Goal: Task Accomplishment & Management: Manage account settings

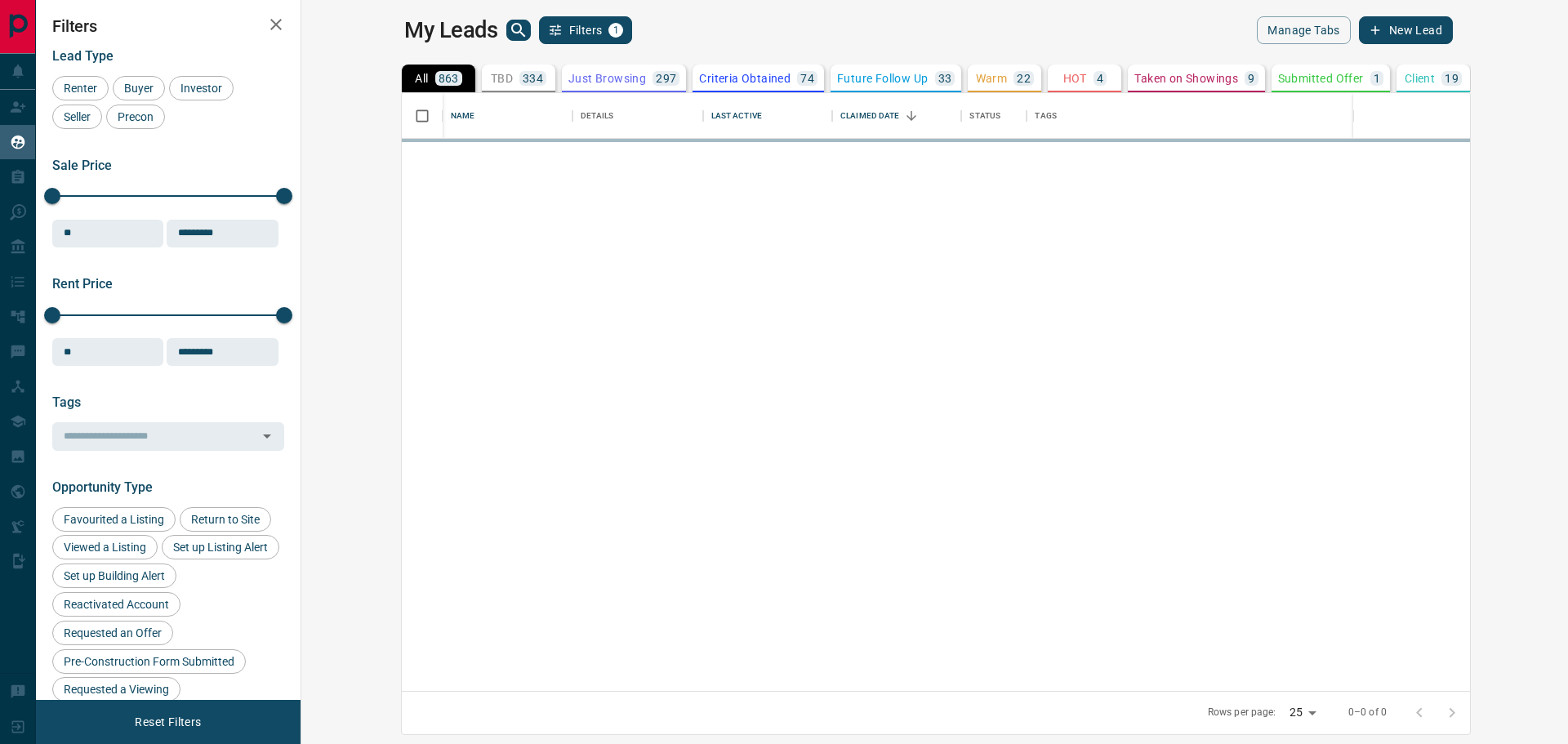
scroll to position [586, 1247]
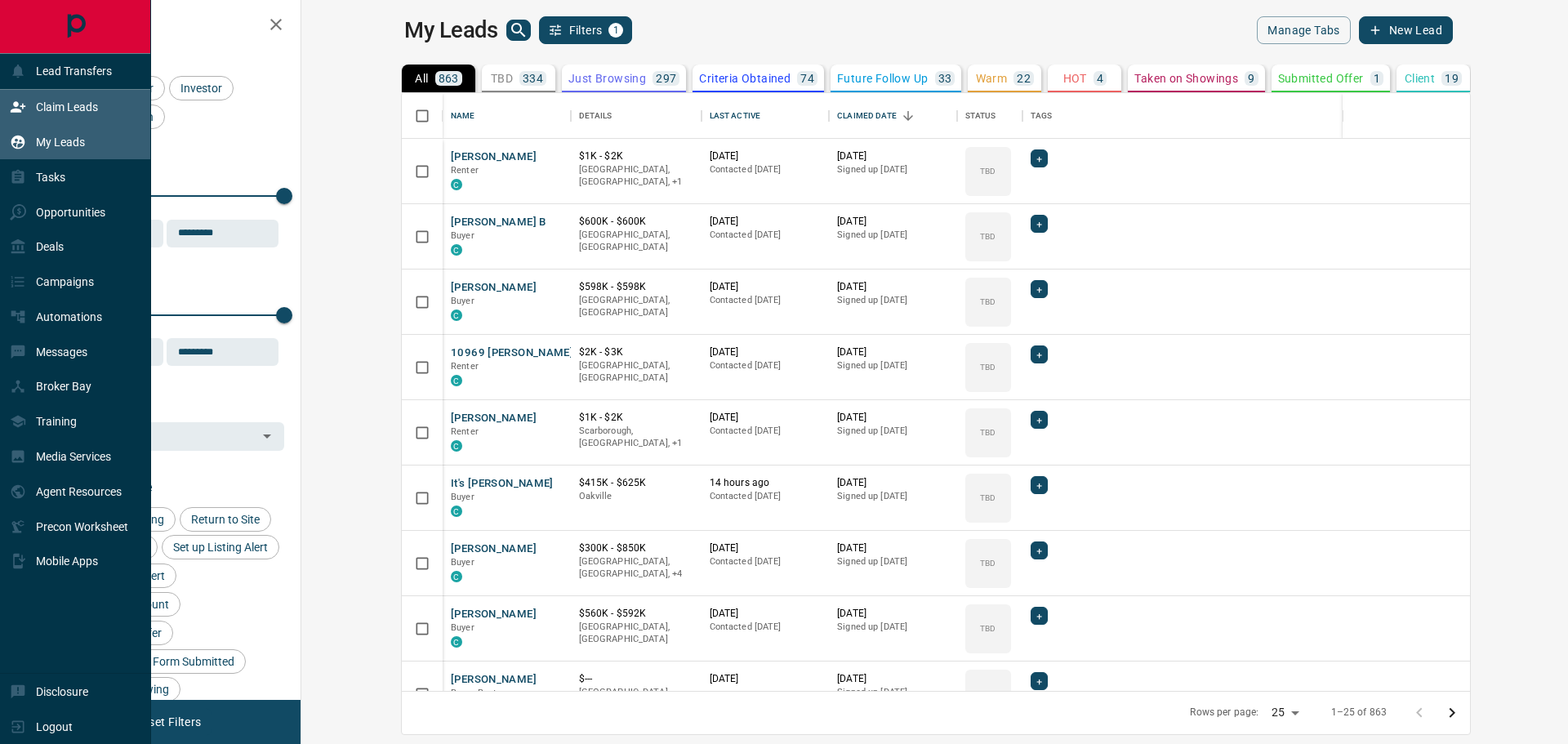
click at [68, 106] on p "Claim Leads" at bounding box center [67, 107] width 62 height 13
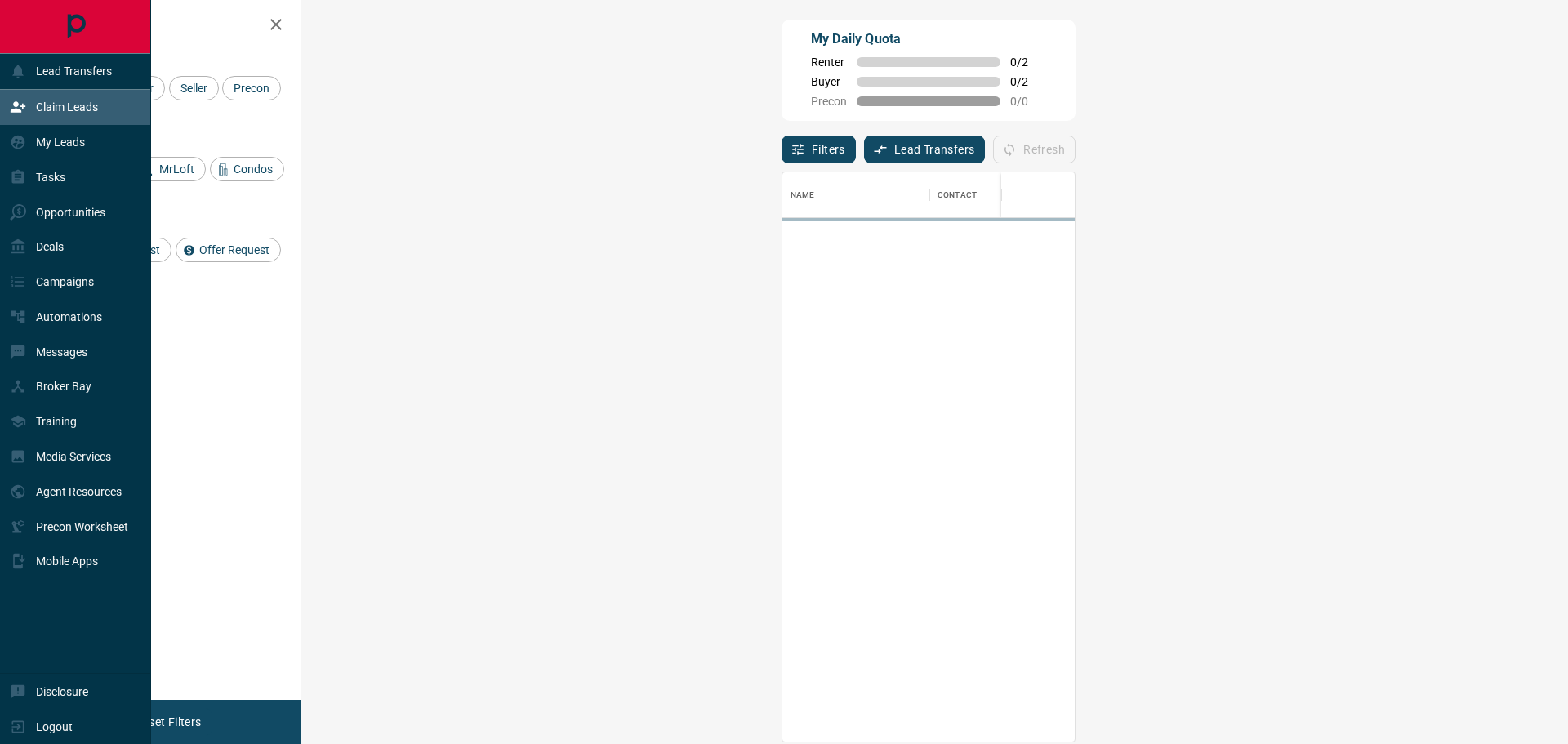
scroll to position [557, 1219]
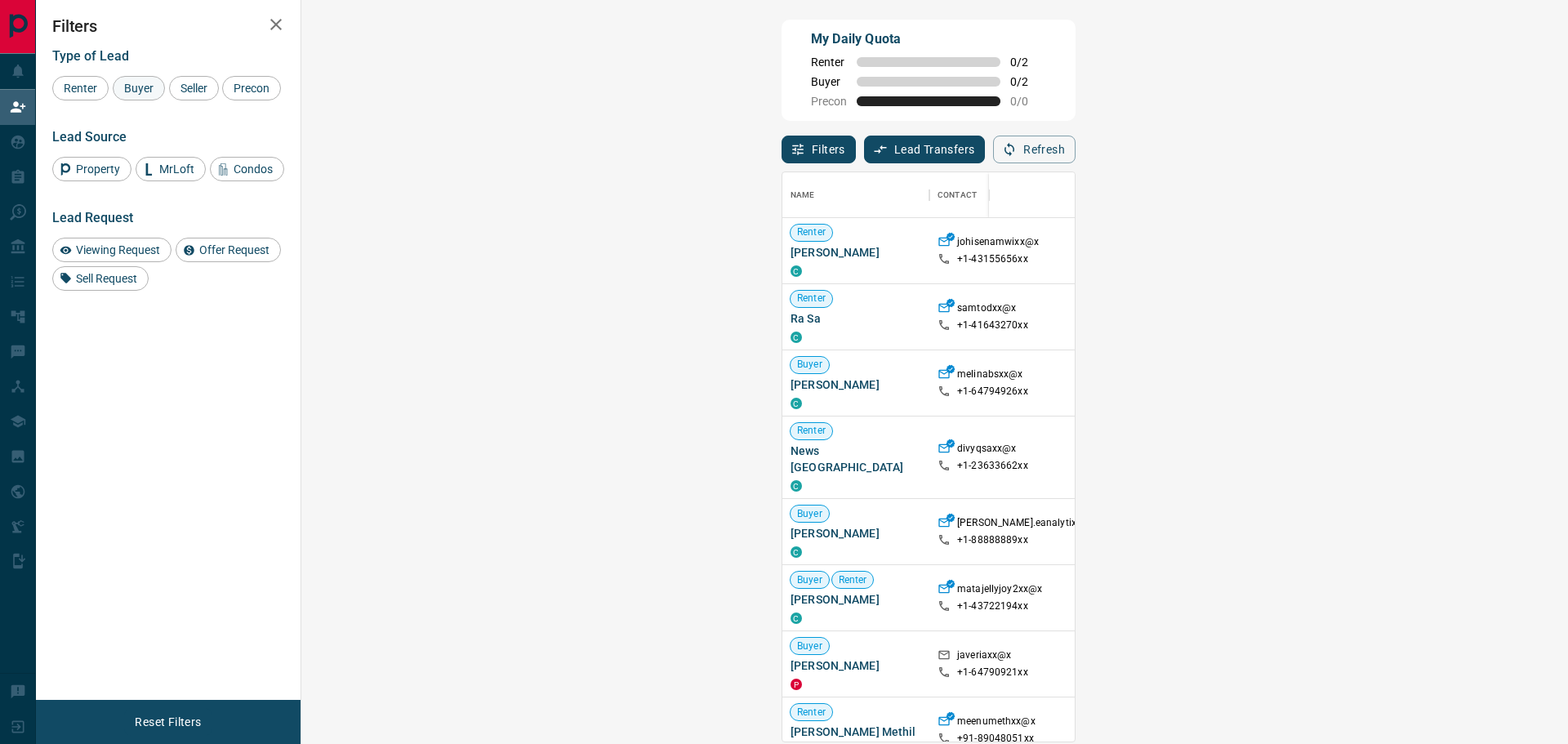
click at [124, 86] on span "Buyer" at bounding box center [139, 88] width 41 height 13
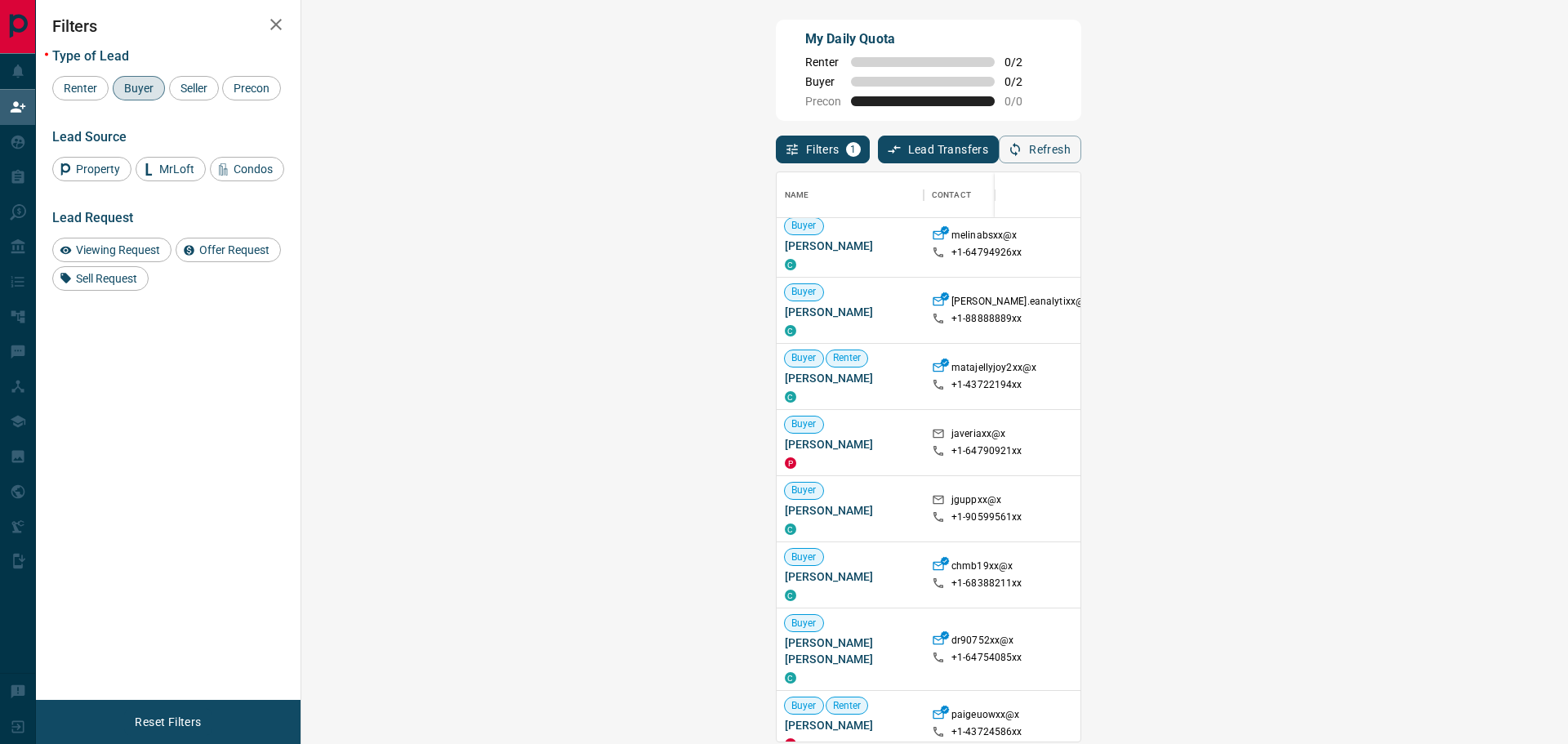
scroll to position [0, 0]
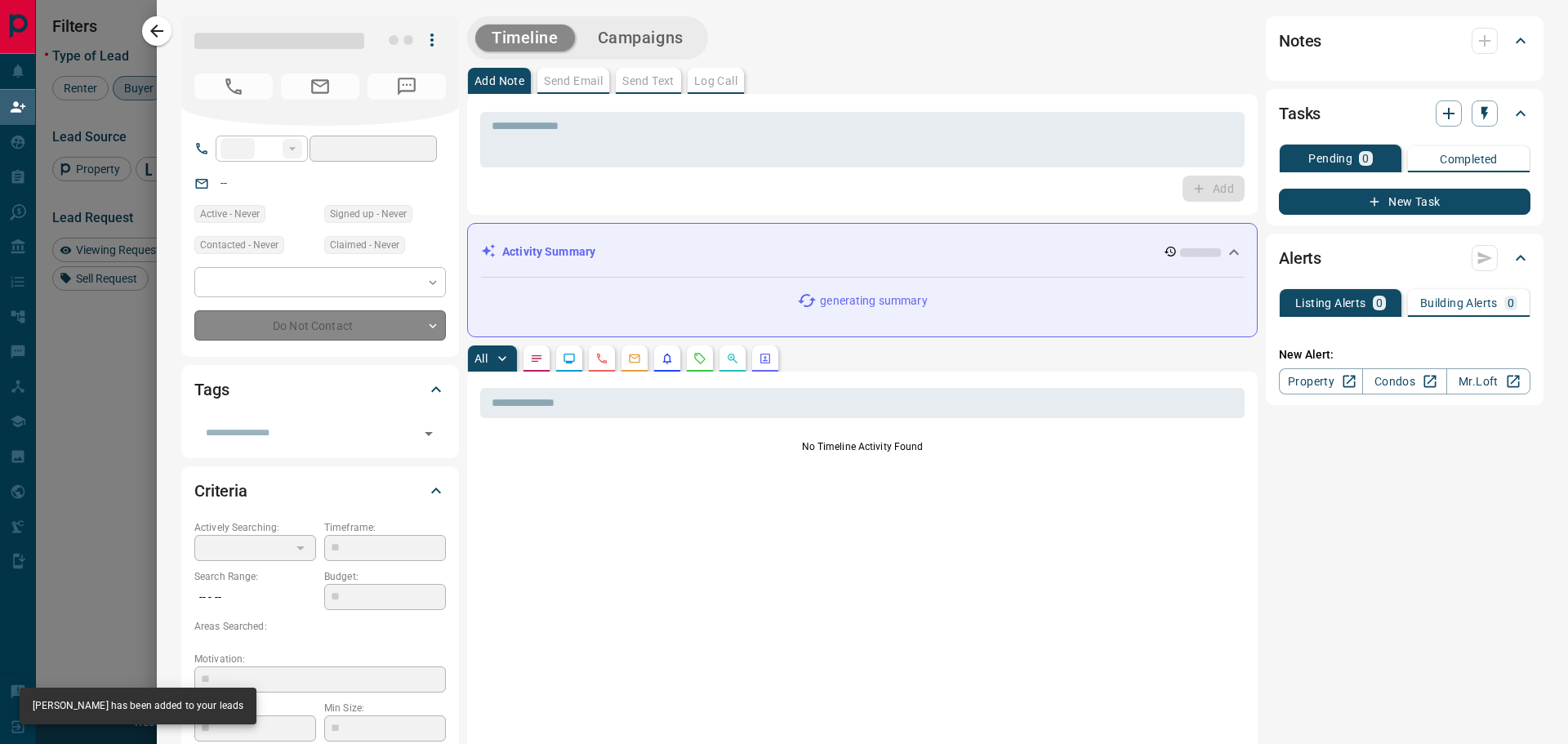
type input "**"
type input "**********"
type input "**"
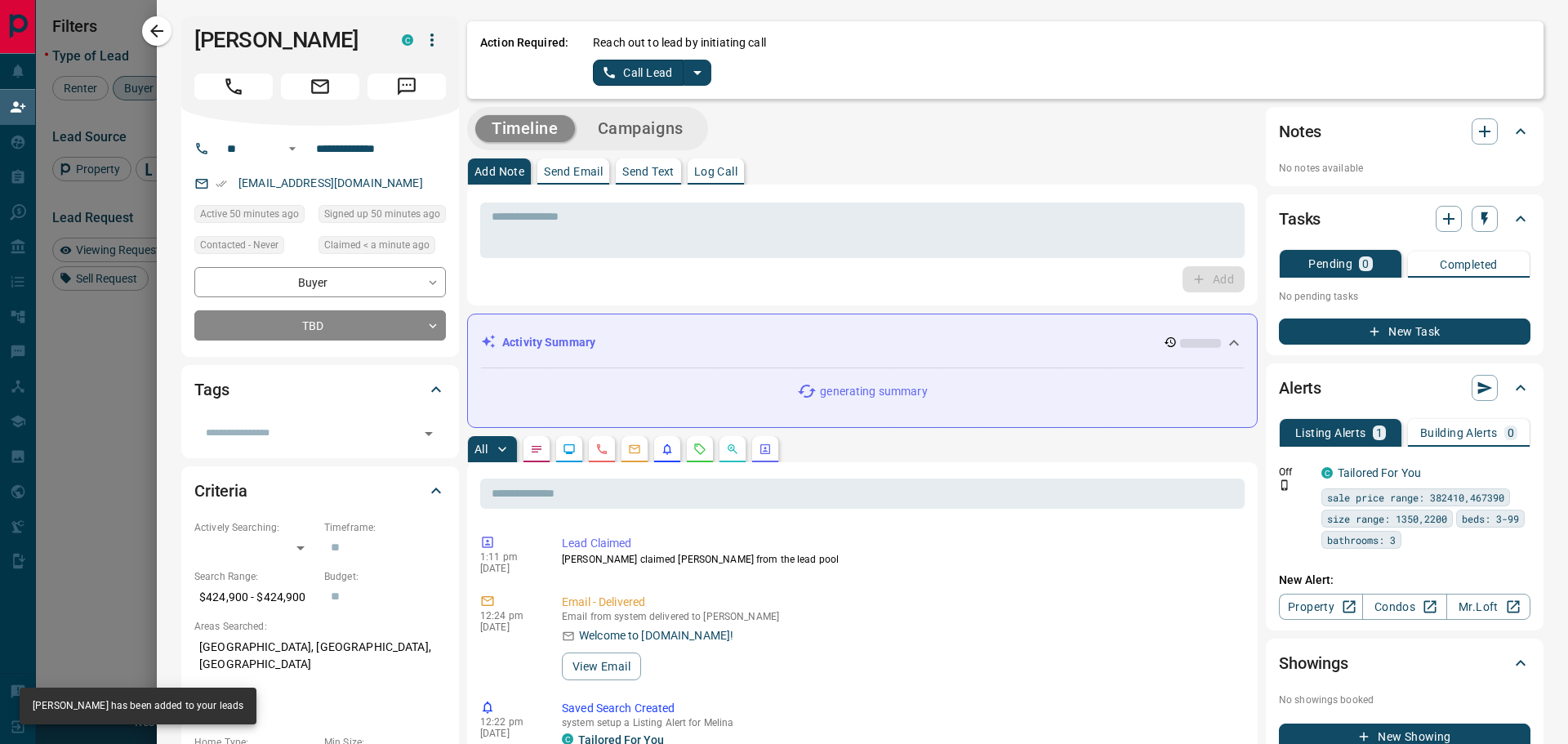
click at [707, 76] on button "split button" at bounding box center [697, 72] width 27 height 26
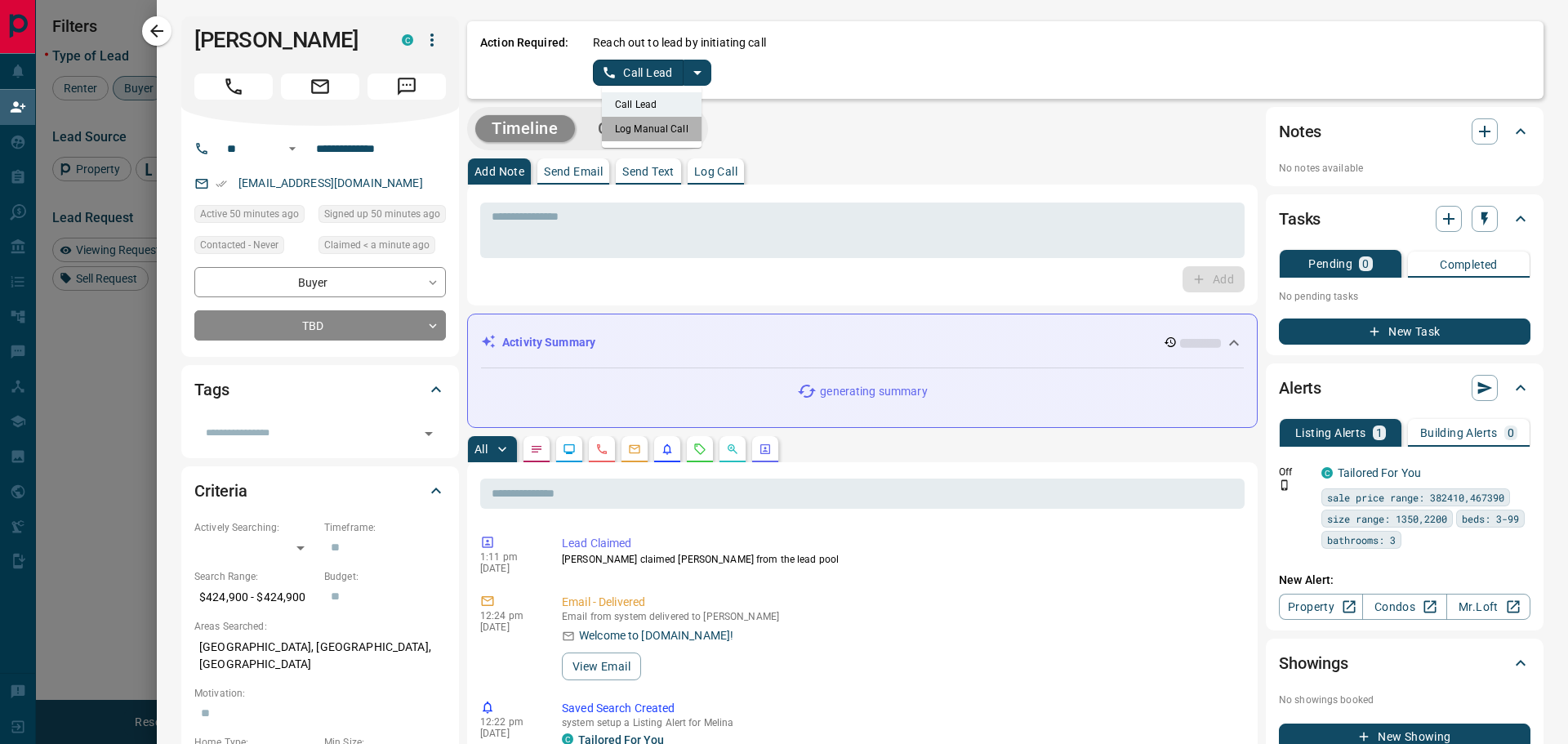
click at [664, 125] on li "Log Manual Call" at bounding box center [651, 129] width 99 height 25
click at [624, 70] on button "Log Manual Call" at bounding box center [647, 72] width 108 height 26
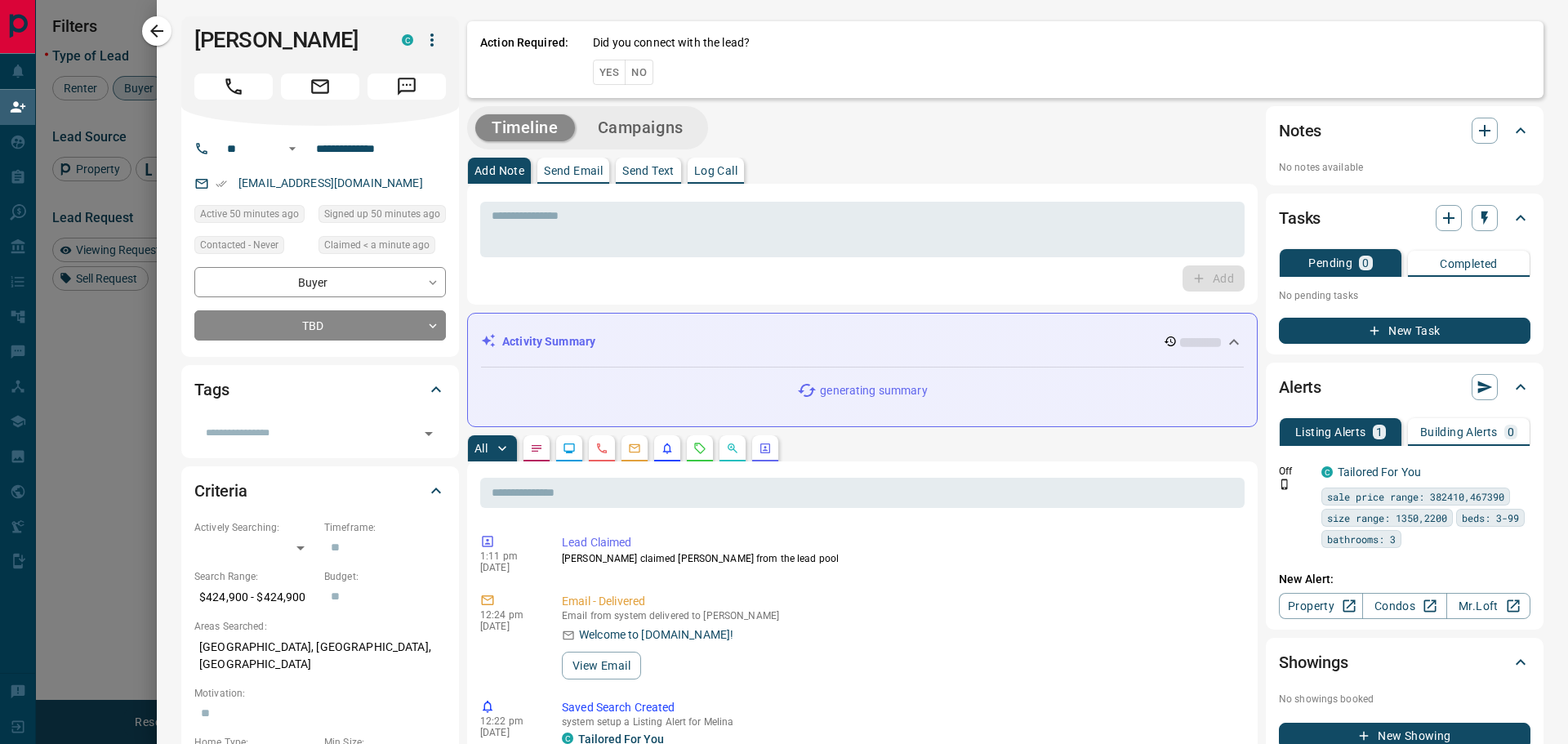
click at [613, 74] on button "Yes" at bounding box center [610, 72] width 33 height 26
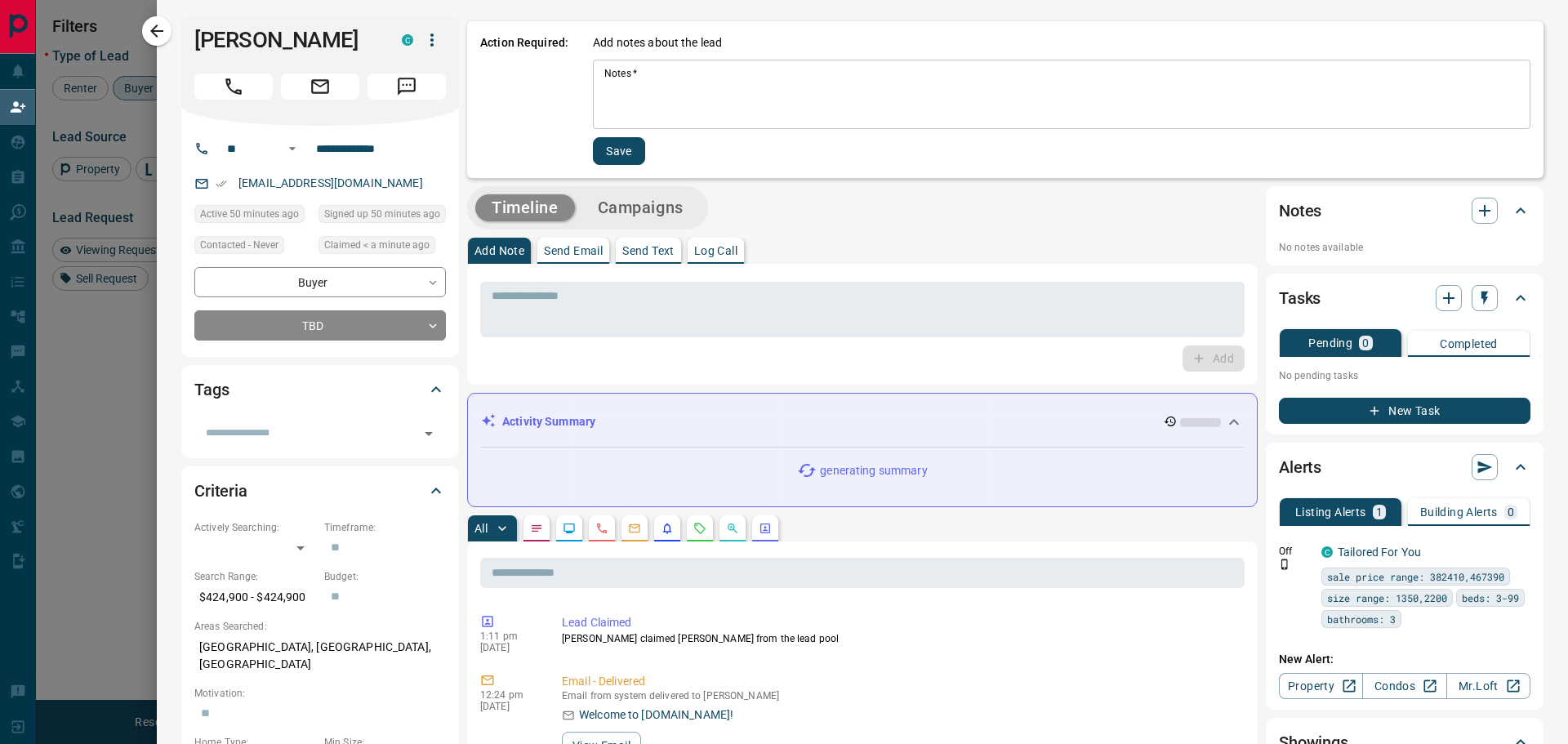
click at [617, 82] on textarea "Notes   *" at bounding box center [1061, 94] width 915 height 56
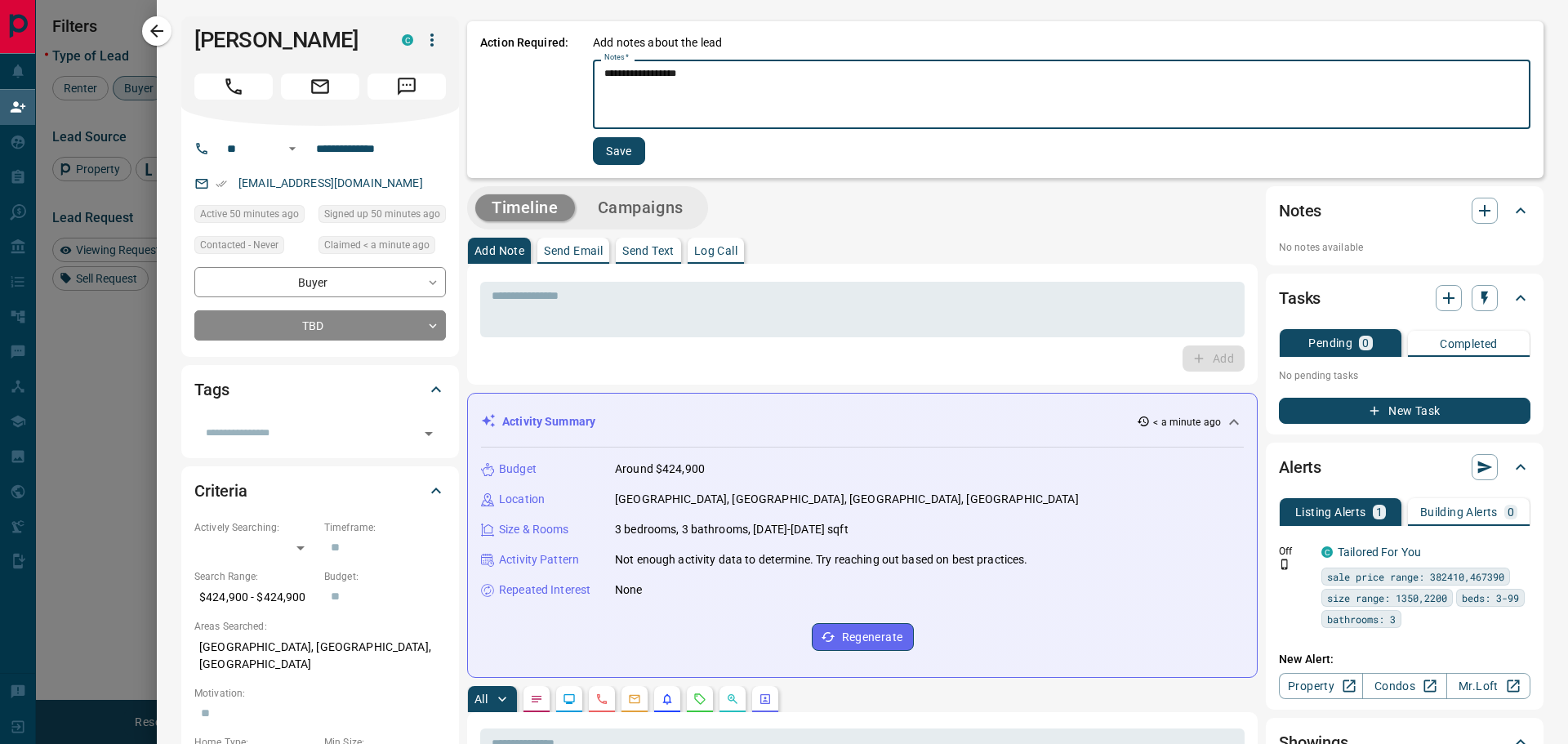
type textarea "**********"
click at [631, 158] on button "Save" at bounding box center [619, 151] width 52 height 27
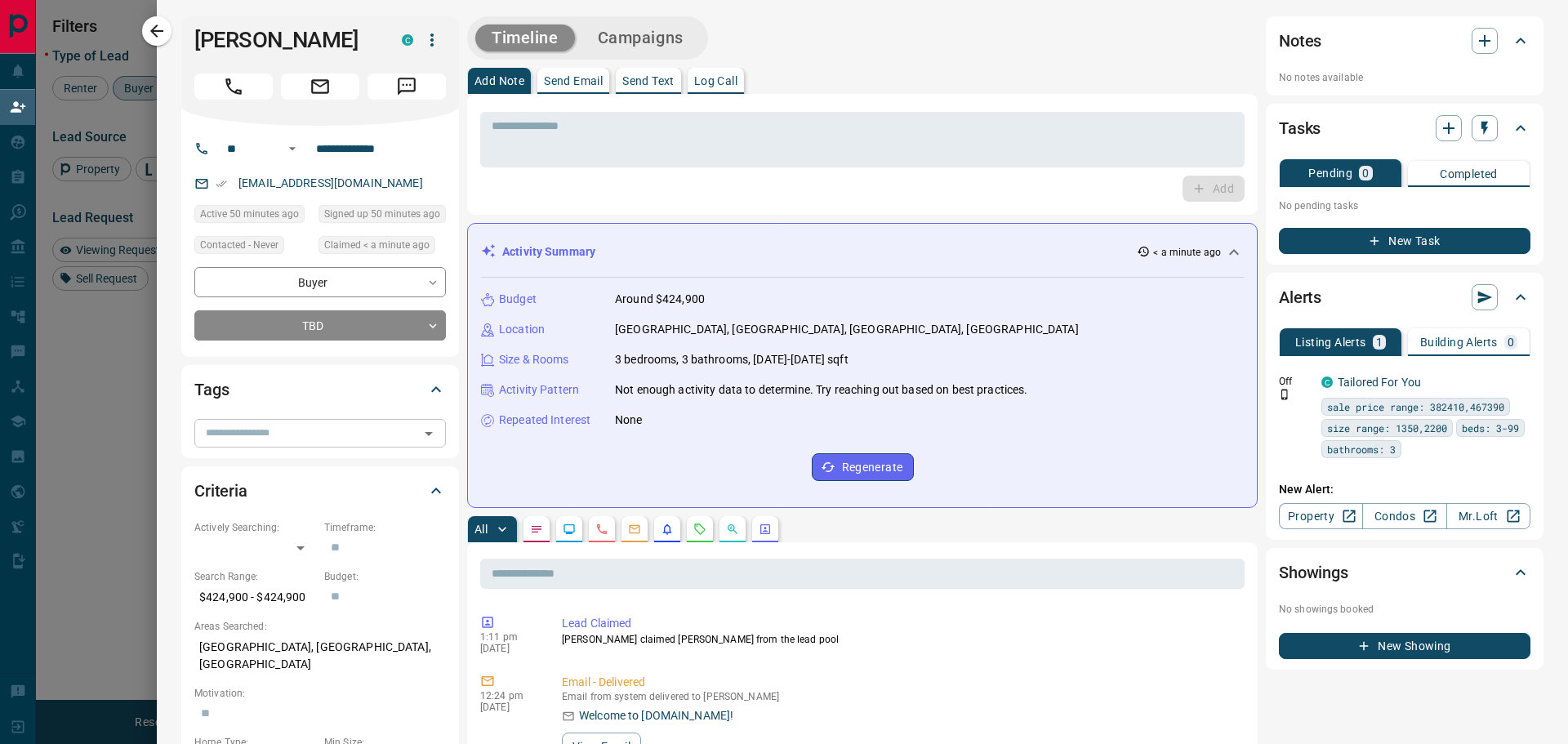
click at [307, 432] on input "text" at bounding box center [306, 433] width 214 height 18
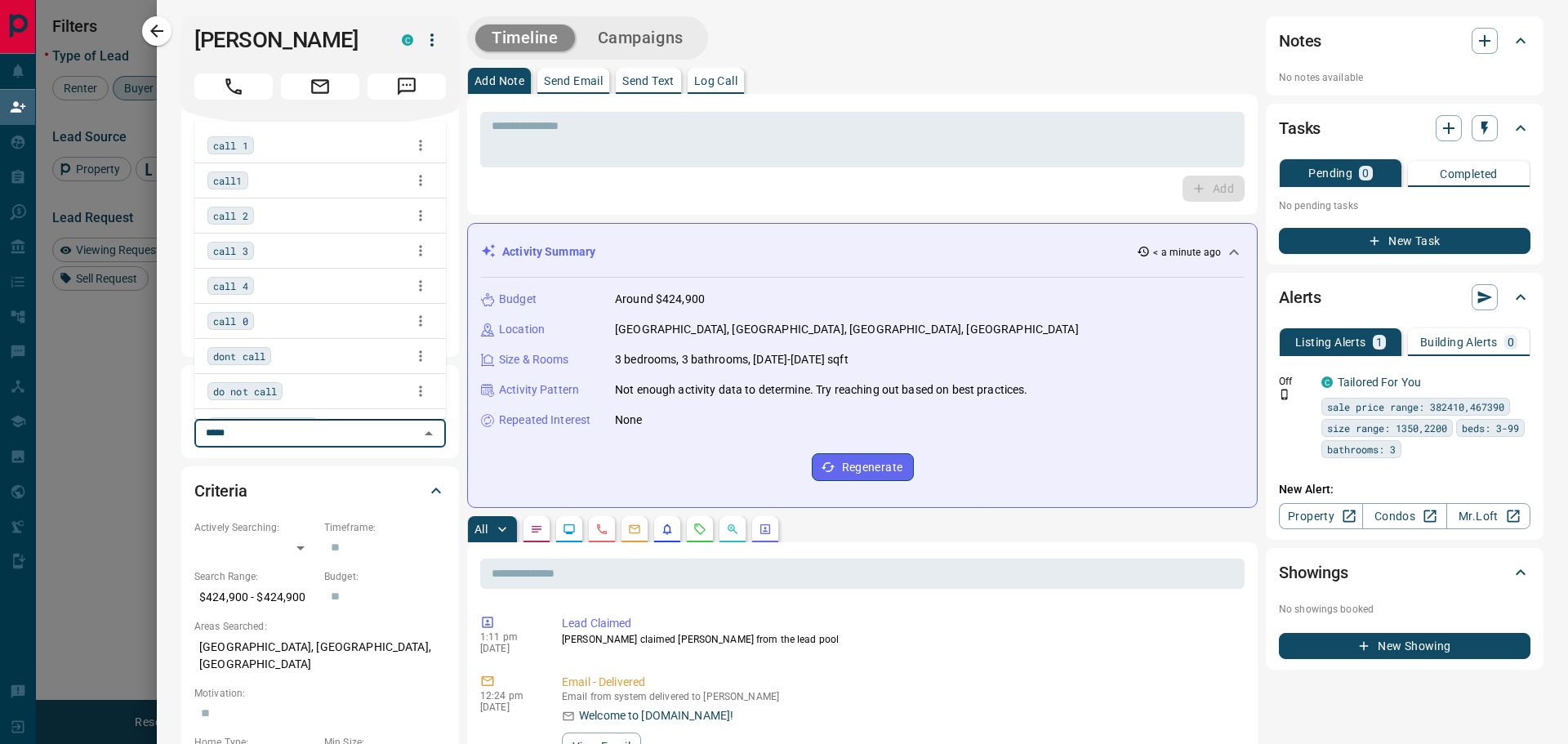
type input "******"
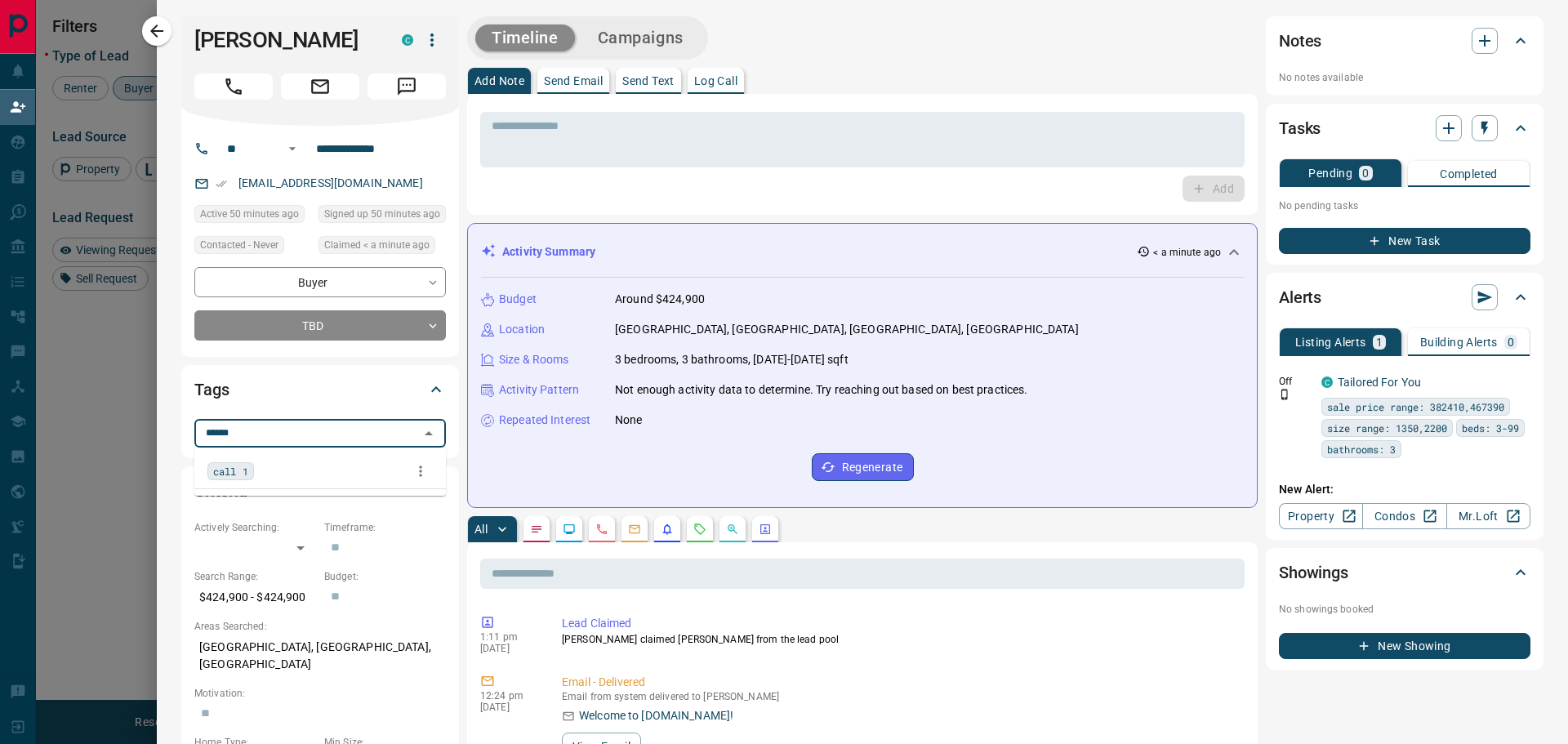
click at [239, 475] on span "call 1" at bounding box center [231, 471] width 35 height 16
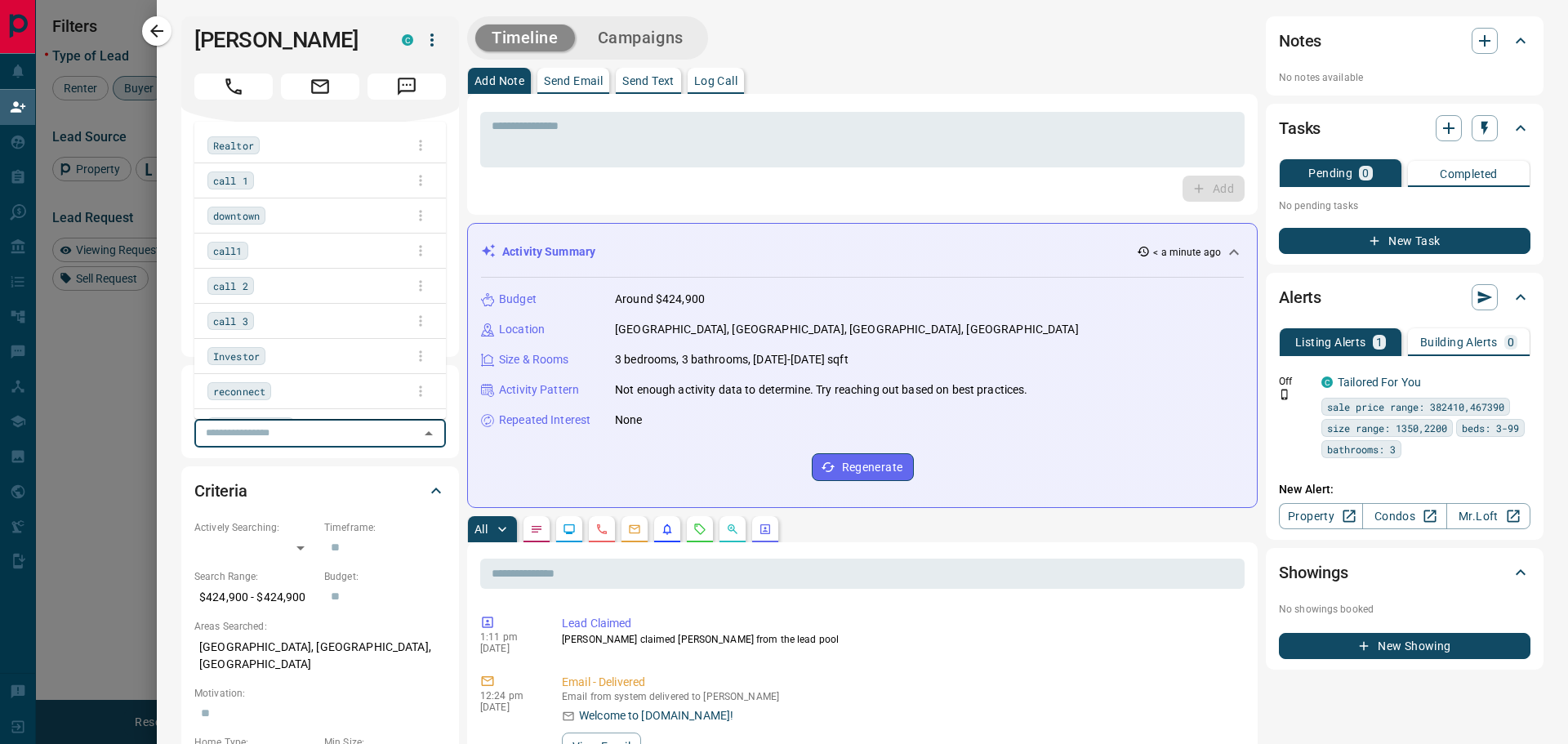
scroll to position [557, 1219]
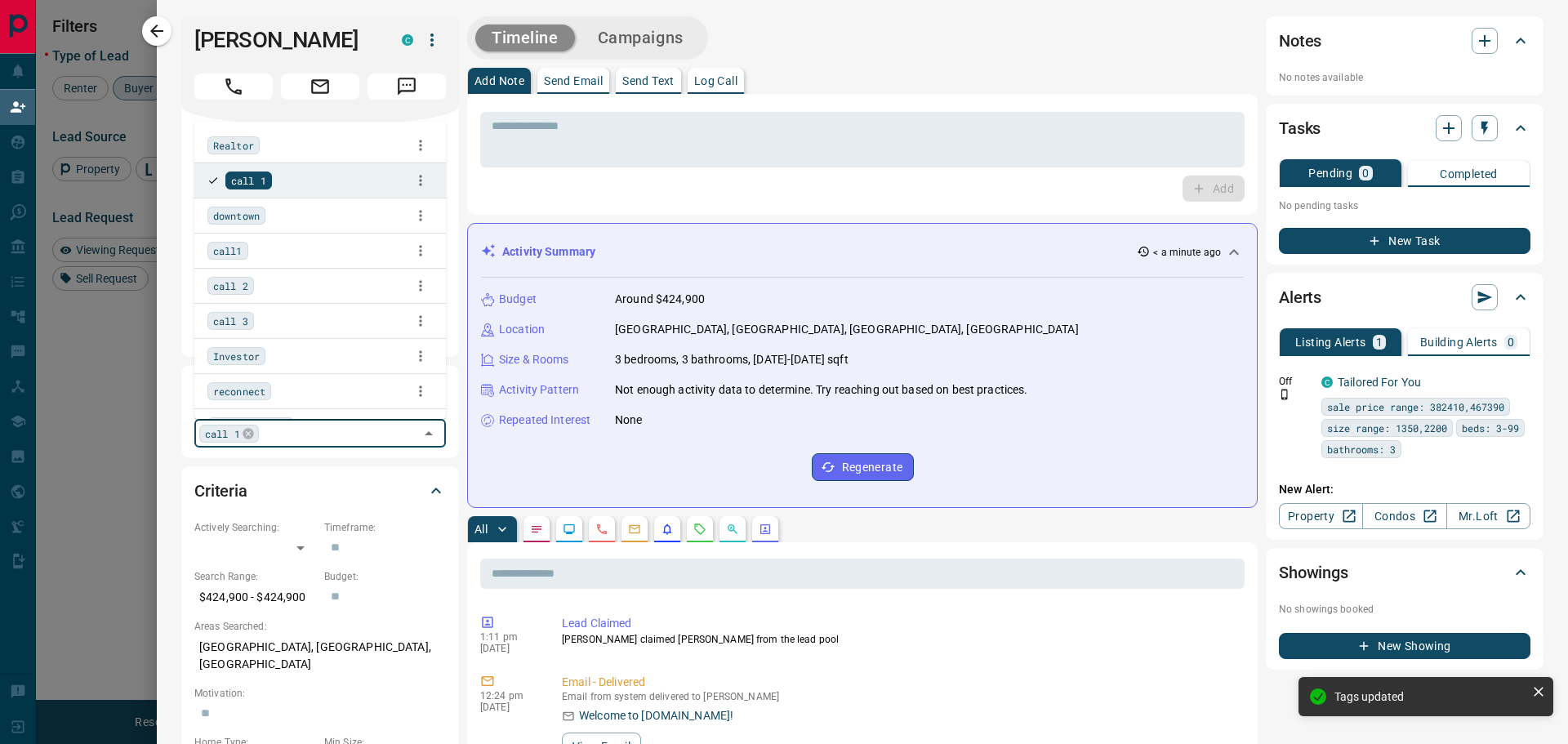
click at [124, 23] on div at bounding box center [784, 372] width 1568 height 744
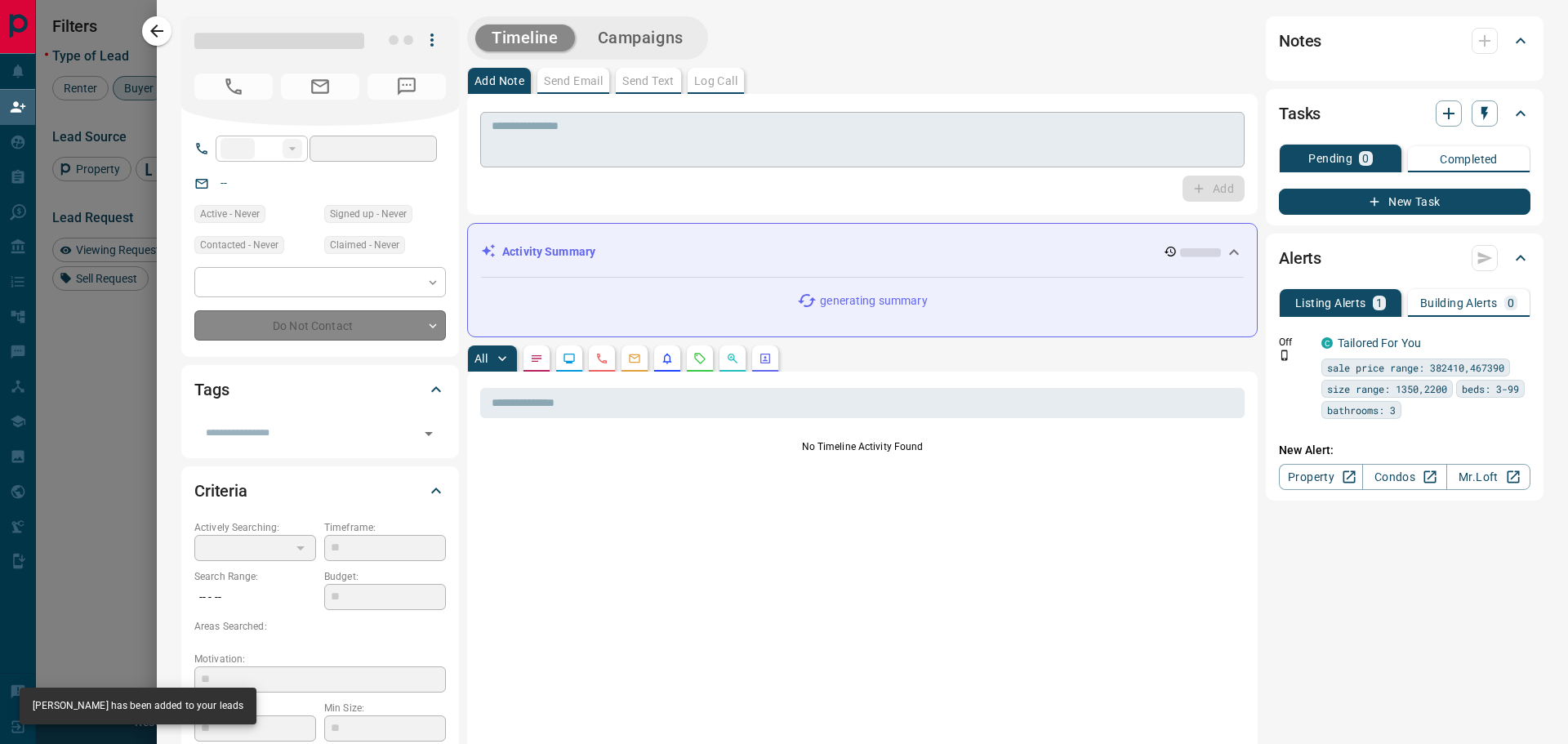
type input "**"
type input "**********"
type input "**"
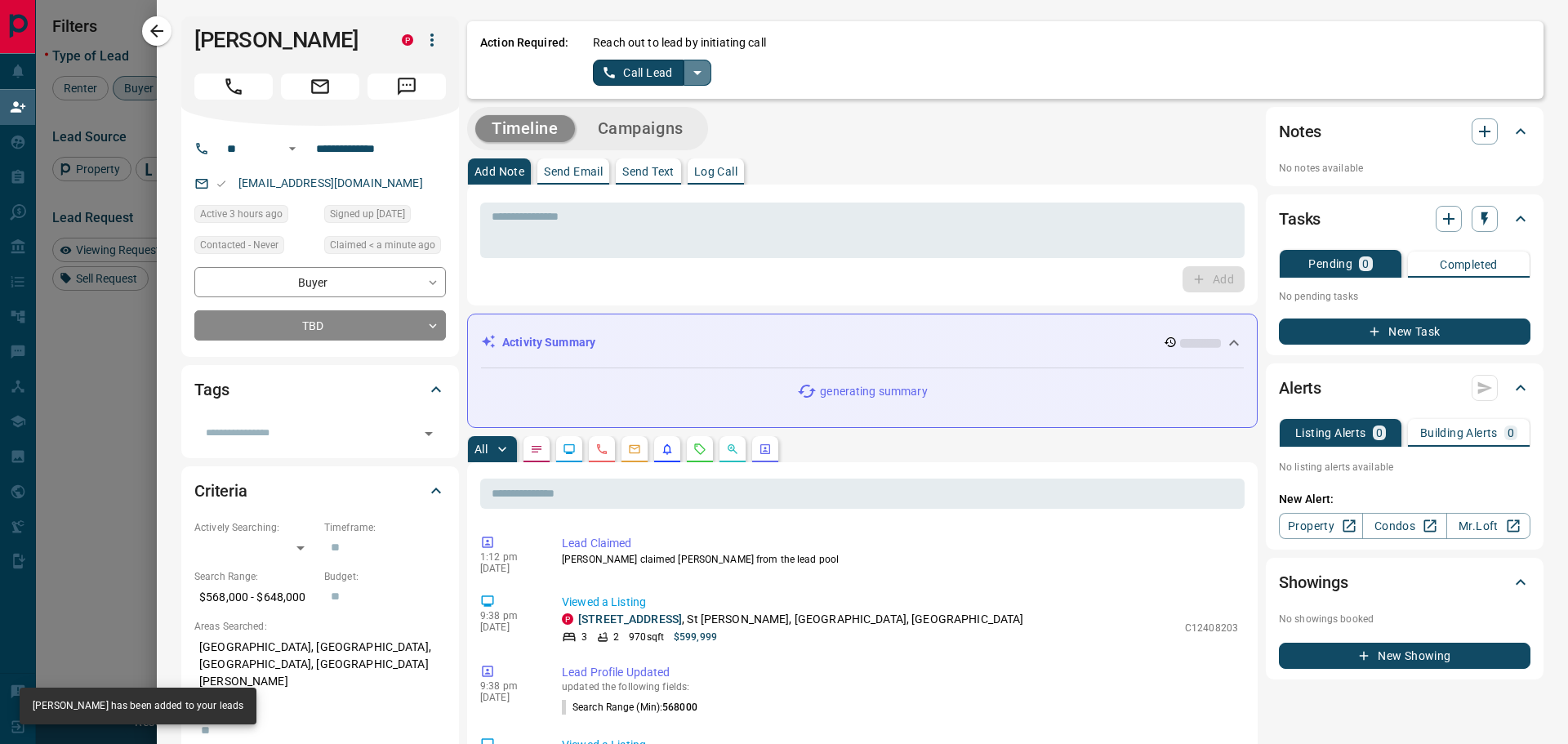
click at [693, 77] on icon "split button" at bounding box center [696, 72] width 19 height 19
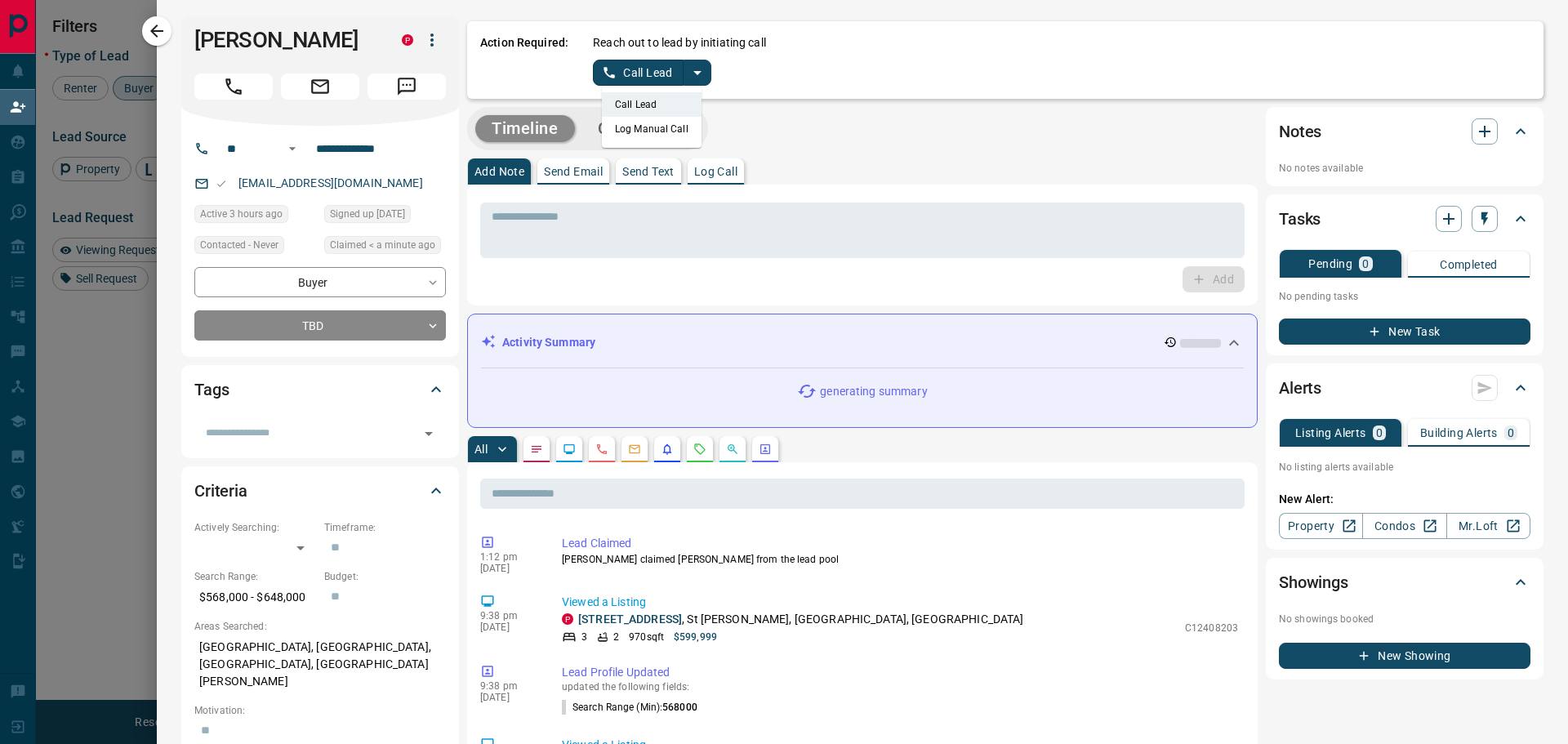
click at [655, 123] on li "Log Manual Call" at bounding box center [651, 129] width 99 height 25
click at [620, 80] on button "Log Manual Call" at bounding box center [647, 72] width 108 height 26
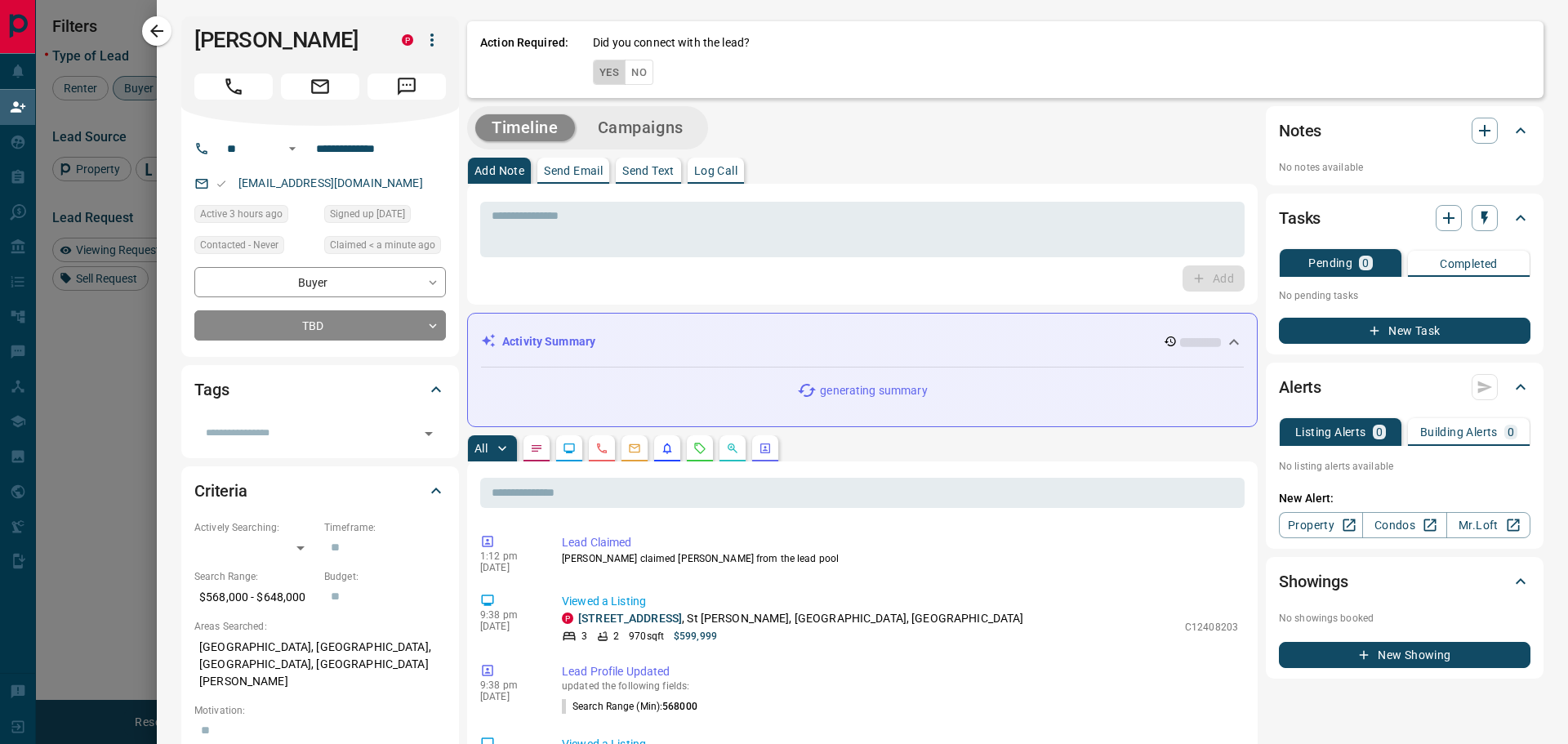
click at [615, 74] on button "Yes" at bounding box center [610, 72] width 33 height 26
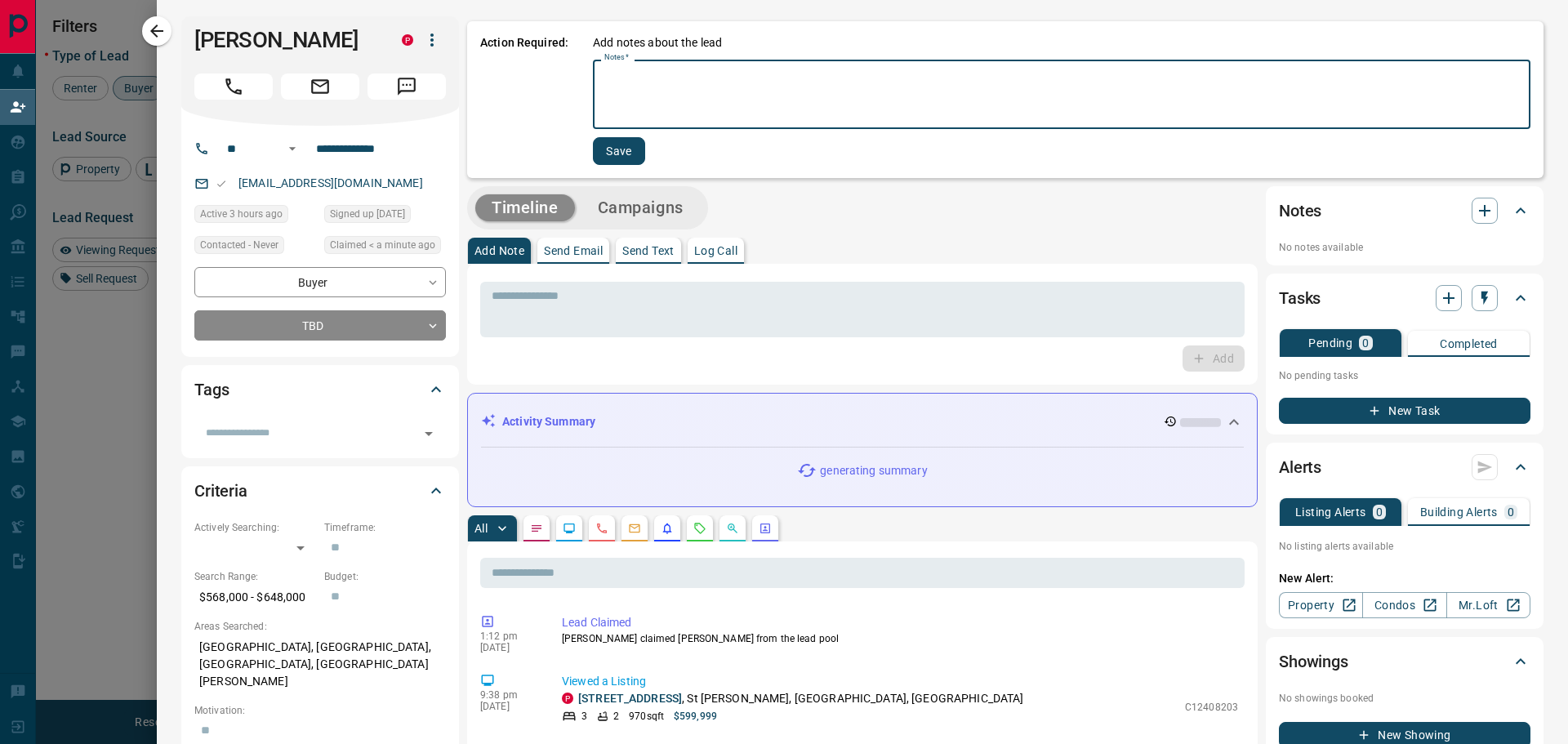
click at [649, 93] on textarea "Notes   *" at bounding box center [1061, 94] width 915 height 56
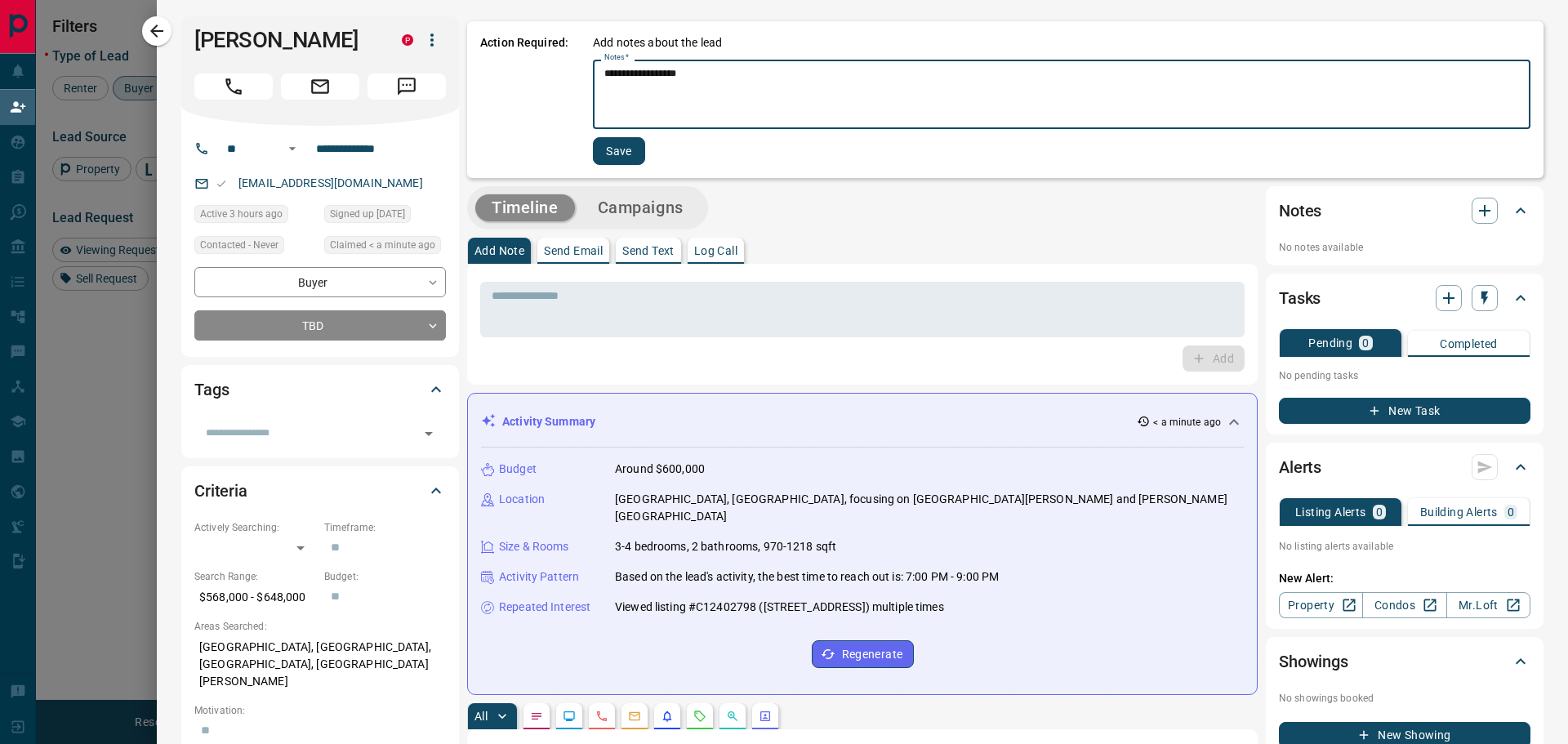
type textarea "**********"
click at [615, 159] on button "Save" at bounding box center [619, 151] width 52 height 27
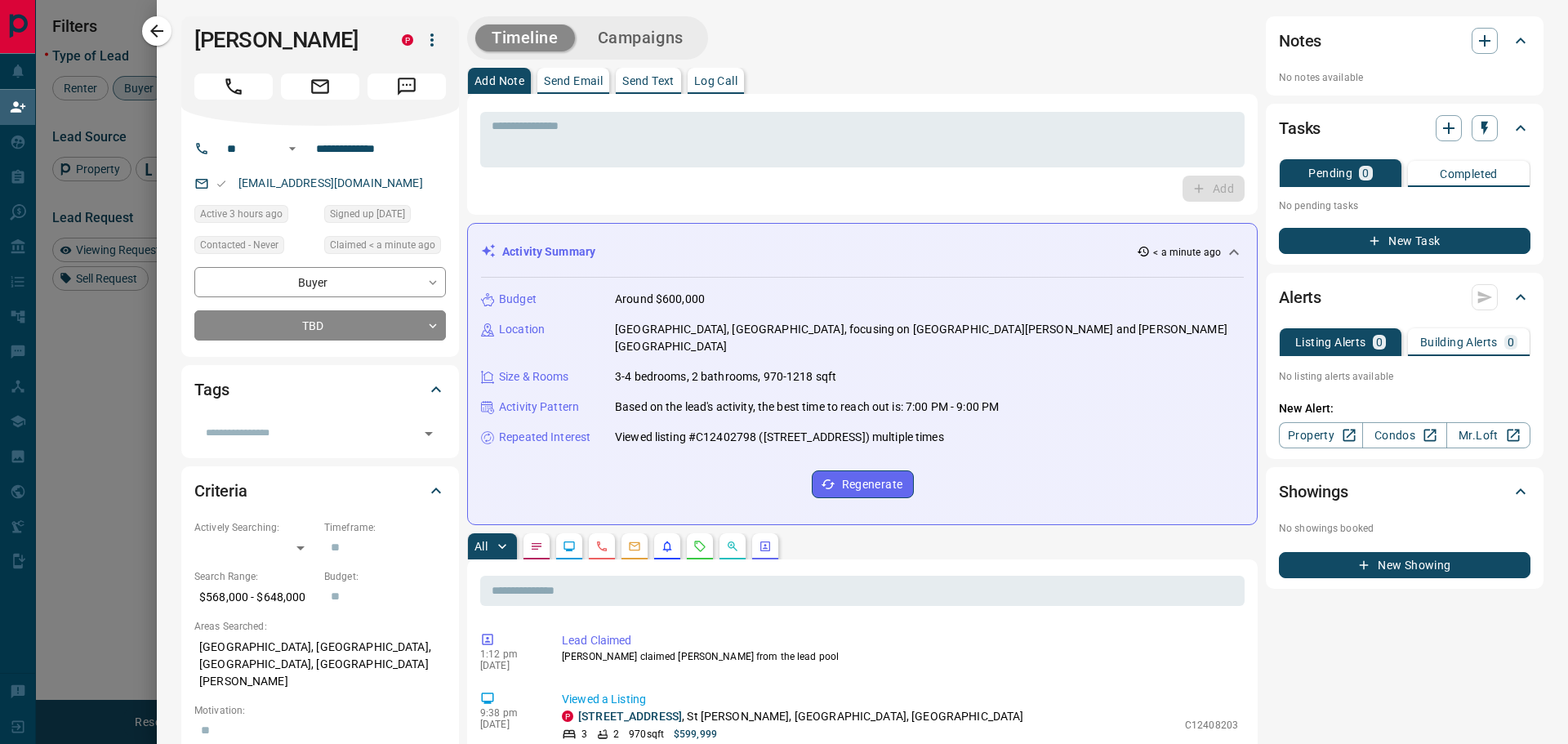
click at [108, 23] on div at bounding box center [784, 372] width 1568 height 744
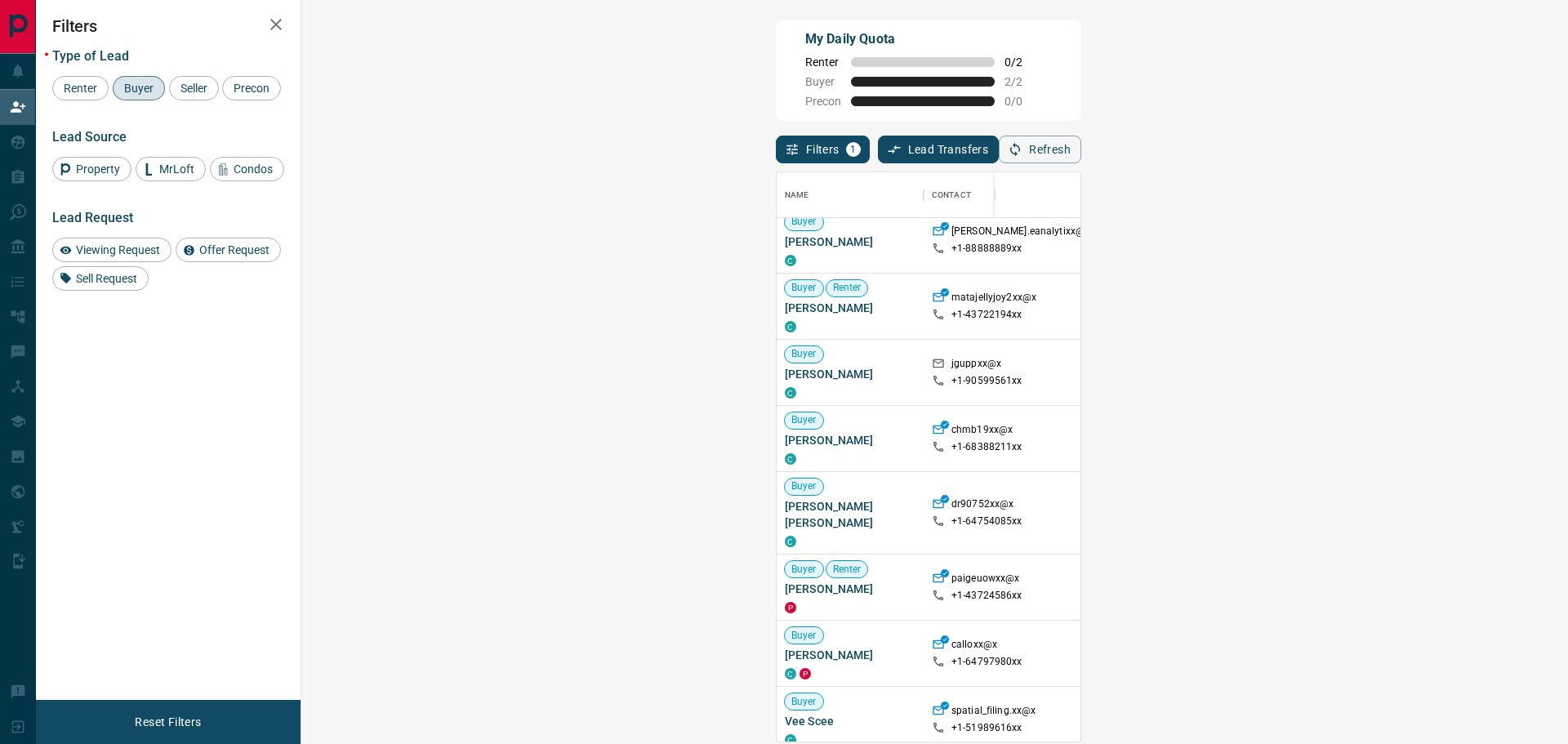
scroll to position [0, 0]
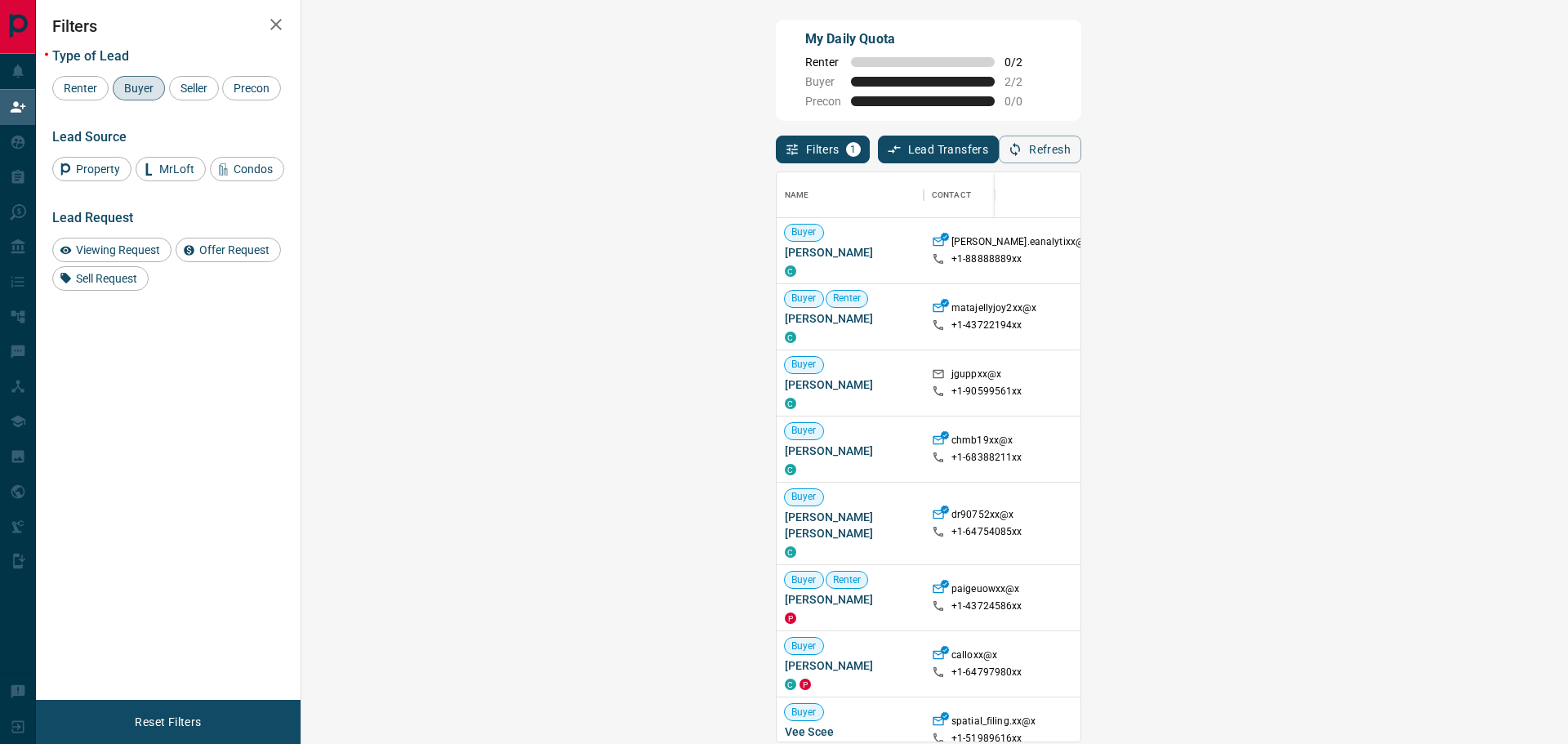
click at [145, 92] on span "Buyer" at bounding box center [139, 88] width 41 height 13
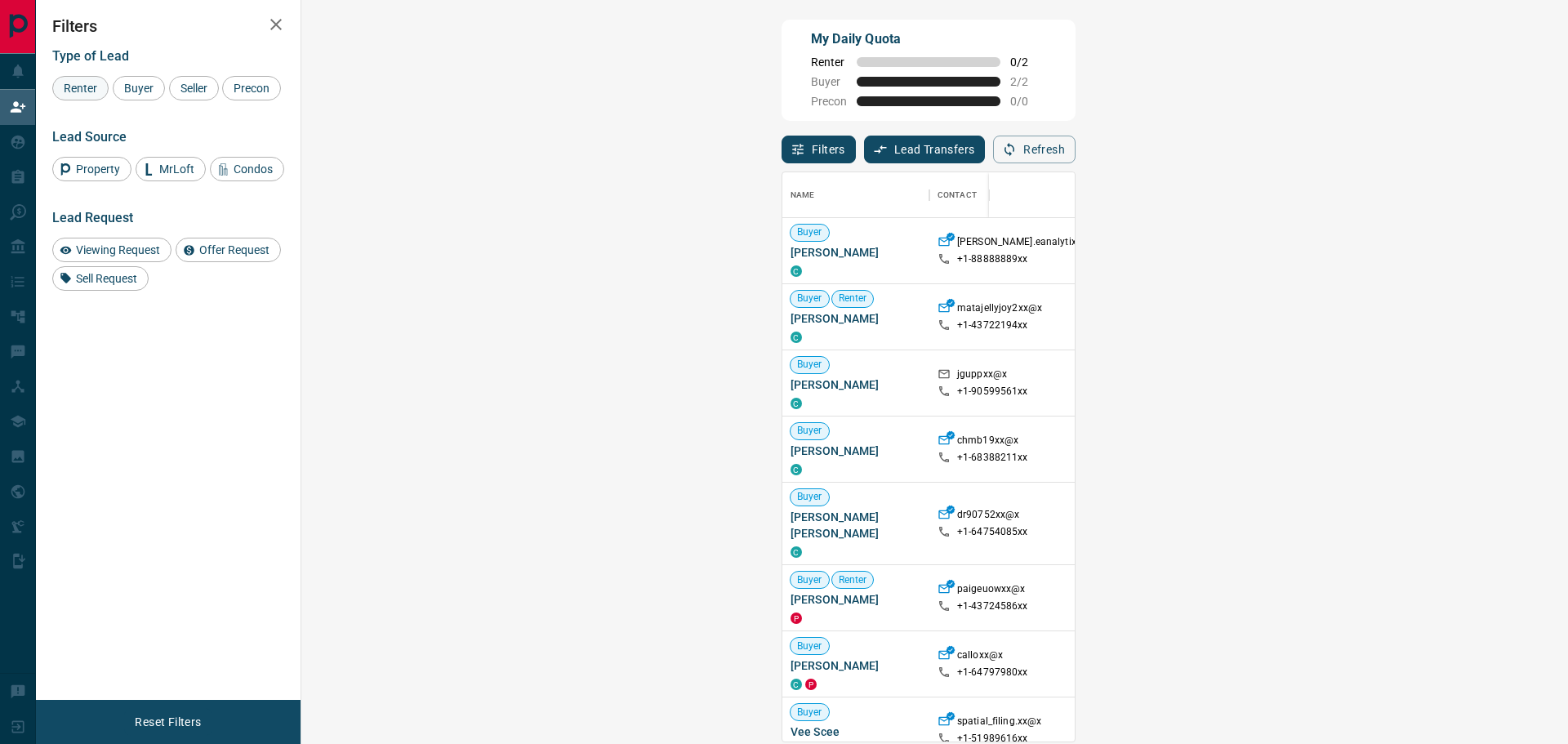
click at [76, 84] on span "Renter" at bounding box center [80, 88] width 45 height 13
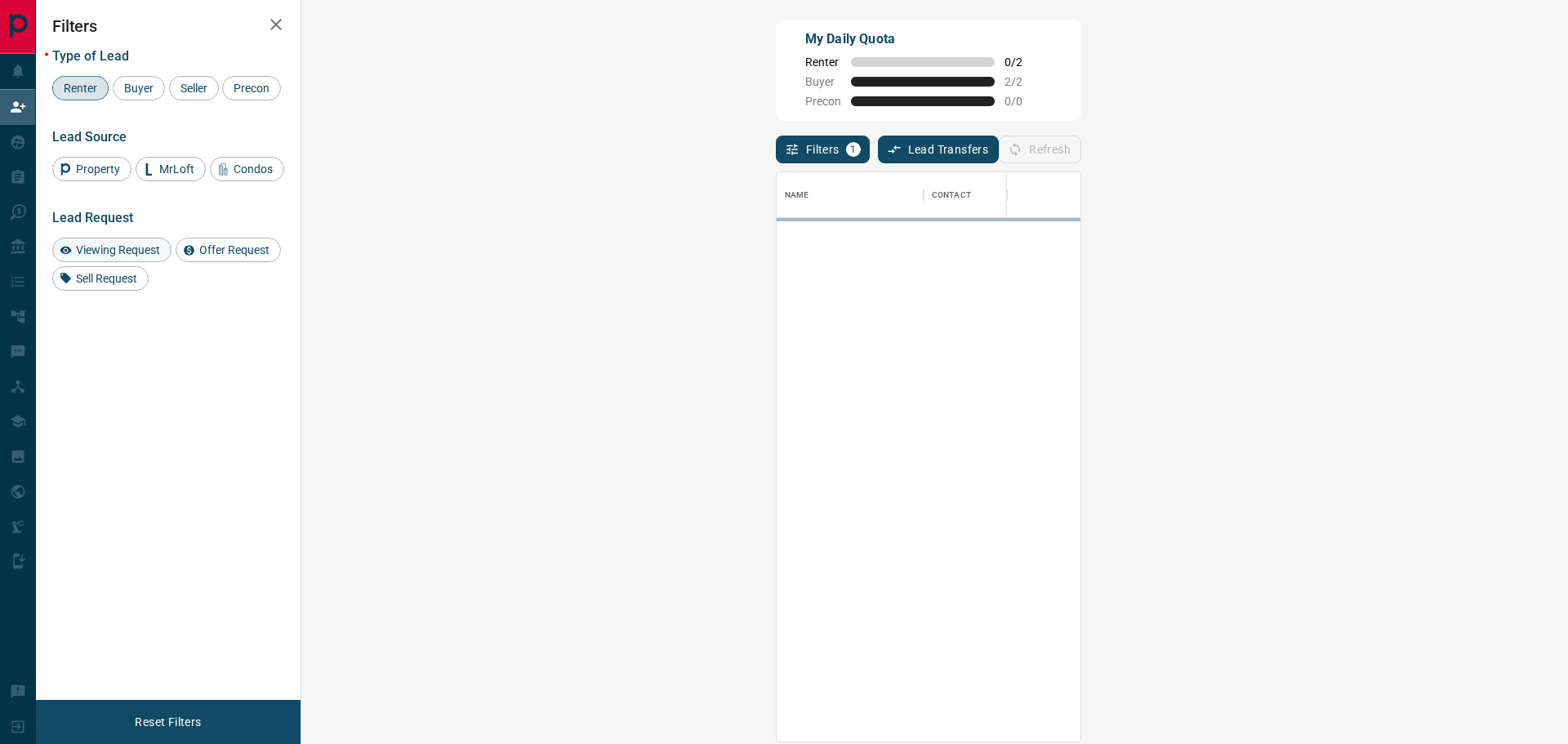
click at [143, 257] on span "Viewing Request" at bounding box center [118, 250] width 96 height 13
click at [117, 257] on span "Viewing Request" at bounding box center [118, 250] width 96 height 13
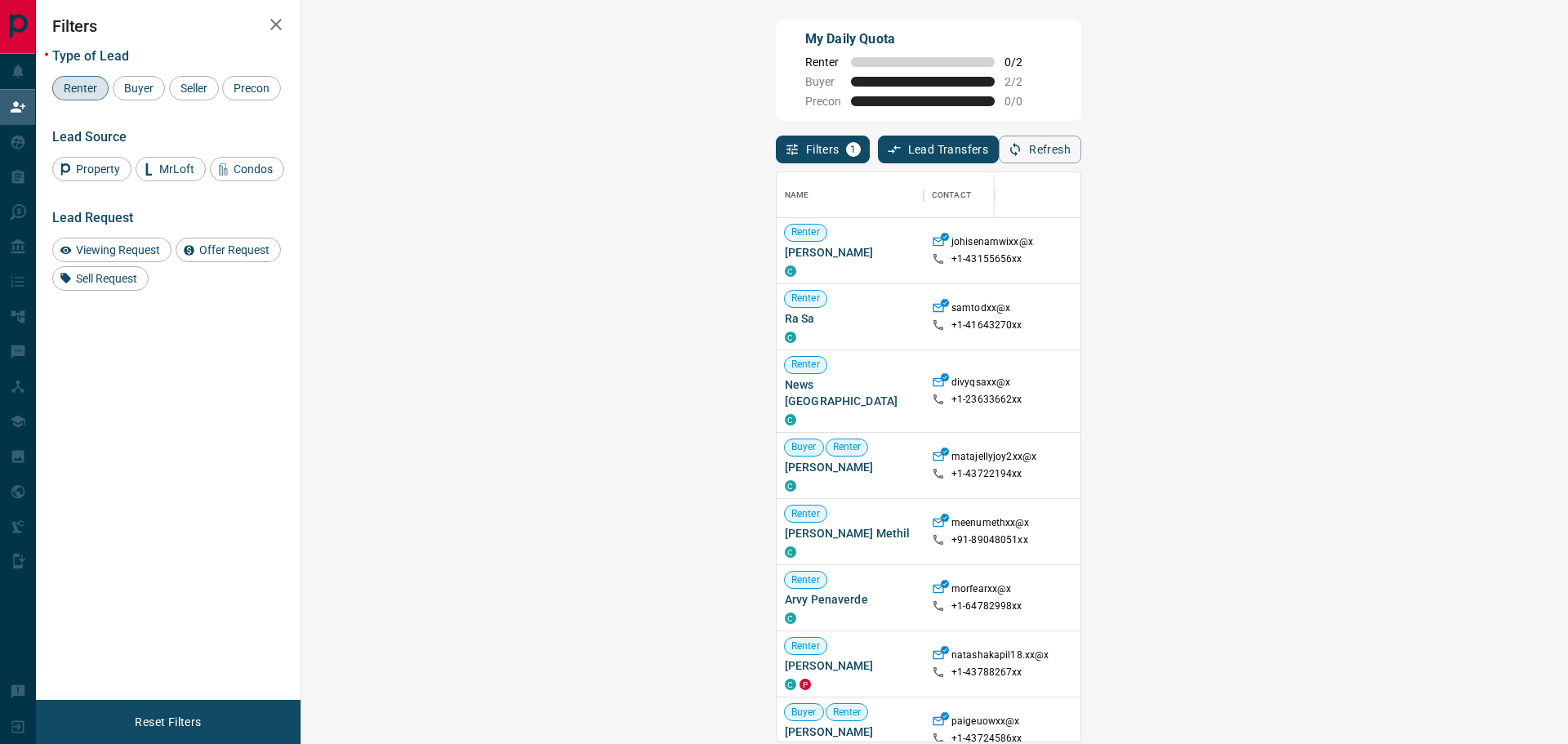
click at [90, 89] on div "Renter" at bounding box center [80, 88] width 57 height 25
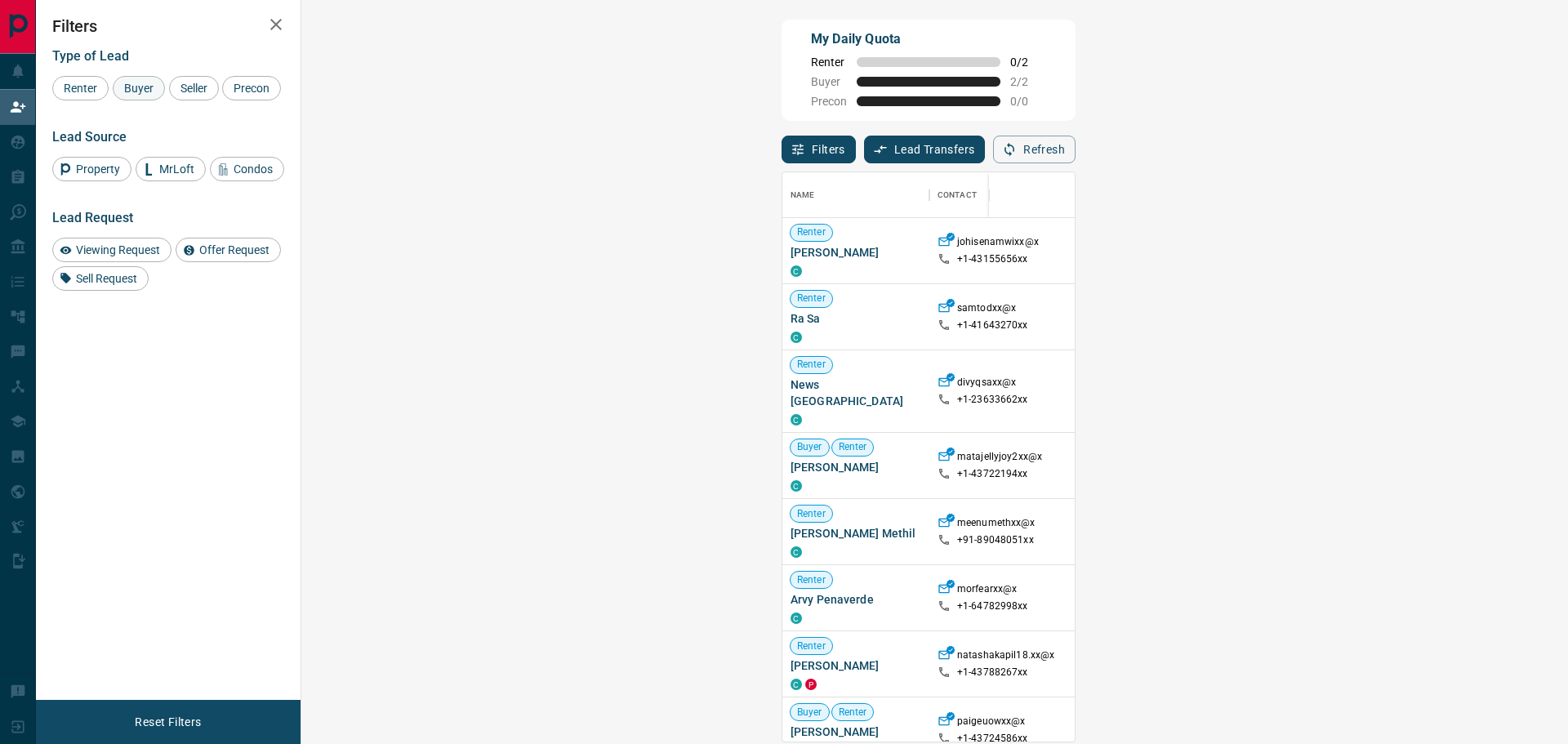
click at [132, 83] on span "Buyer" at bounding box center [139, 88] width 41 height 13
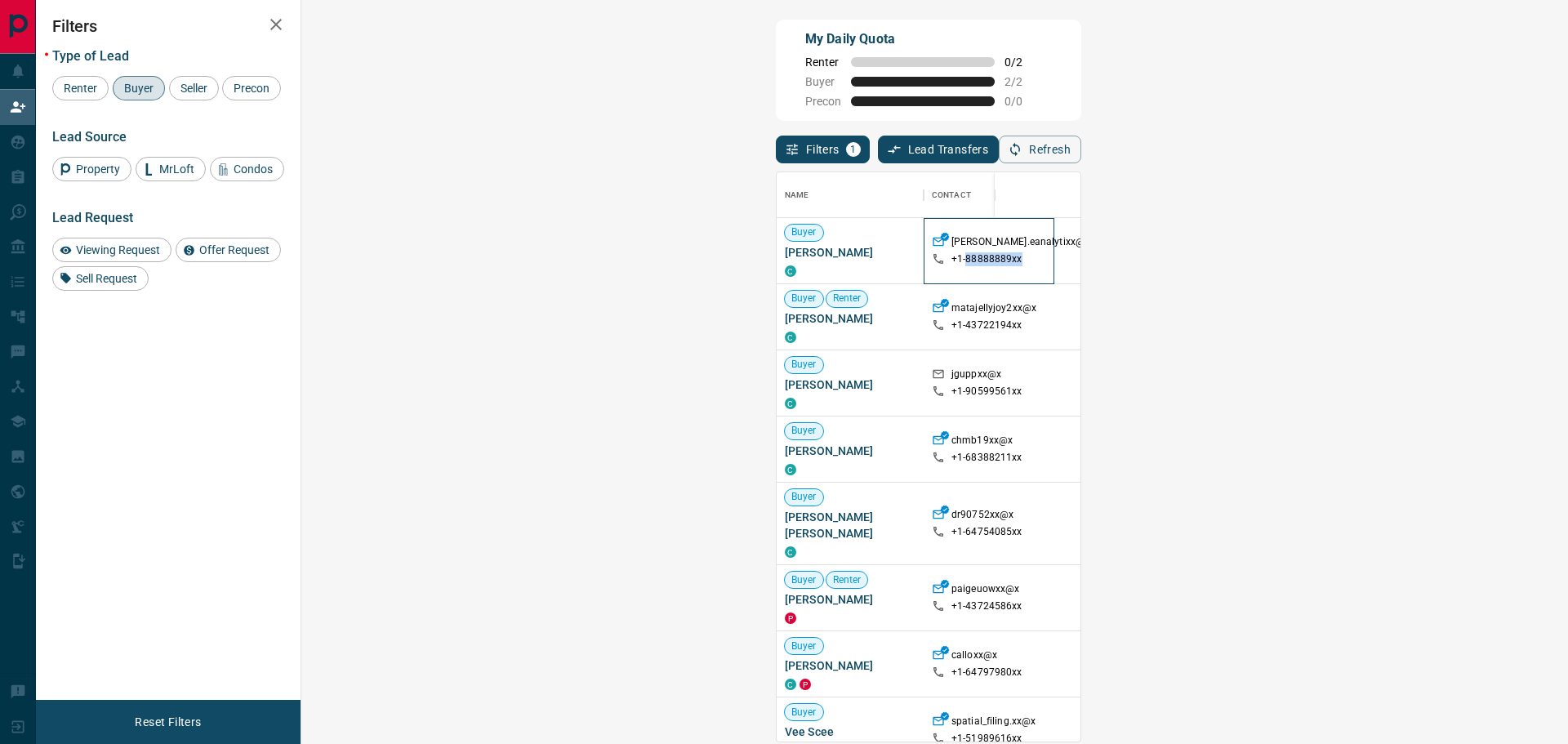
drag, startPoint x: 508, startPoint y: 257, endPoint x: 560, endPoint y: 257, distance: 52.0
click at [932, 257] on div "+1- 88888889xx" at bounding box center [988, 258] width 114 height 14
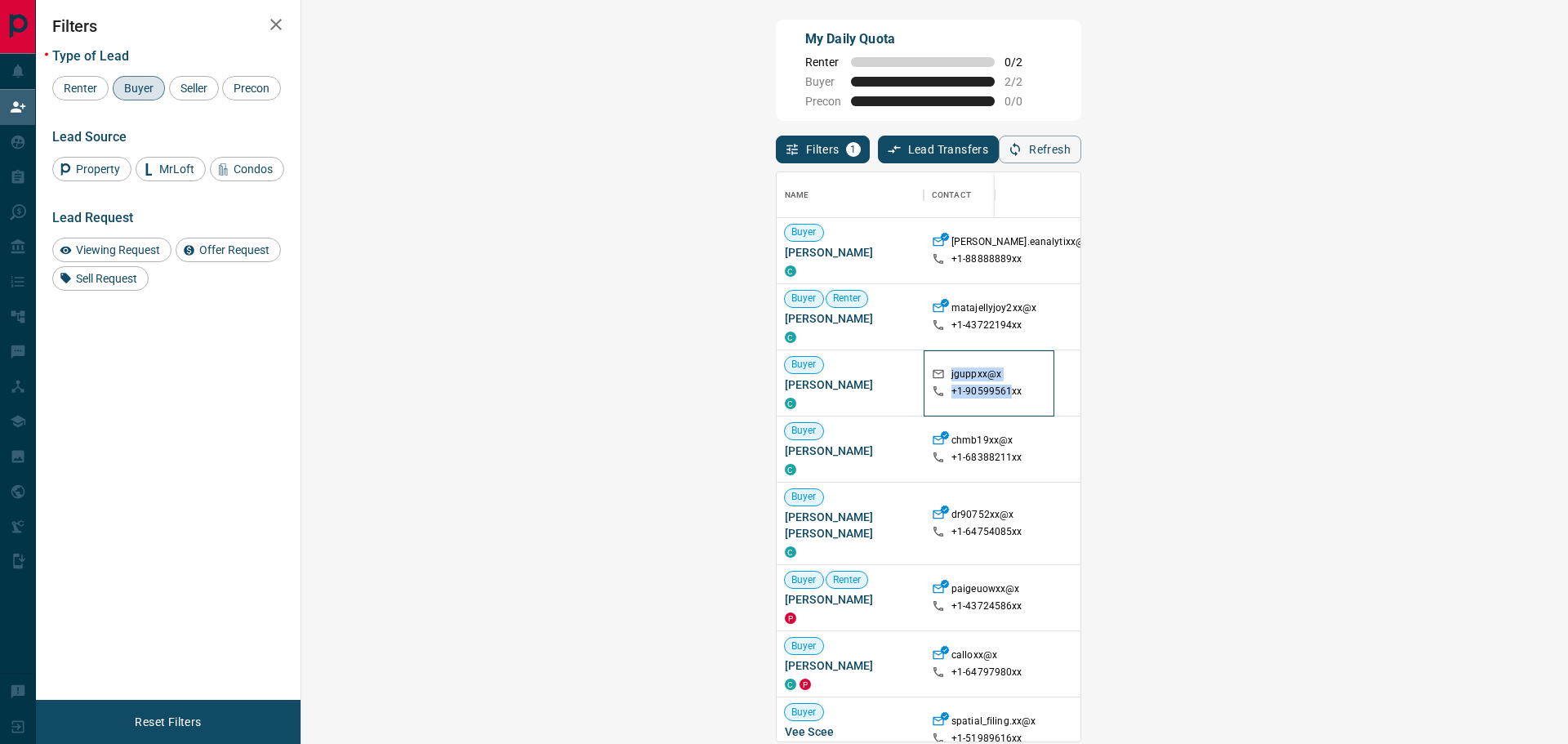
drag, startPoint x: 547, startPoint y: 390, endPoint x: 472, endPoint y: 382, distance: 75.4
click at [932, 382] on div "jguppxx@x +1- 90599561xx" at bounding box center [988, 383] width 114 height 31
drag, startPoint x: 581, startPoint y: 401, endPoint x: 665, endPoint y: 404, distance: 84.1
click at [932, 402] on div "jguppxx@x +1- 90599561xx" at bounding box center [988, 383] width 114 height 66
drag, startPoint x: 780, startPoint y: 378, endPoint x: 851, endPoint y: 388, distance: 71.7
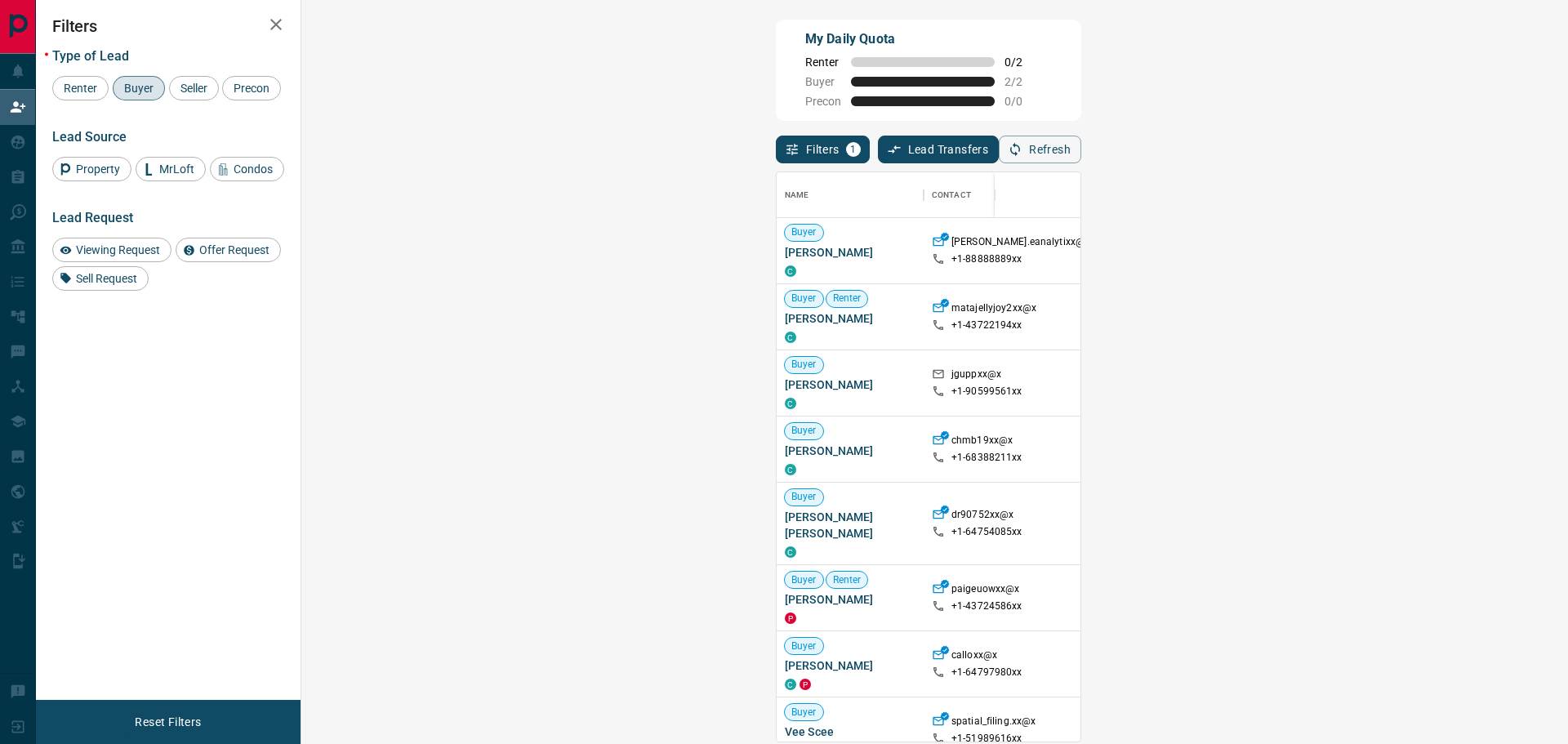
click at [1242, 386] on p "Whitby" at bounding box center [1307, 382] width 131 height 14
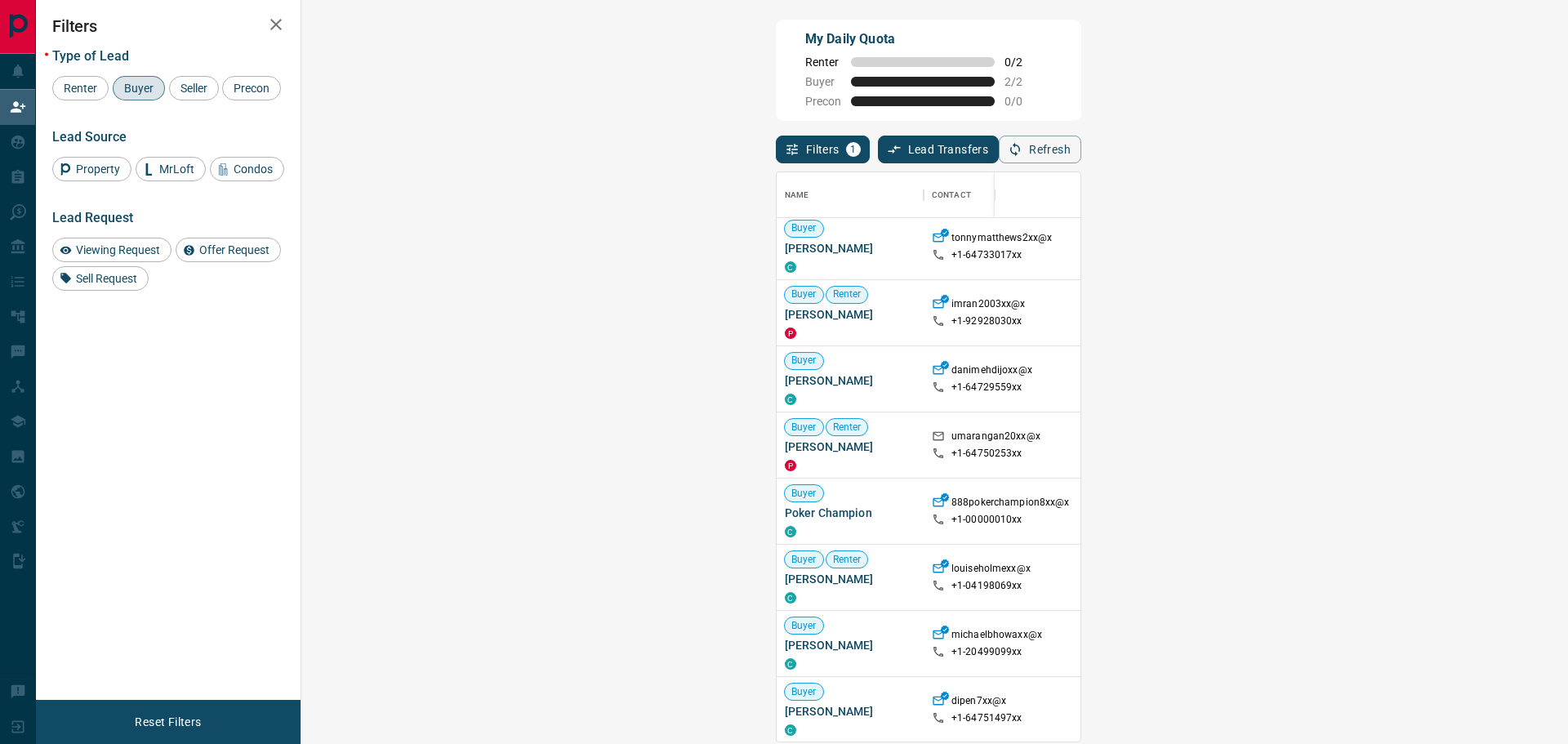
scroll to position [522, 0]
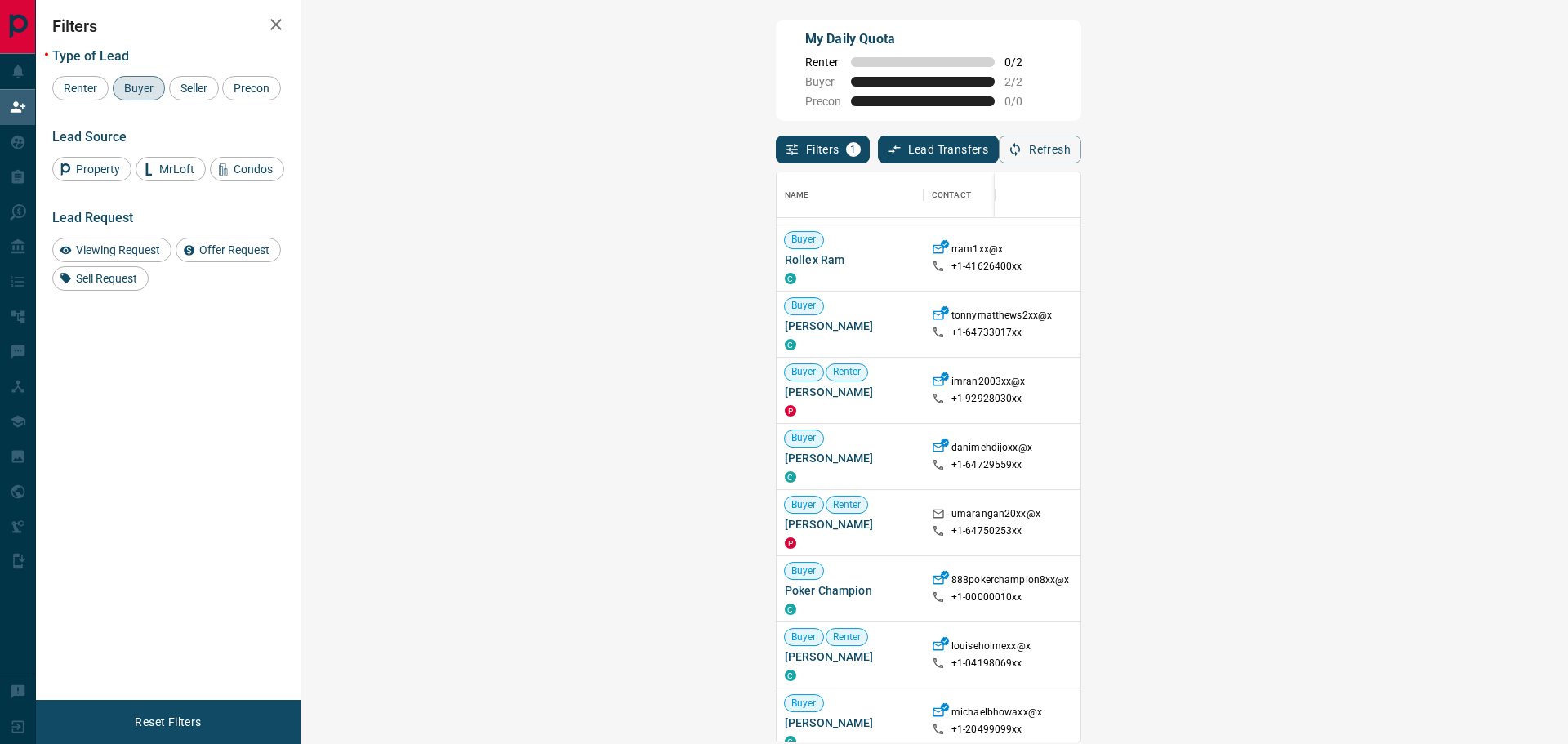
click at [137, 90] on span "Buyer" at bounding box center [139, 88] width 41 height 13
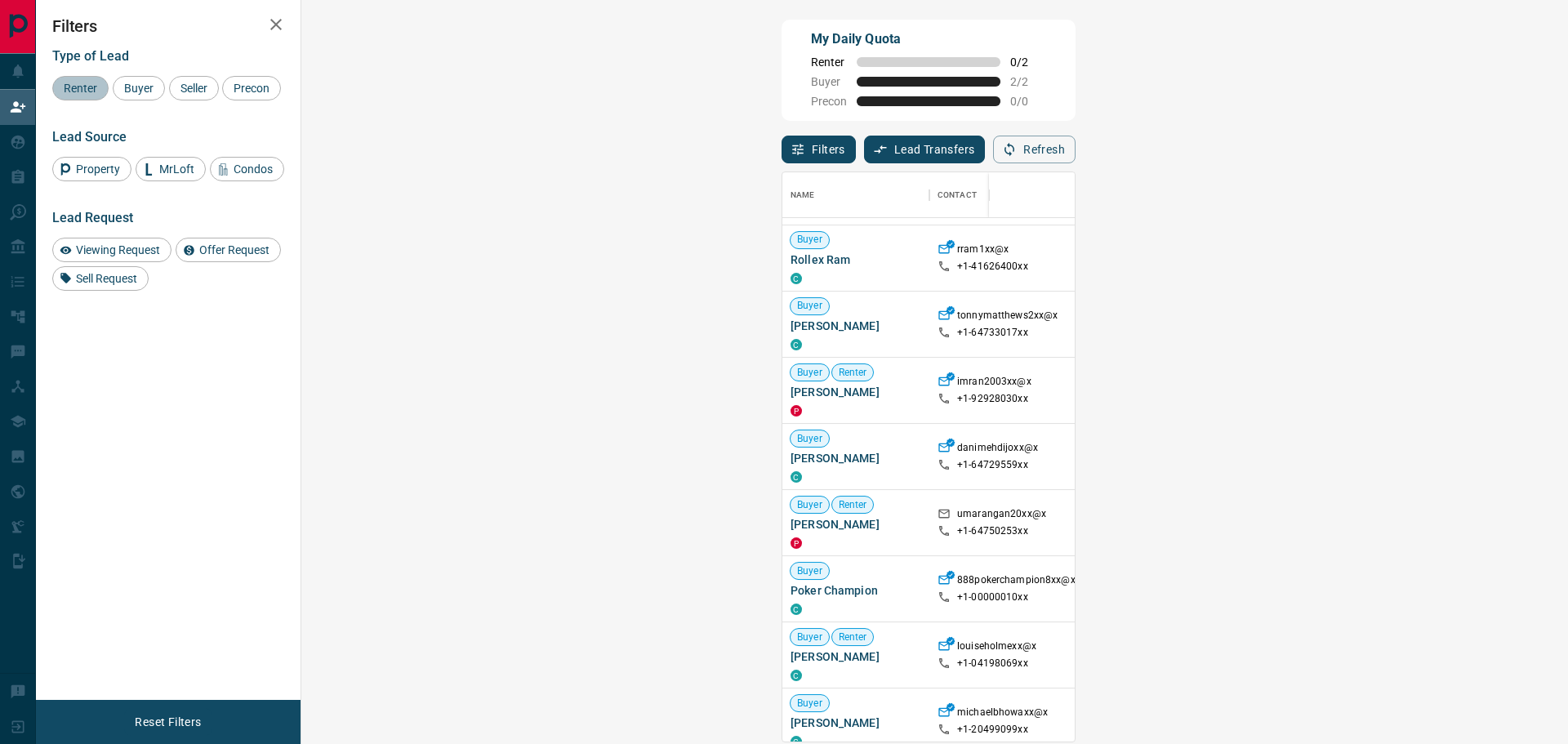
click at [82, 93] on span "Renter" at bounding box center [80, 88] width 45 height 13
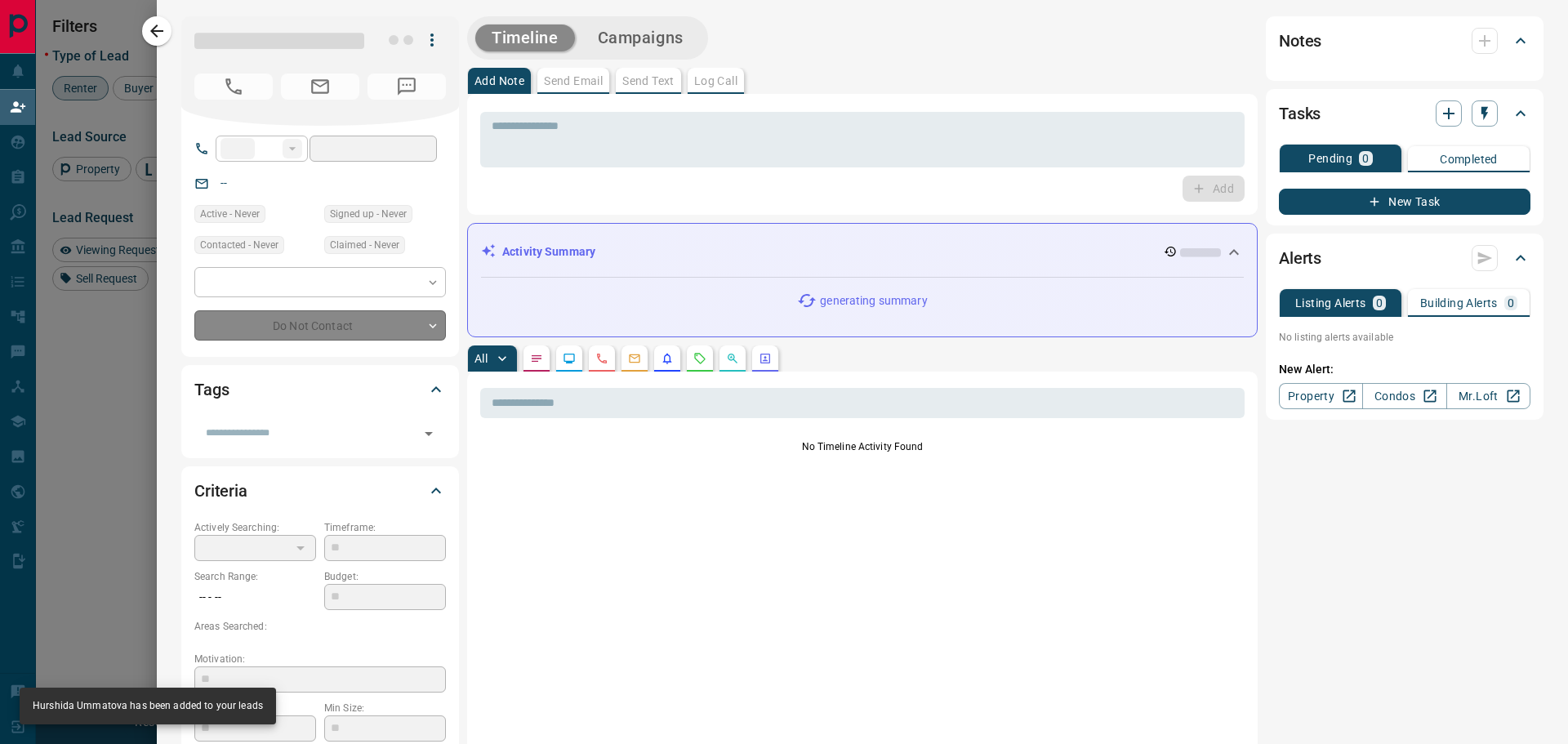
type input "**"
type input "**********"
type input "**"
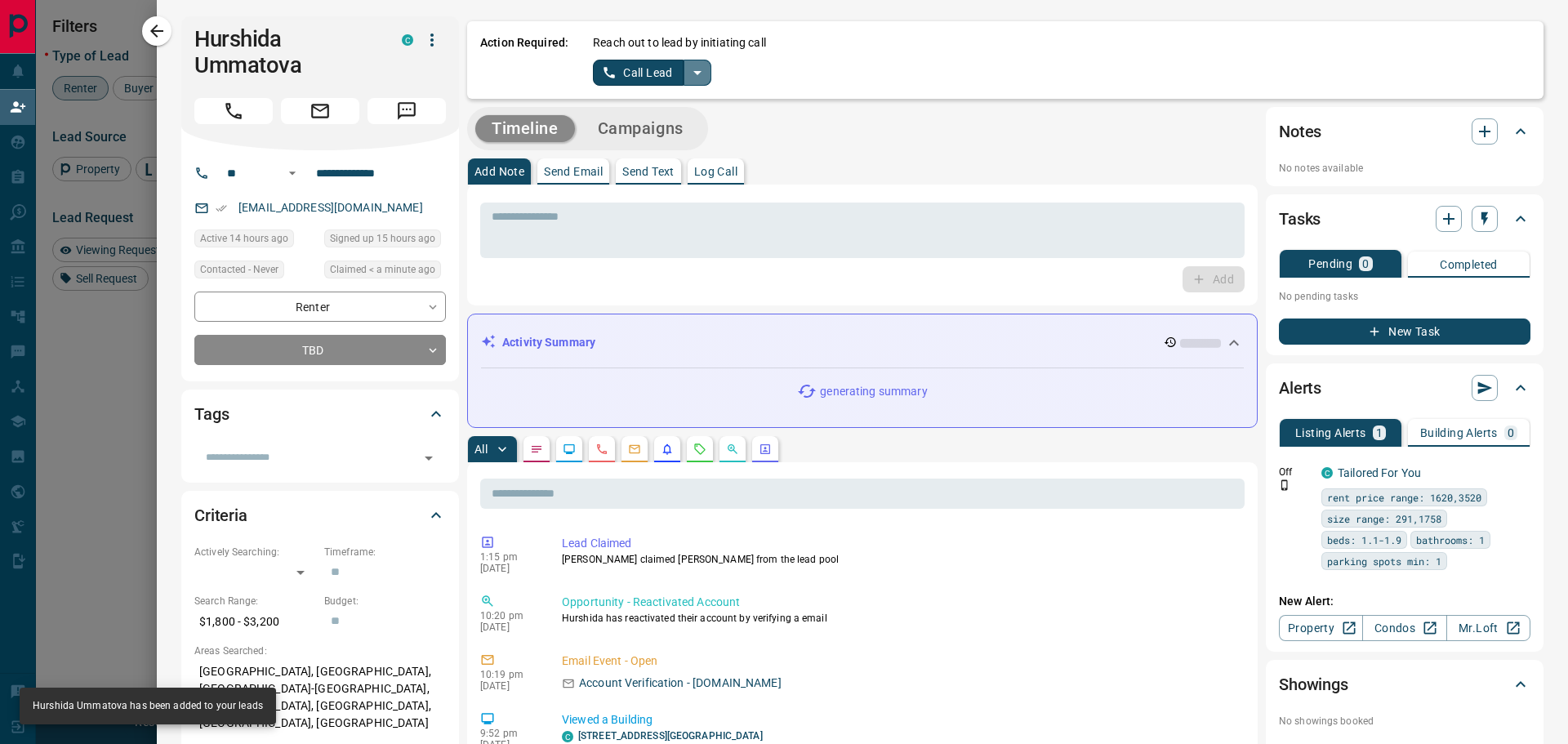
click at [690, 74] on icon "split button" at bounding box center [696, 72] width 19 height 19
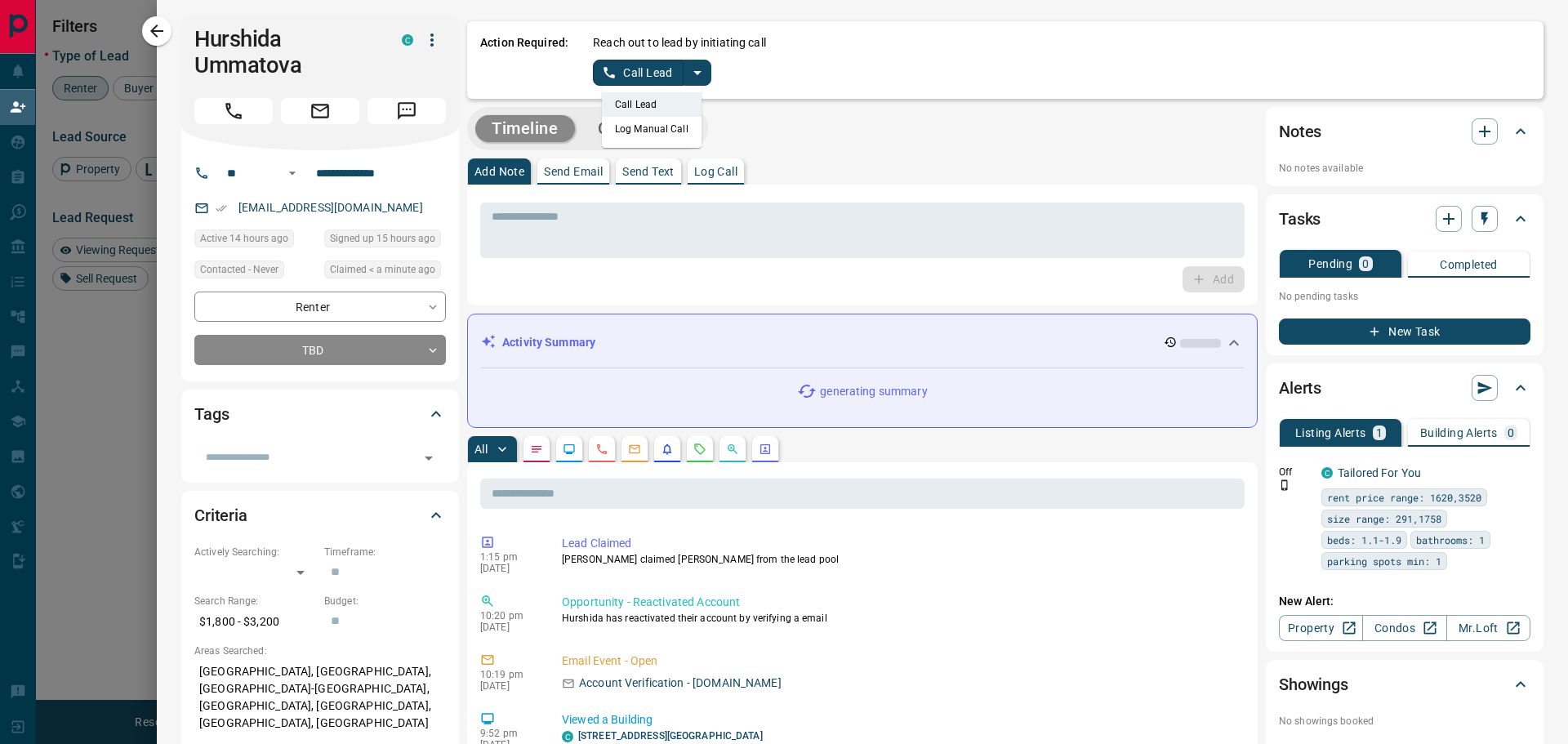
click at [625, 132] on li "Log Manual Call" at bounding box center [651, 129] width 99 height 25
click at [626, 69] on button "Log Manual Call" at bounding box center [647, 72] width 108 height 26
click at [609, 71] on button "Yes" at bounding box center [610, 72] width 33 height 26
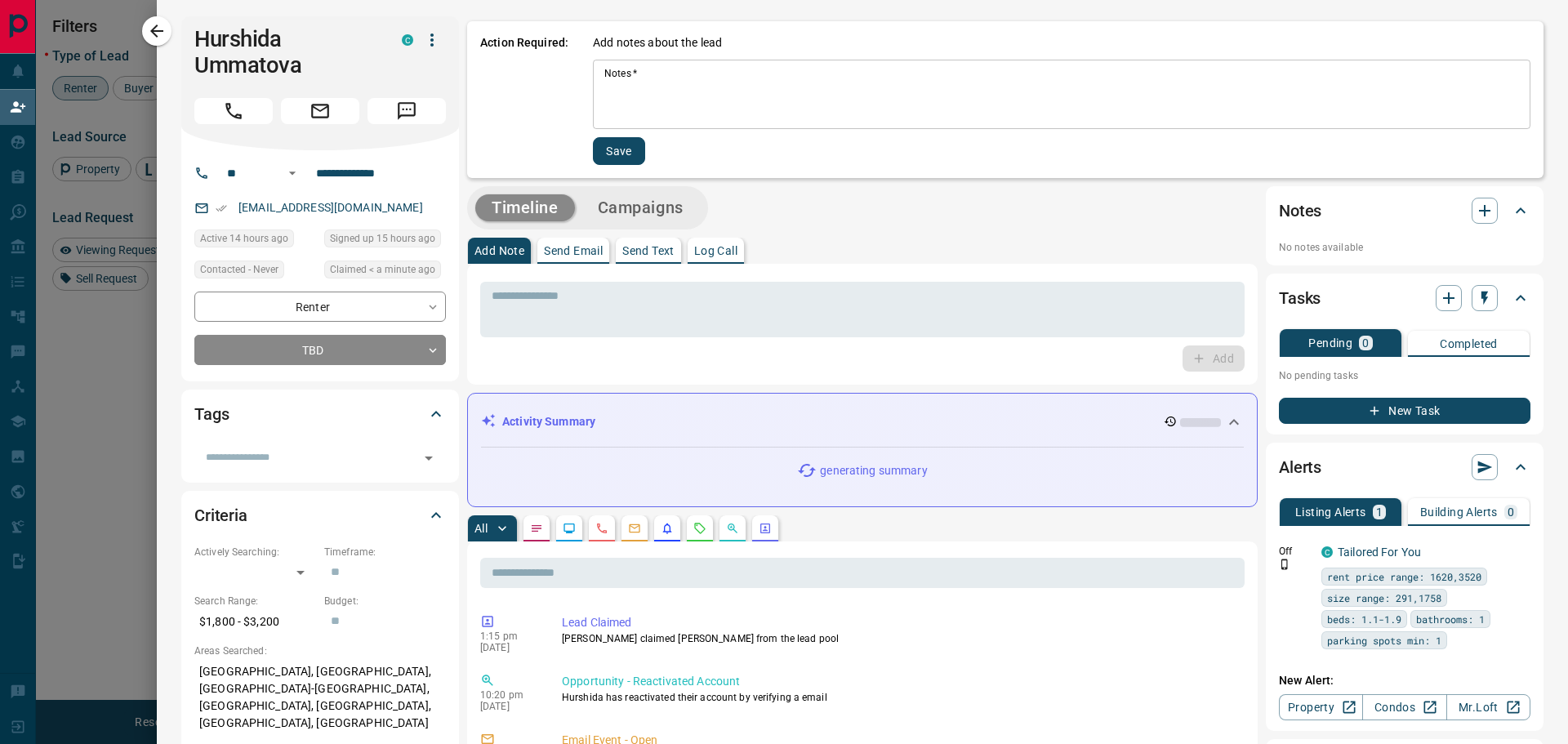
click at [604, 81] on textarea "Notes   *" at bounding box center [1061, 94] width 915 height 56
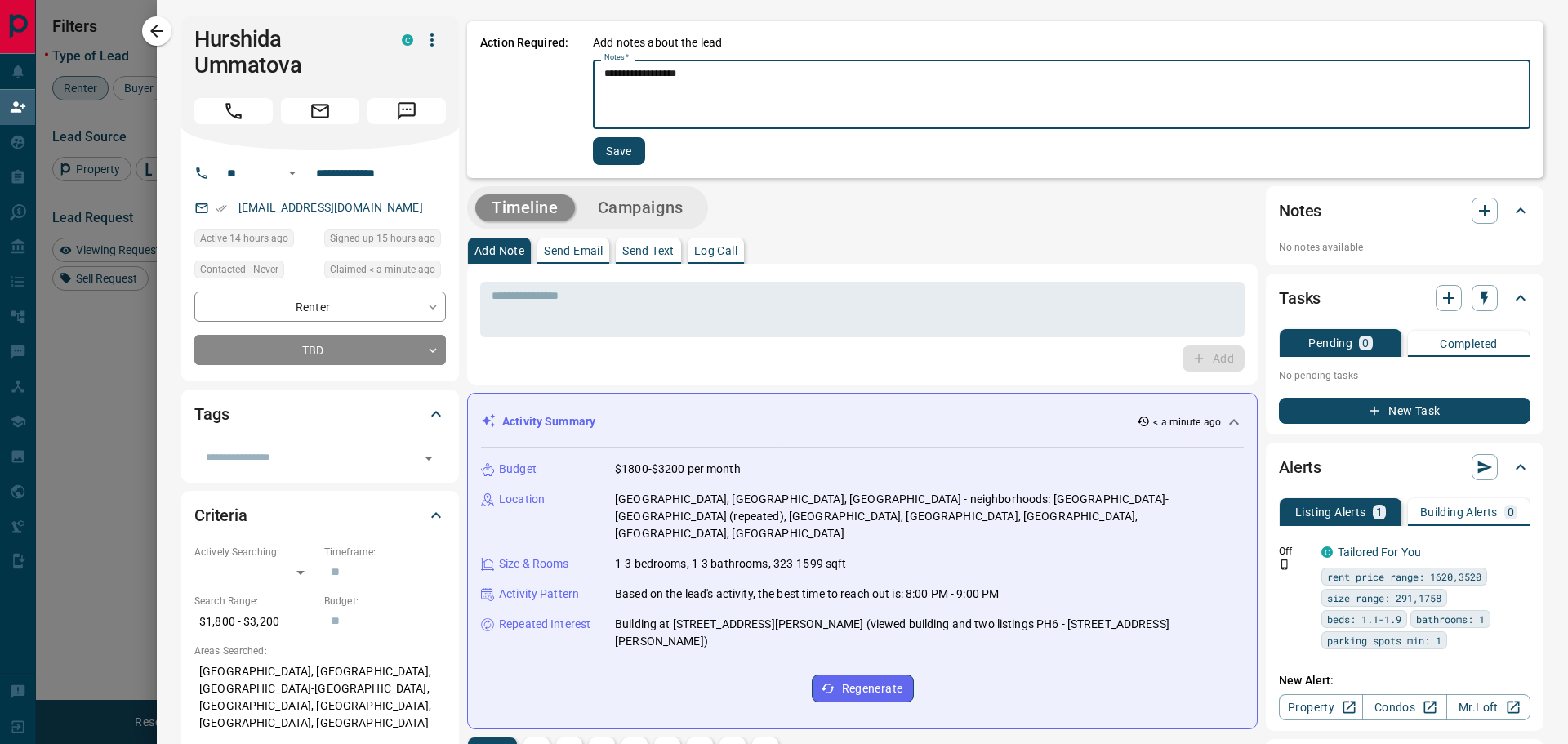
type textarea "**********"
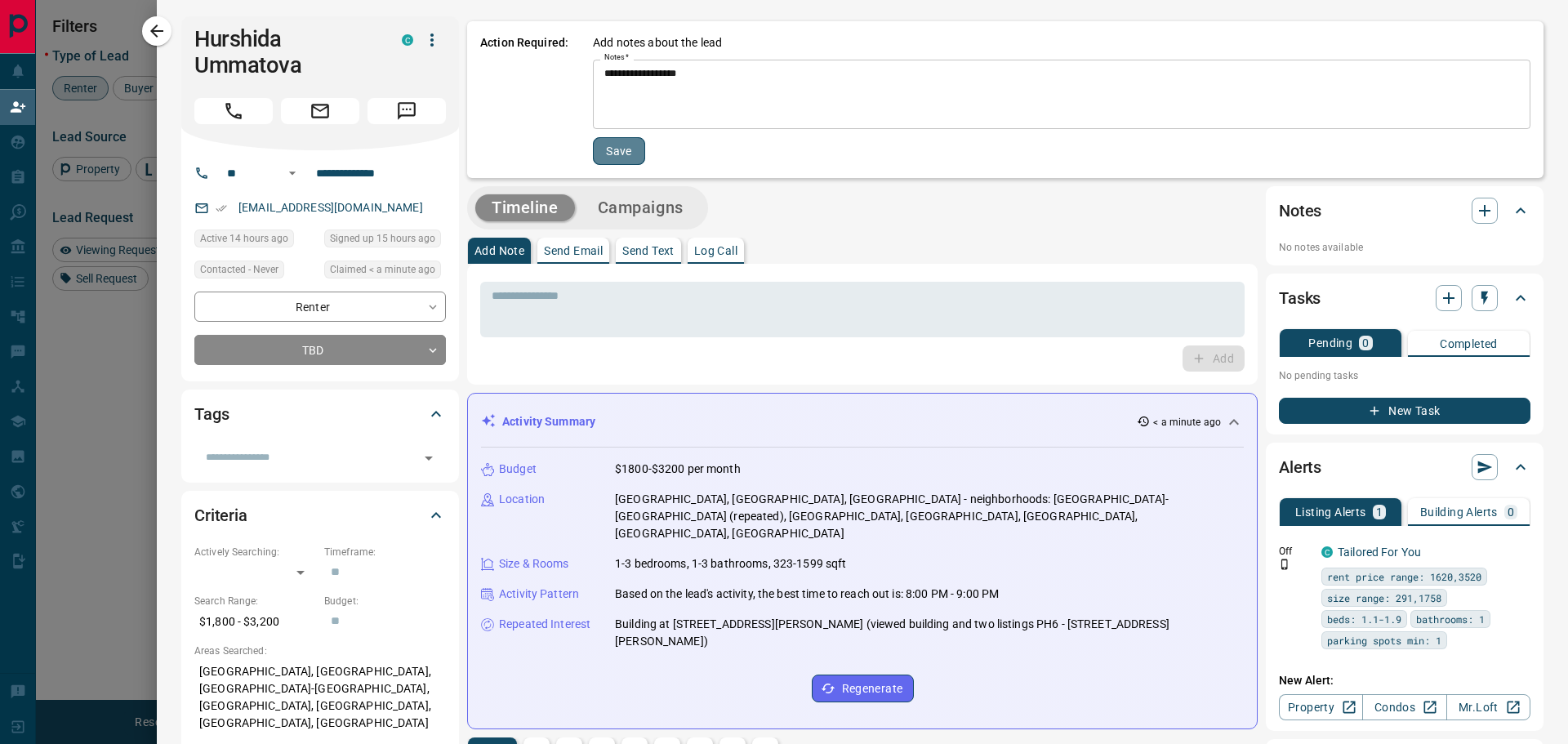
click at [623, 145] on button "Save" at bounding box center [619, 151] width 52 height 27
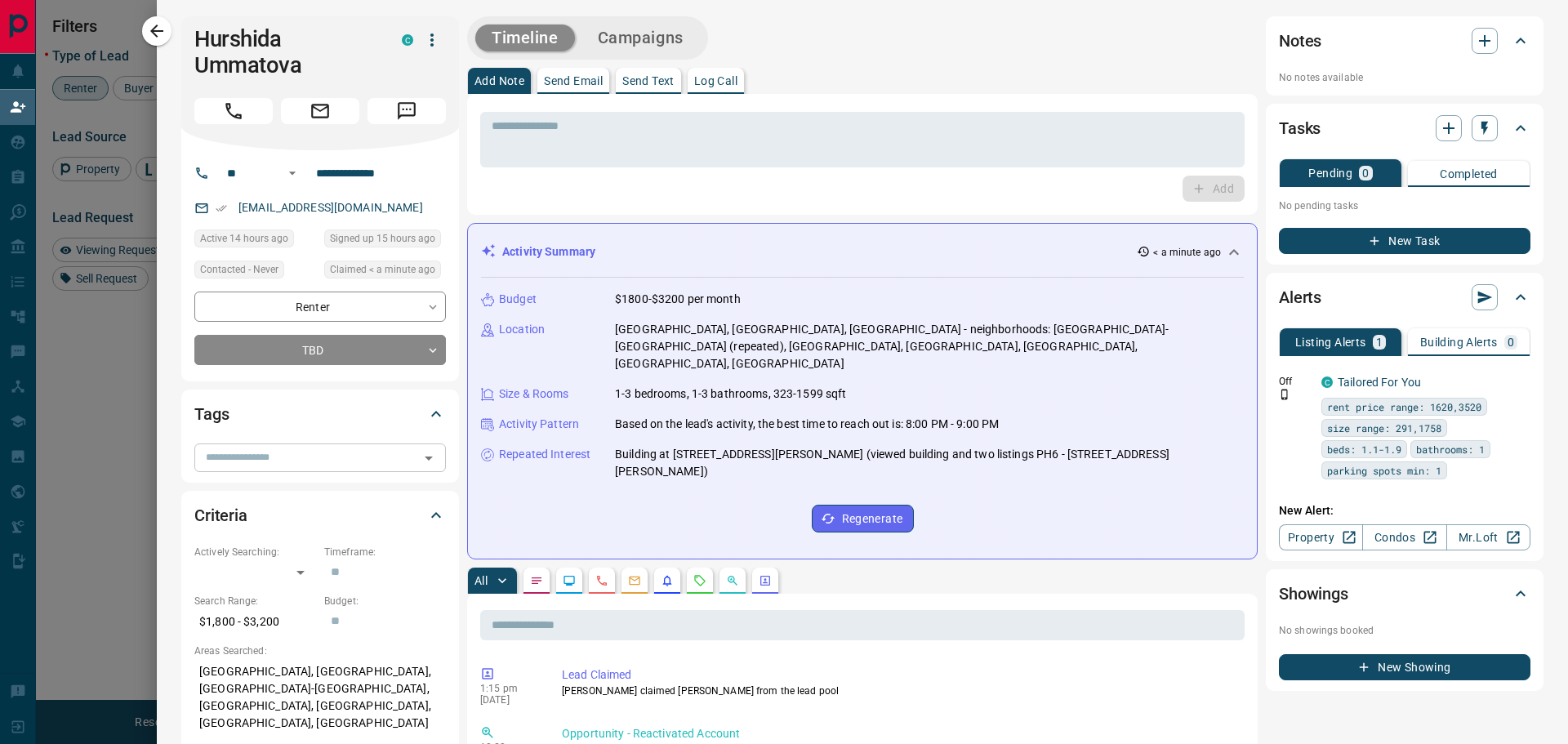
click at [341, 454] on input "text" at bounding box center [306, 457] width 214 height 18
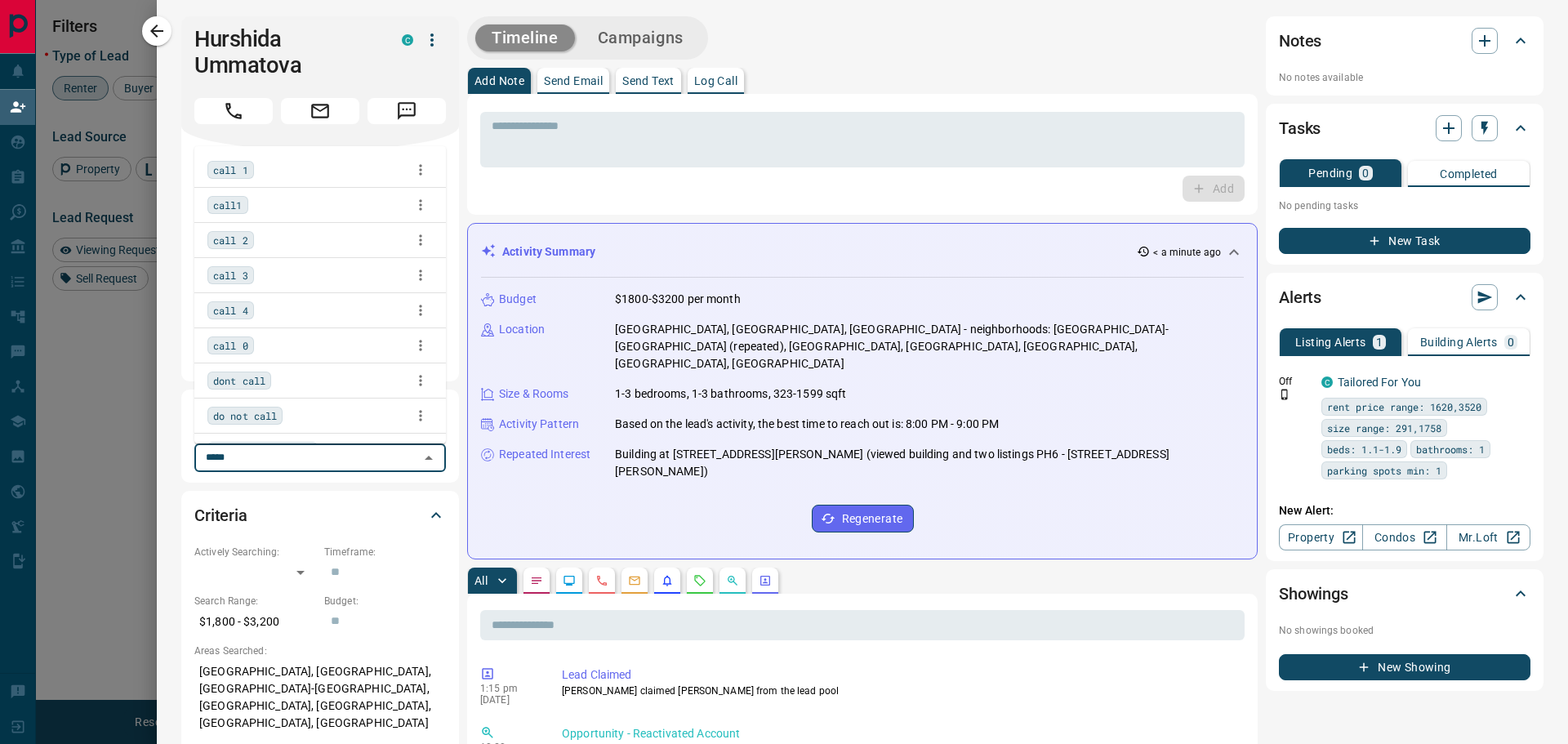
type input "******"
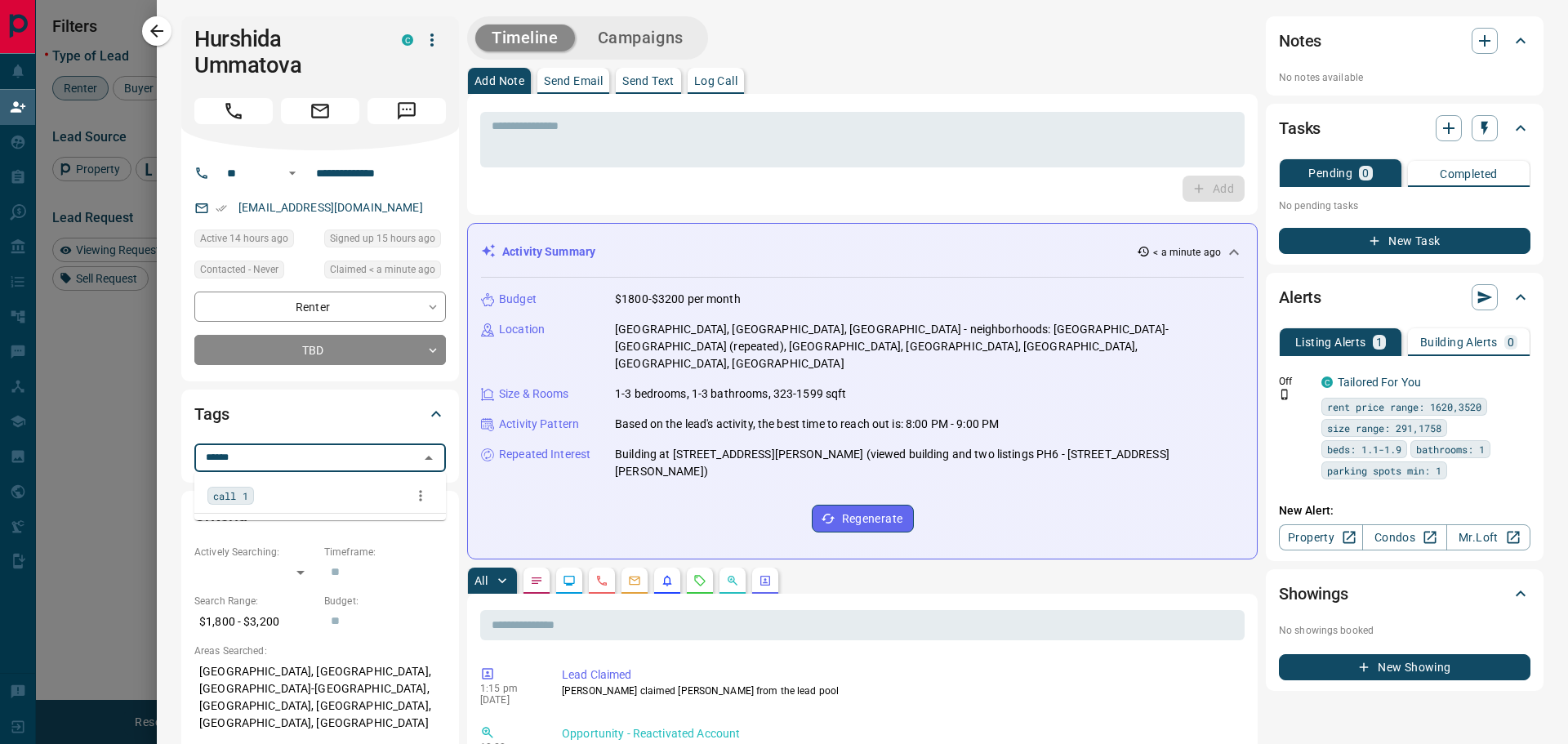
click at [235, 496] on span "call 1" at bounding box center [231, 496] width 35 height 16
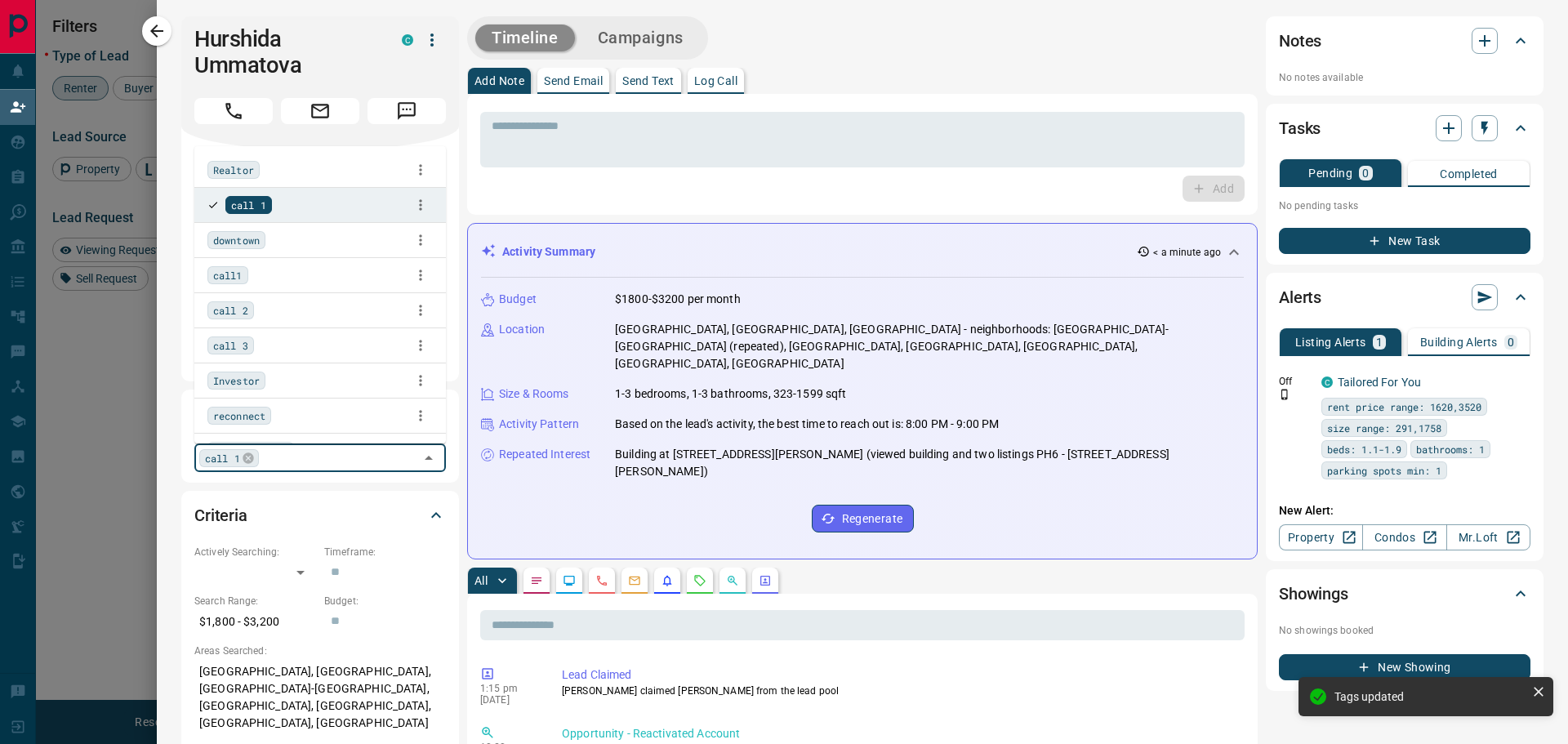
click at [120, 30] on div at bounding box center [784, 372] width 1568 height 744
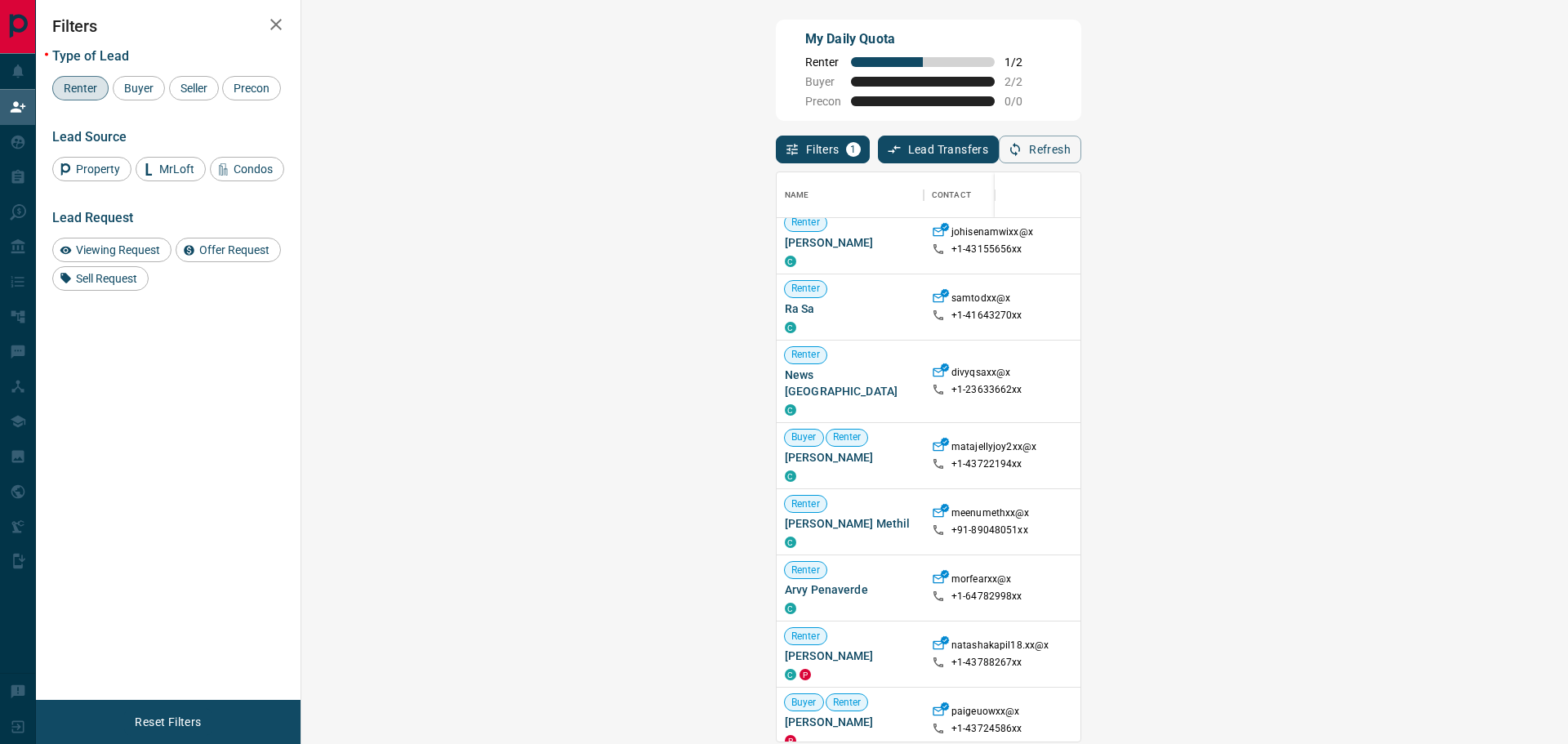
scroll to position [0, 0]
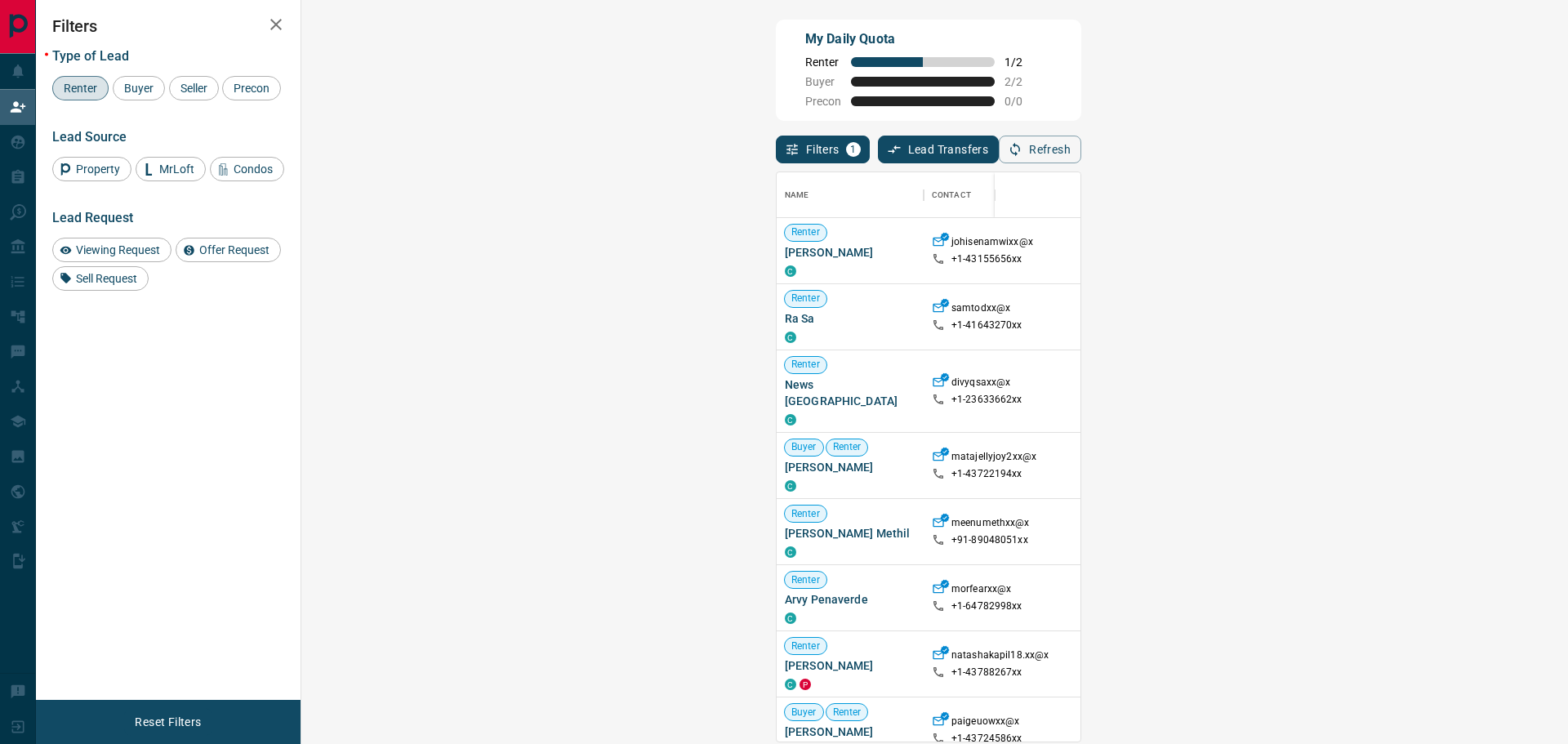
drag, startPoint x: 810, startPoint y: 246, endPoint x: 872, endPoint y: 247, distance: 62.0
click at [1242, 247] on p "[GEOGRAPHIC_DATA], [GEOGRAPHIC_DATA]" at bounding box center [1307, 250] width 131 height 27
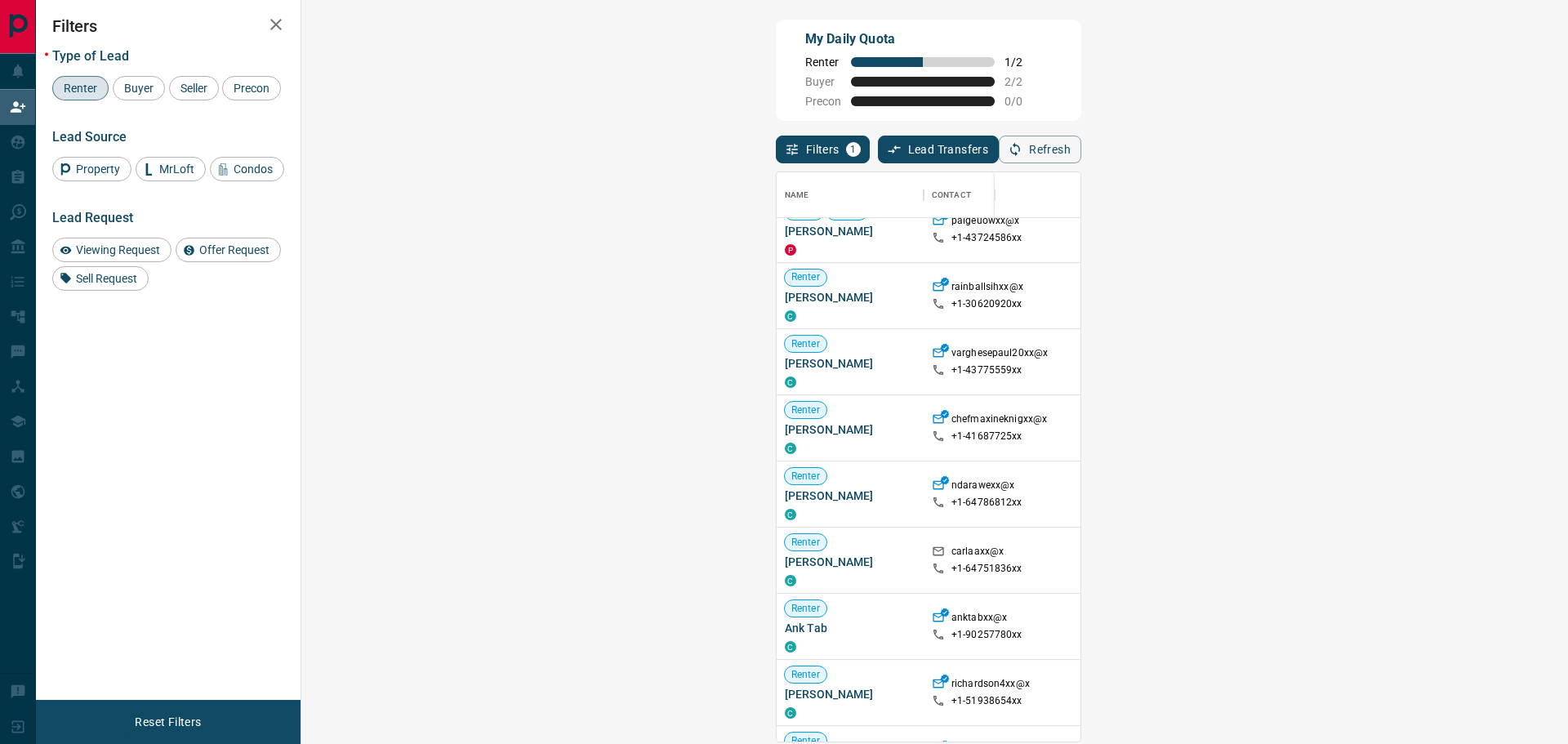
scroll to position [490, 0]
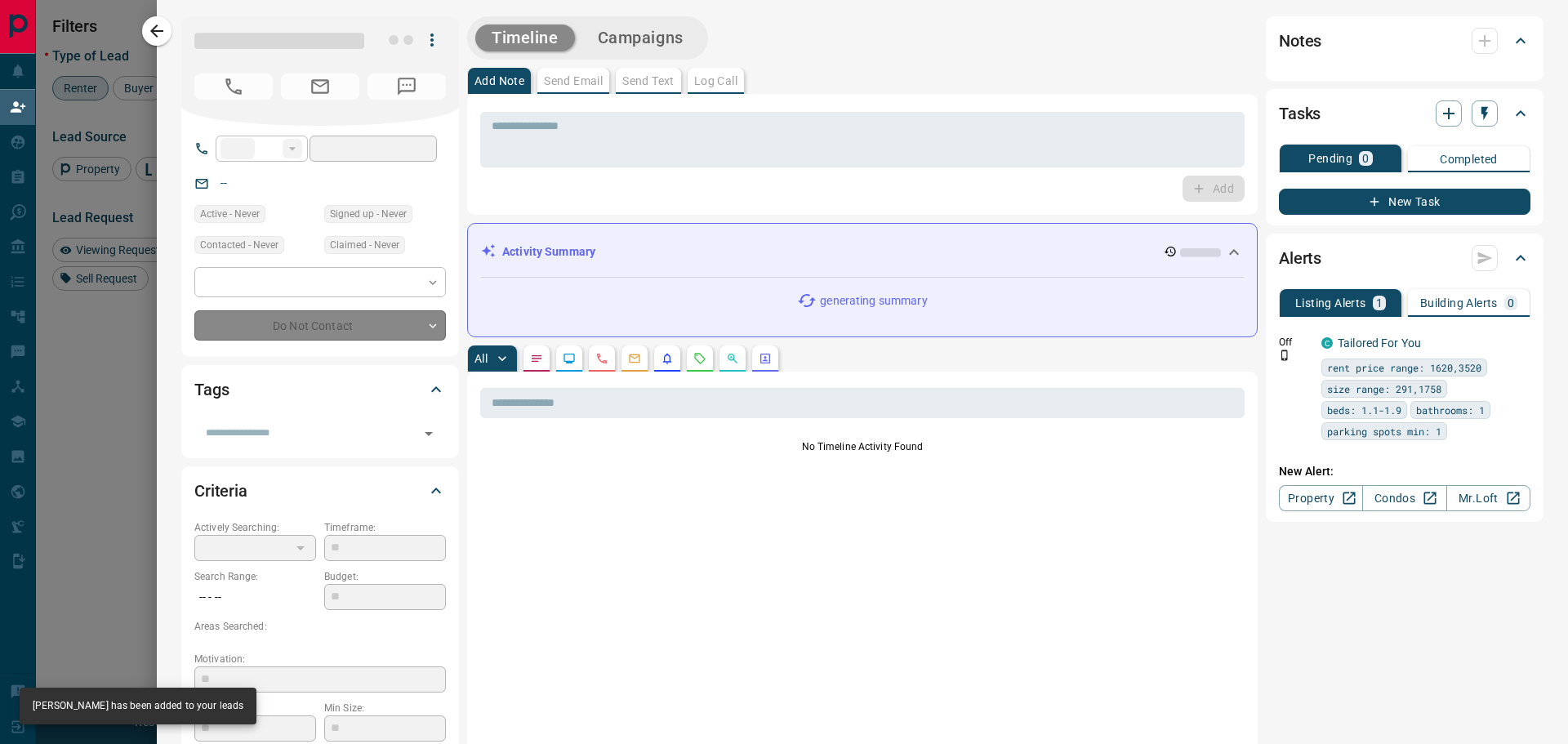
type input "**"
type input "**********"
type input "**"
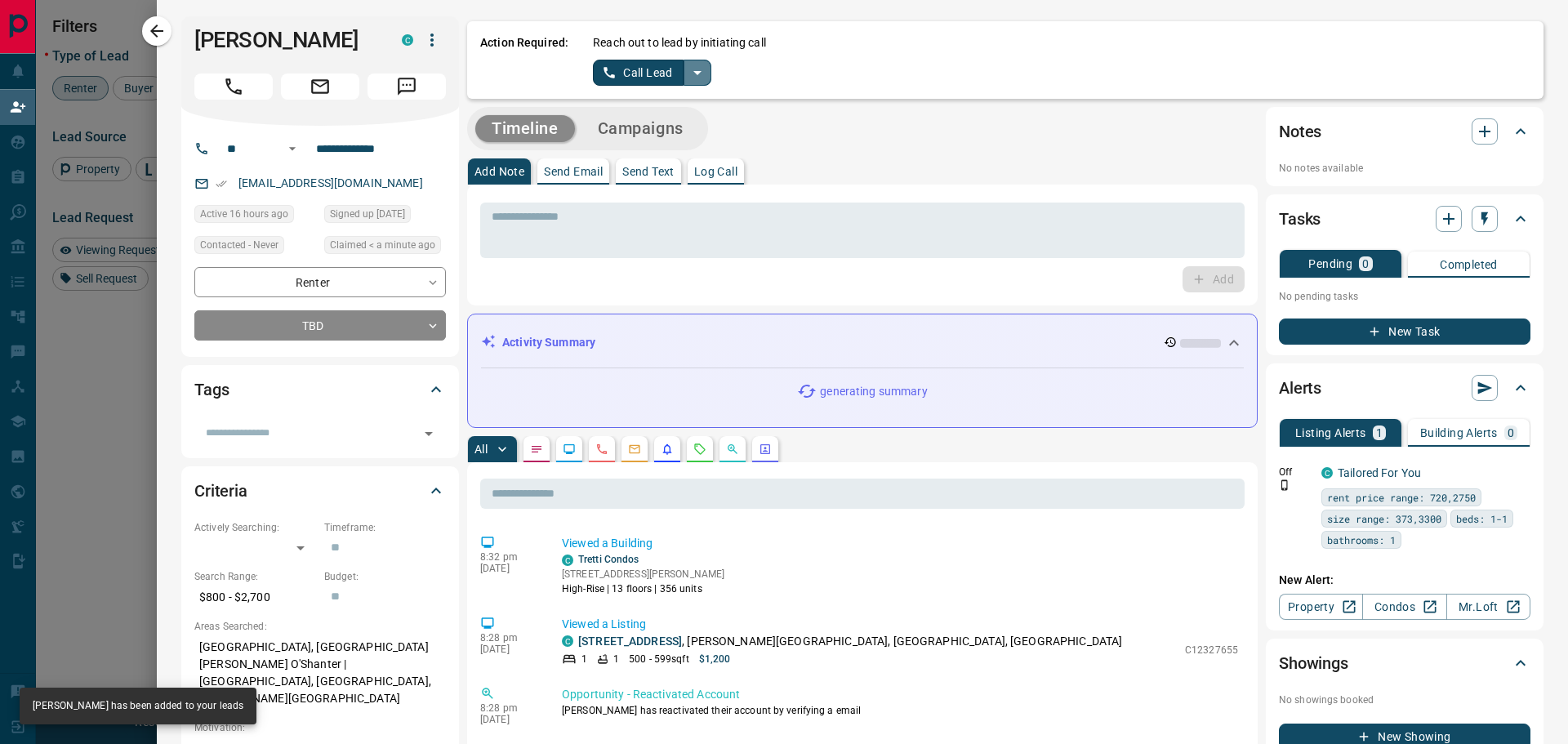
click at [699, 76] on icon "split button" at bounding box center [696, 72] width 19 height 19
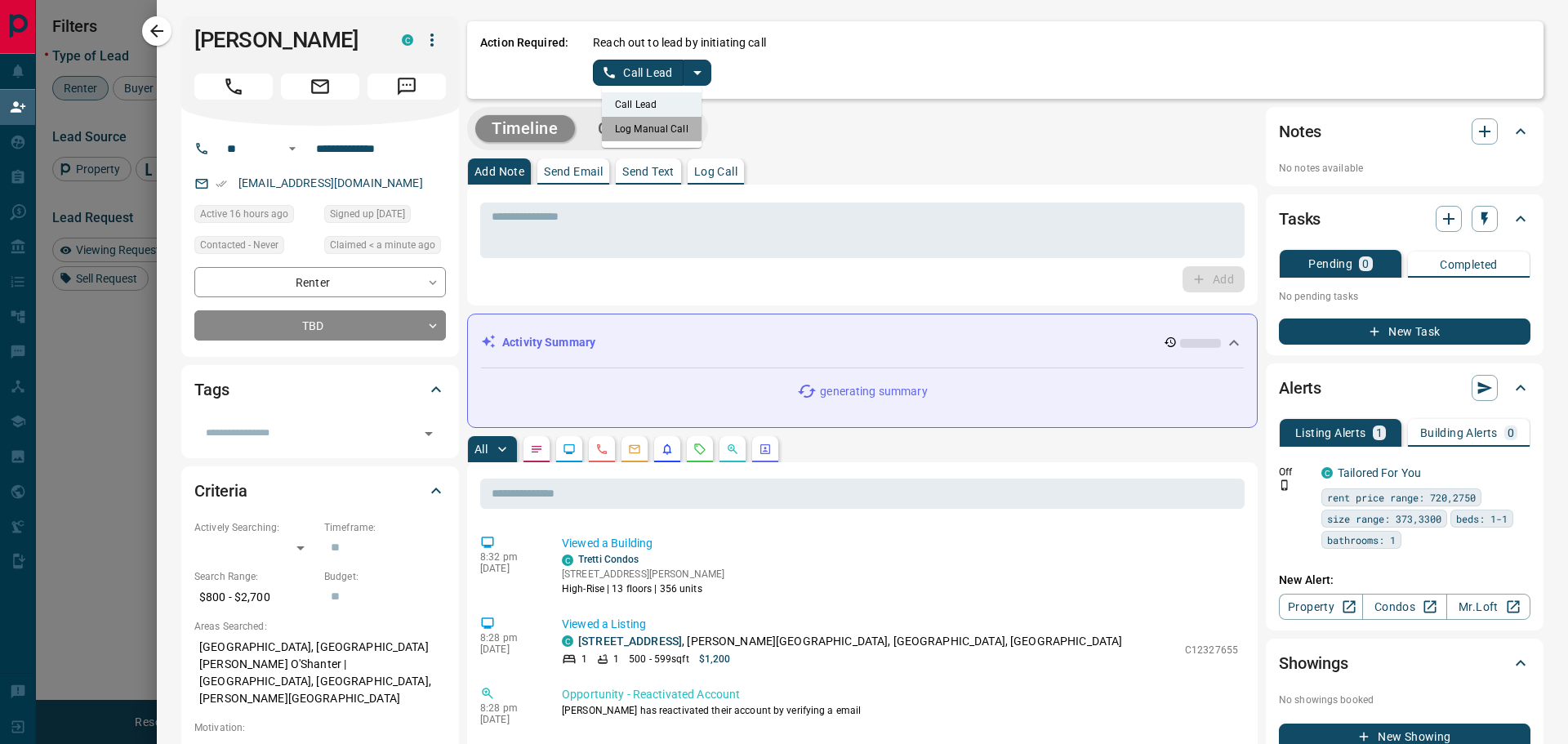
click at [645, 126] on li "Log Manual Call" at bounding box center [651, 129] width 99 height 25
click at [614, 68] on button "Log Manual Call" at bounding box center [647, 72] width 108 height 26
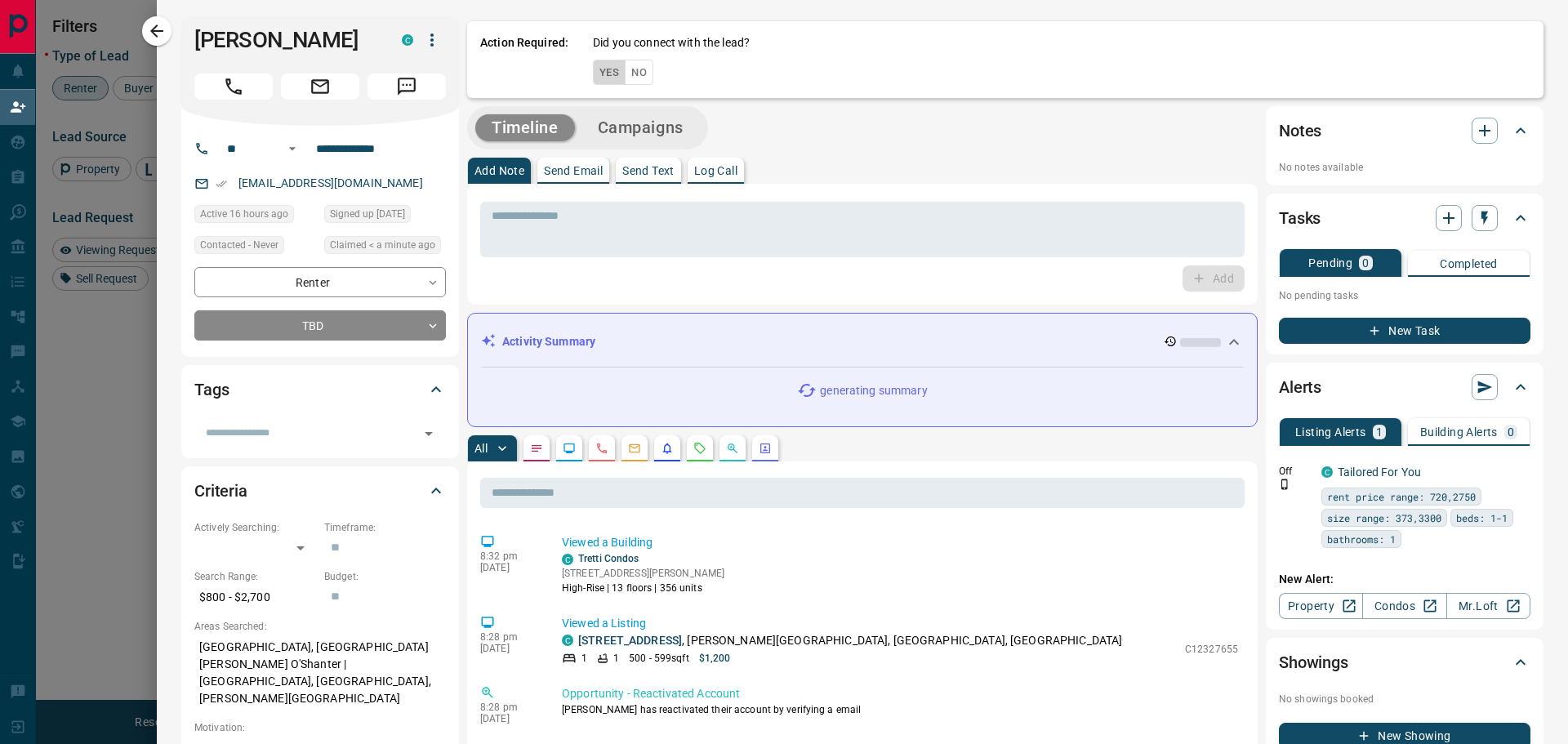
click at [601, 75] on button "Yes" at bounding box center [610, 72] width 33 height 26
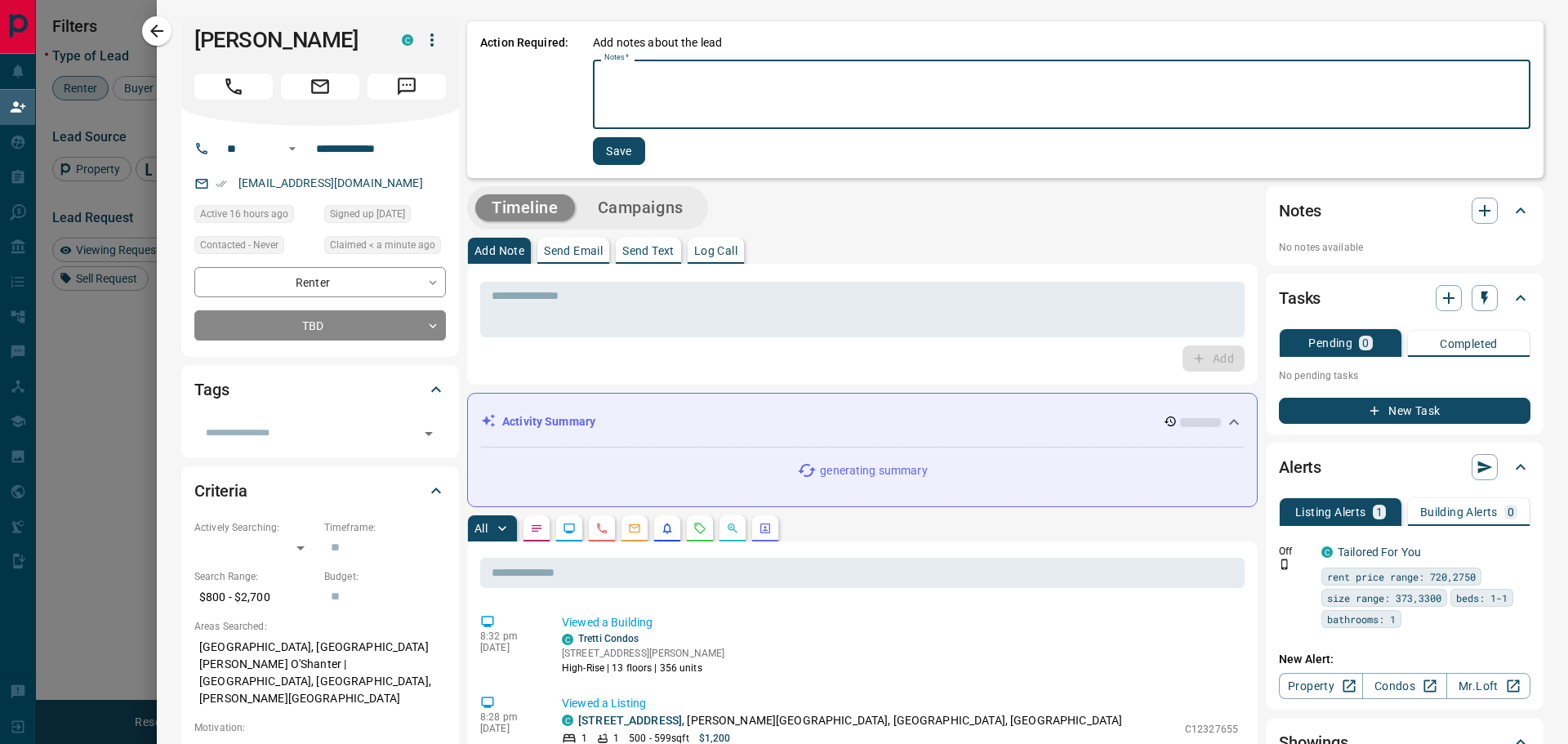
click at [619, 94] on textarea "Notes   *" at bounding box center [1061, 94] width 915 height 56
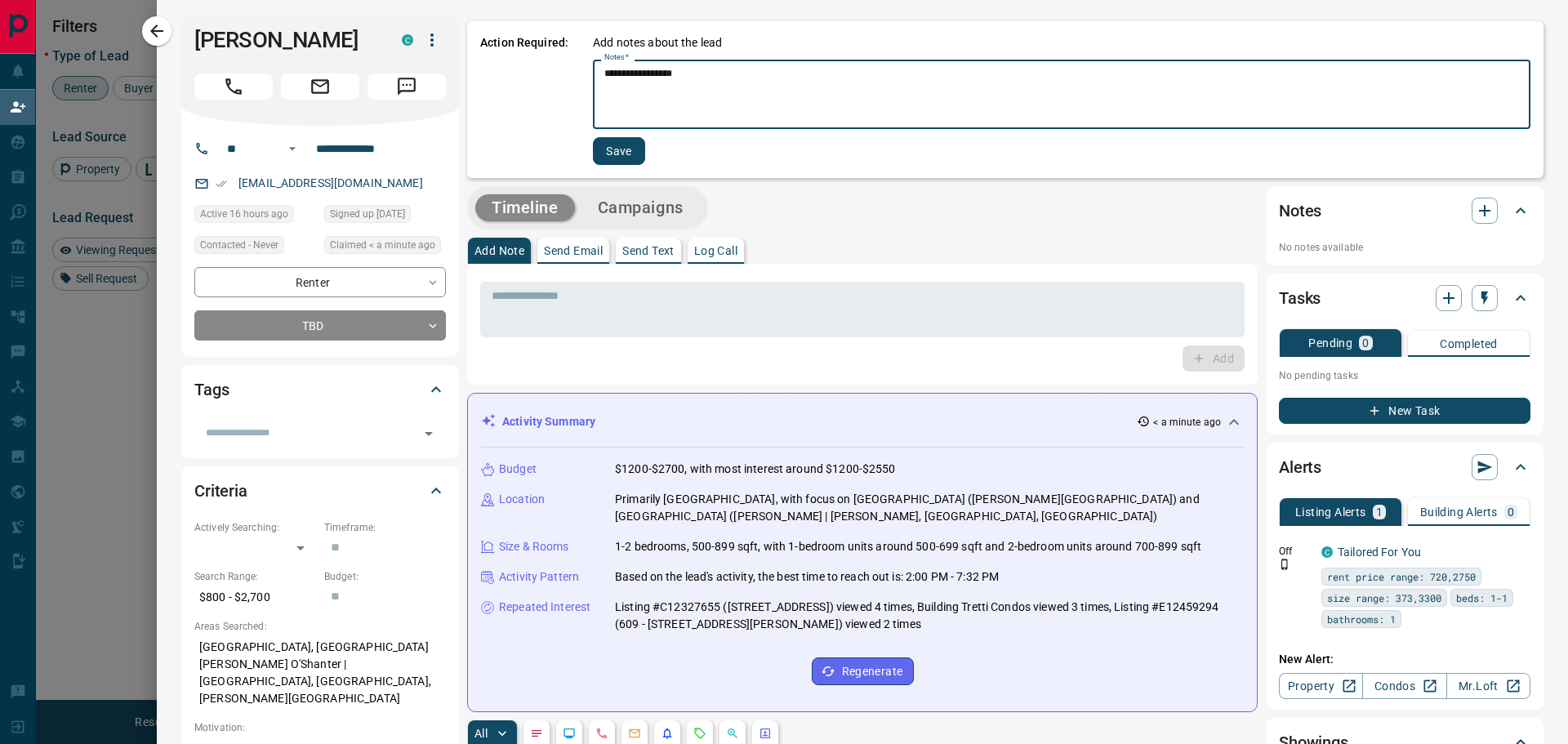
type textarea "**********"
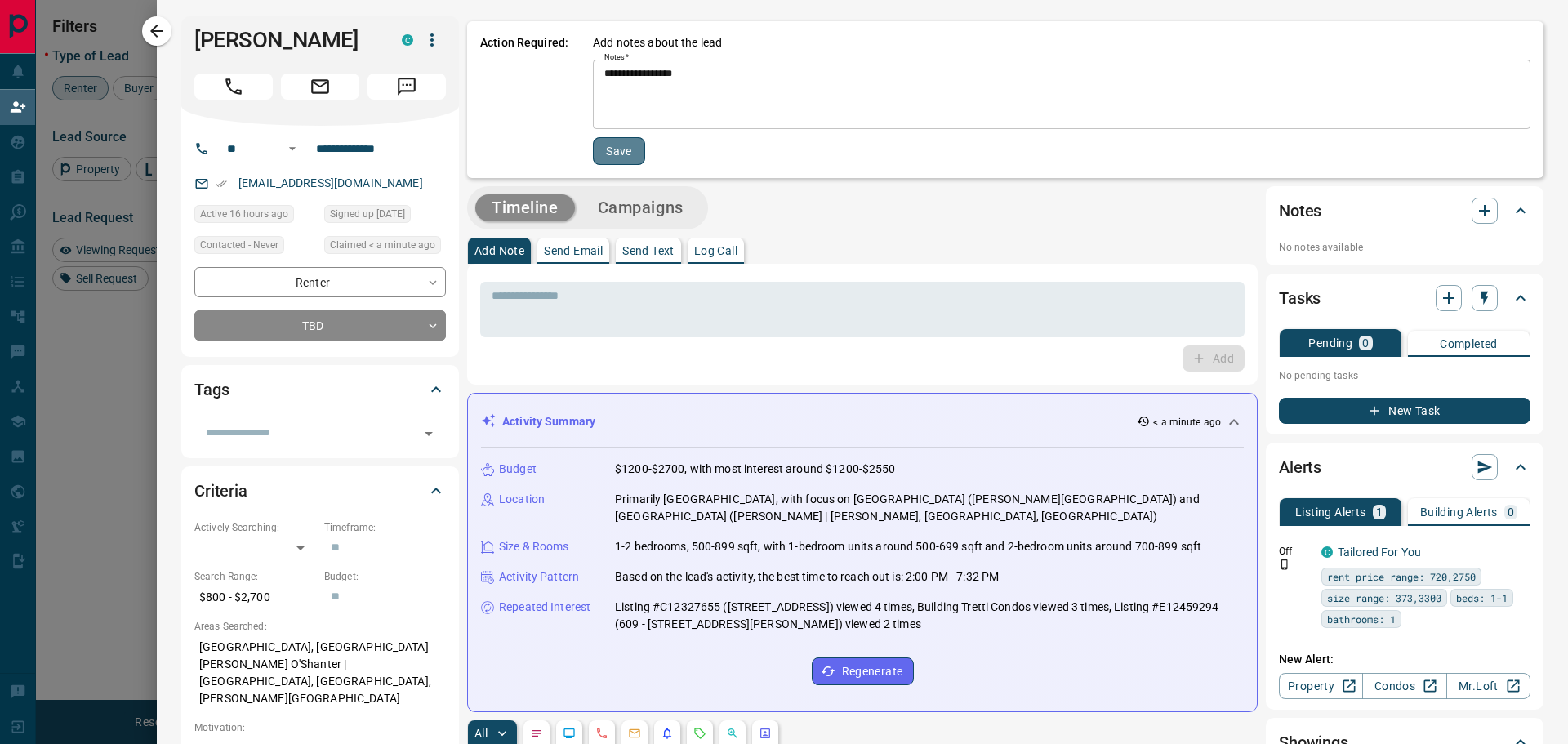
click at [602, 152] on button "Save" at bounding box center [619, 151] width 52 height 27
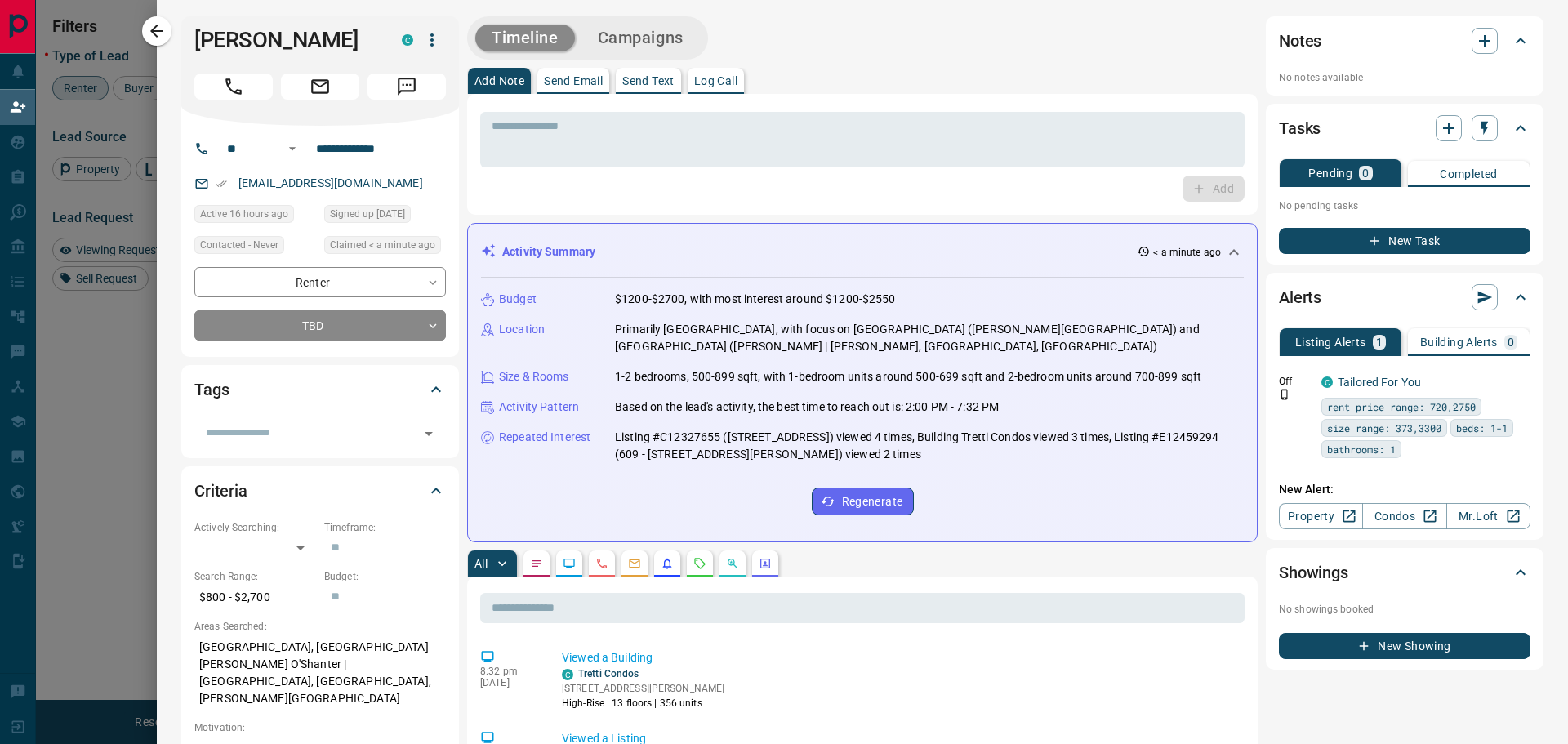
drag, startPoint x: 131, startPoint y: 37, endPoint x: 120, endPoint y: 49, distance: 16.3
click at [130, 37] on div at bounding box center [784, 372] width 1568 height 744
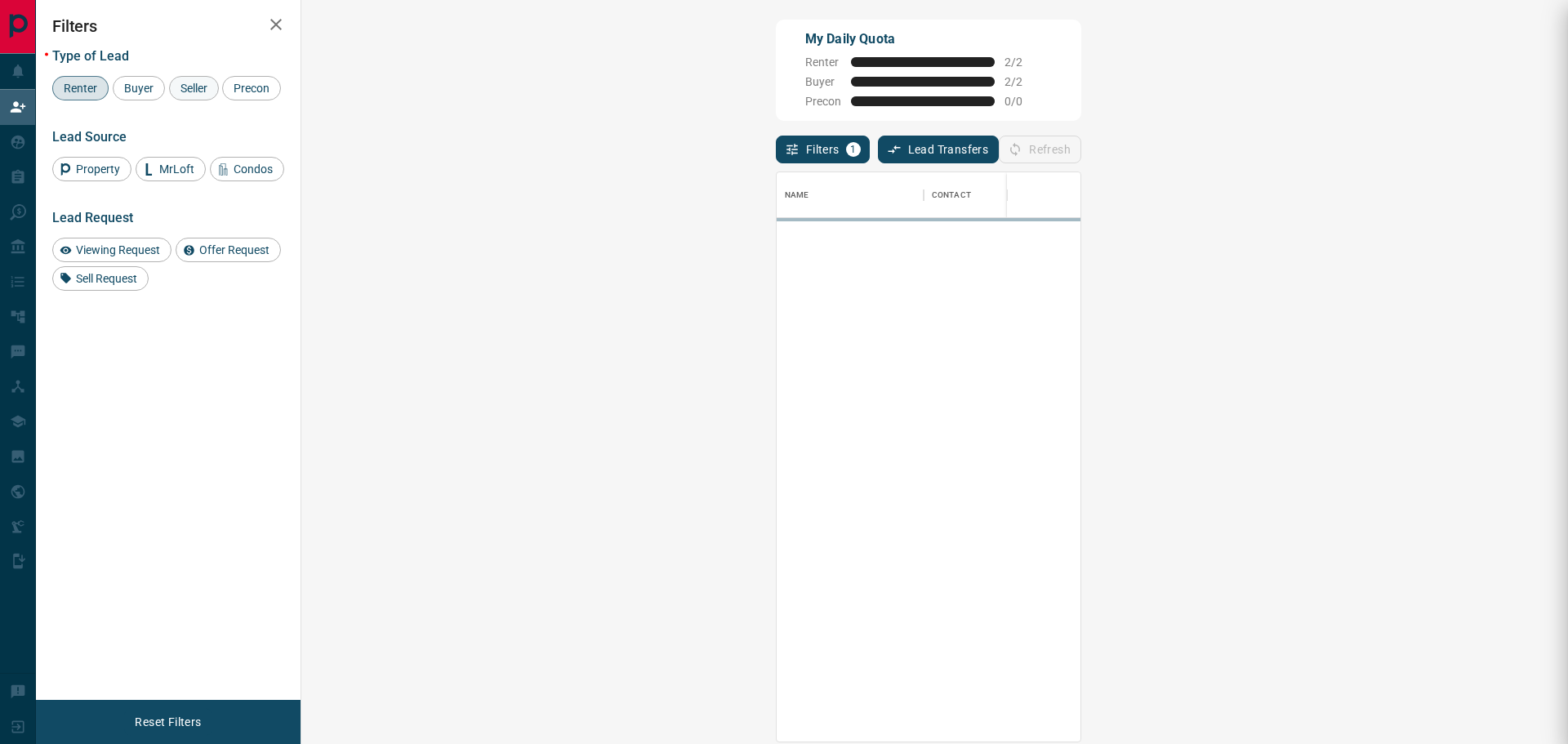
scroll to position [557, 1219]
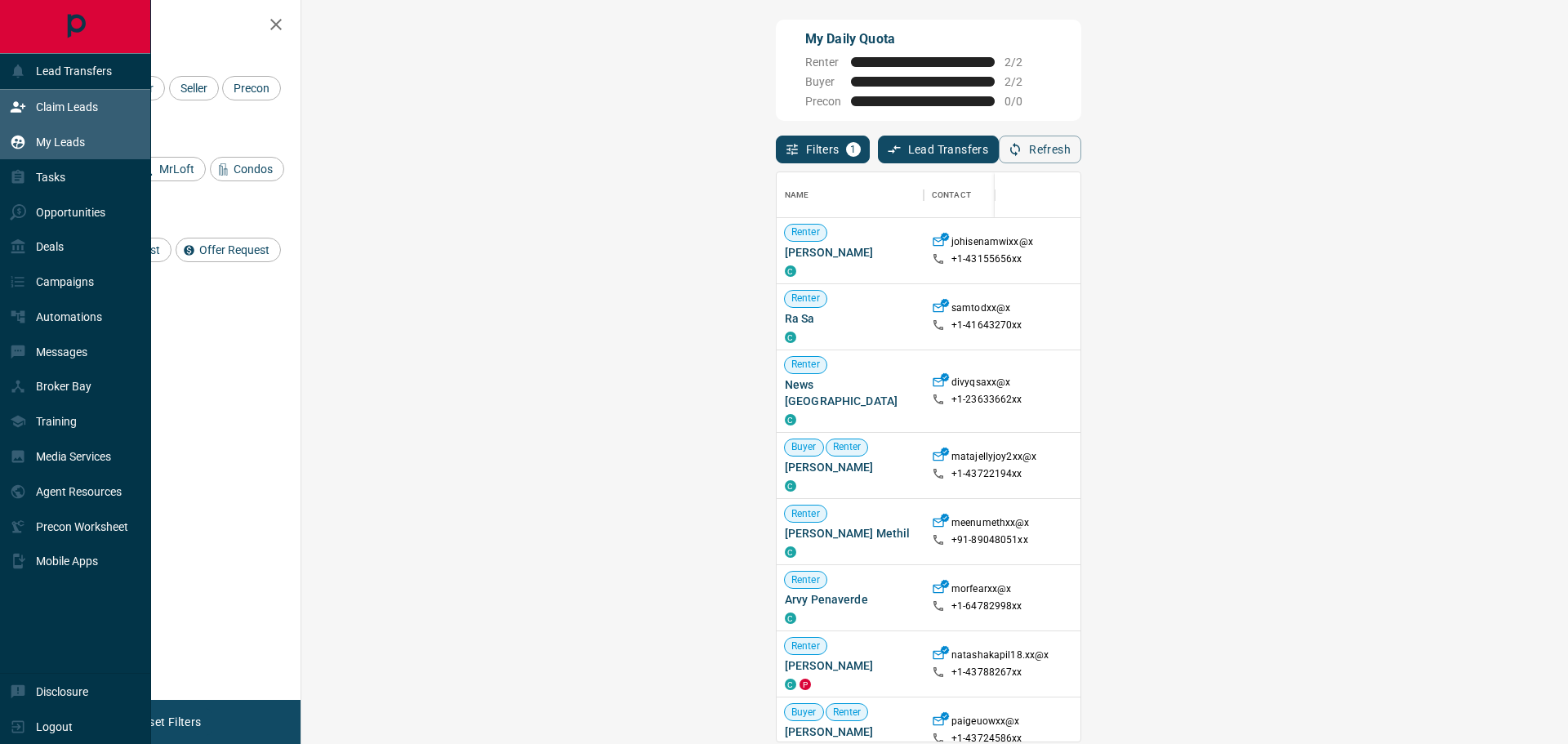
click at [72, 145] on p "My Leads" at bounding box center [60, 142] width 49 height 13
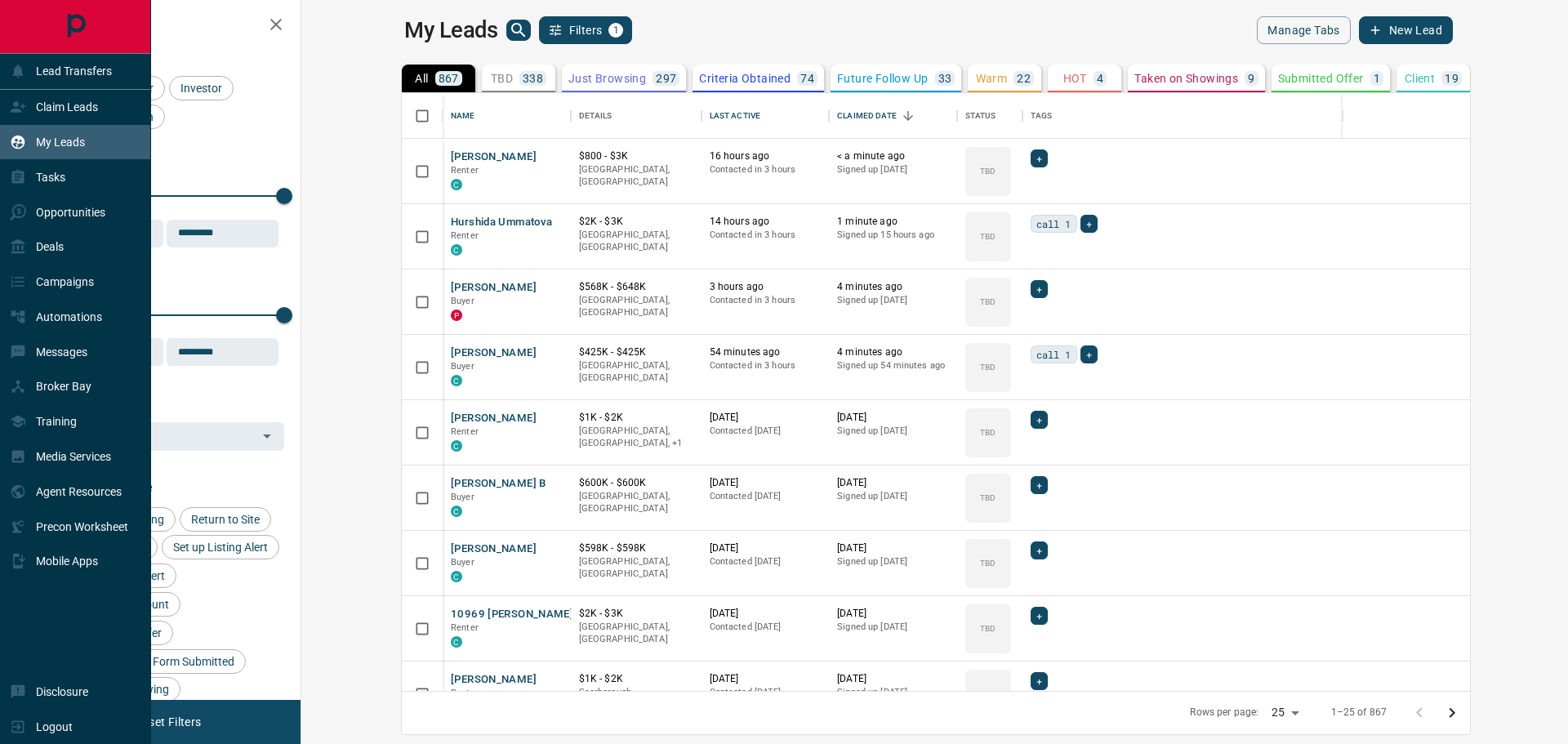
scroll to position [586, 1247]
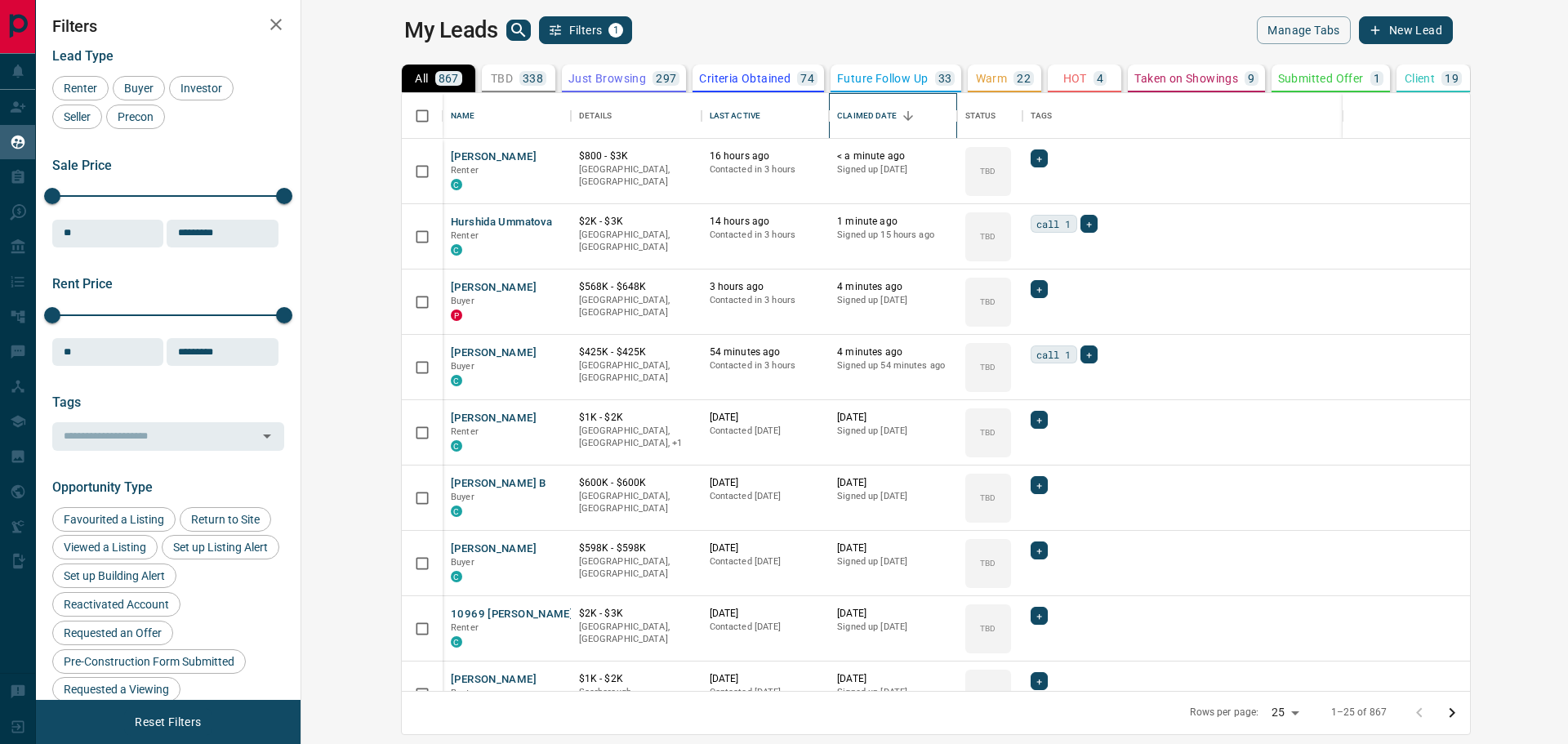
click at [837, 110] on div "Claimed Date" at bounding box center [866, 116] width 59 height 46
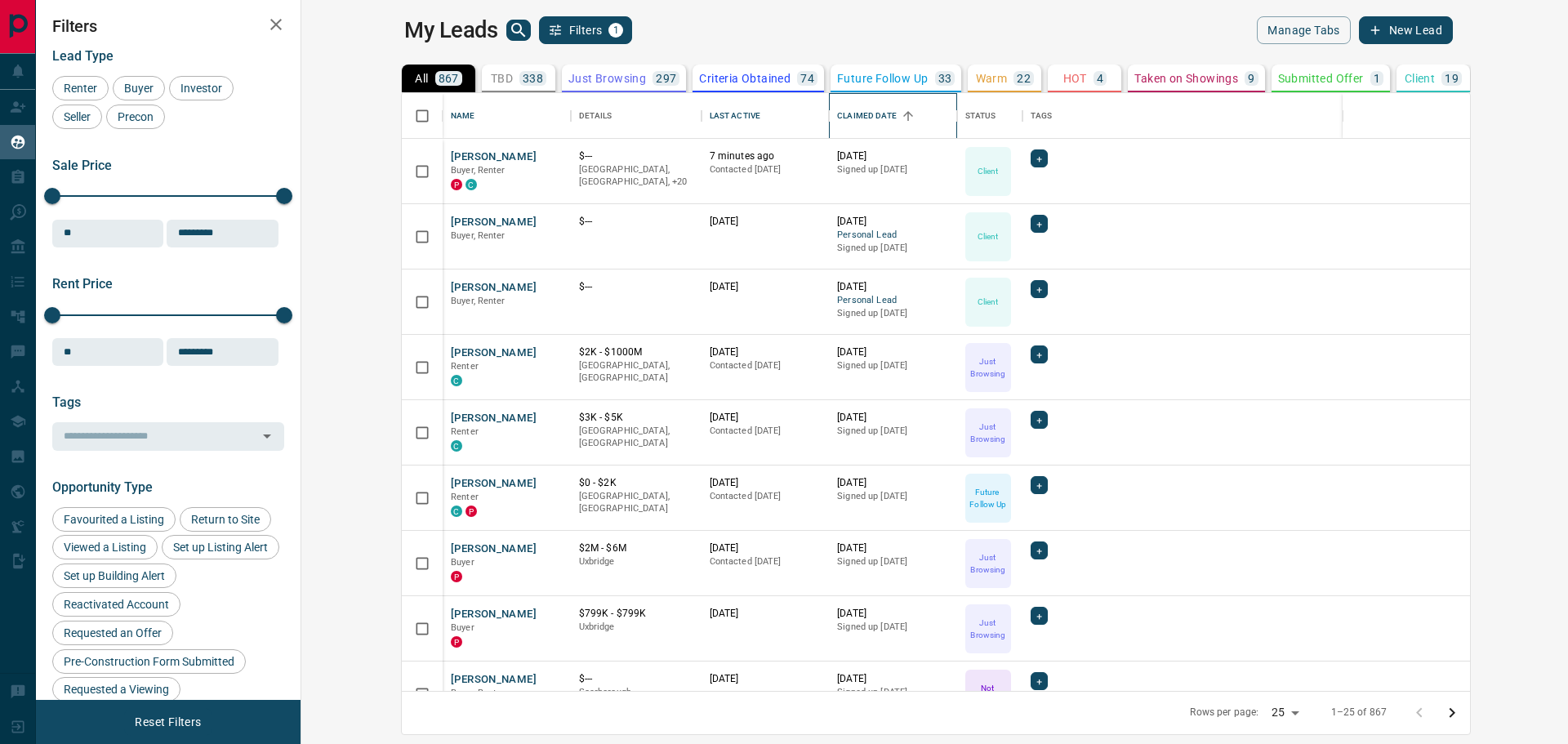
click at [837, 114] on div "Claimed Date" at bounding box center [866, 116] width 59 height 46
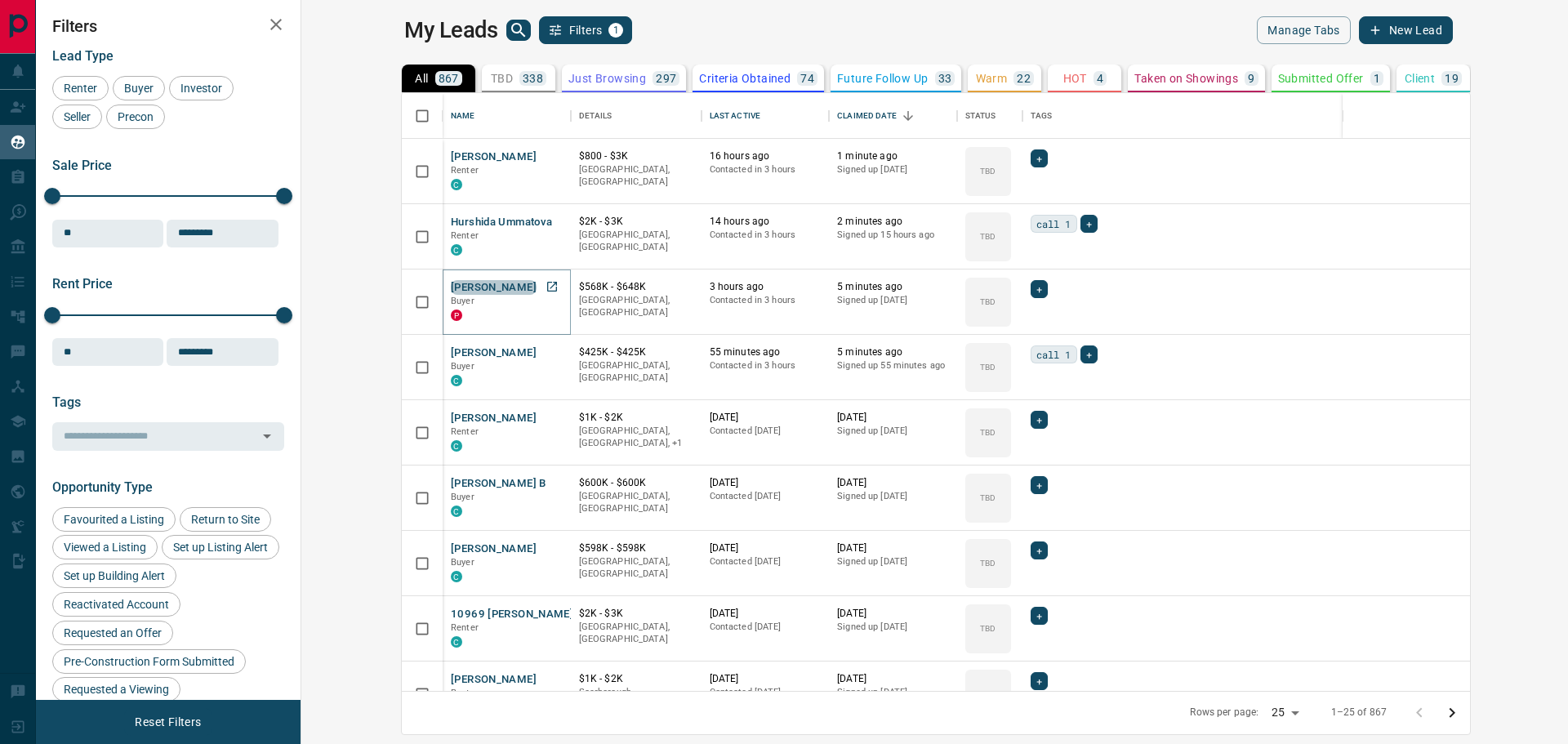
click at [451, 288] on button "[PERSON_NAME]" at bounding box center [494, 288] width 86 height 16
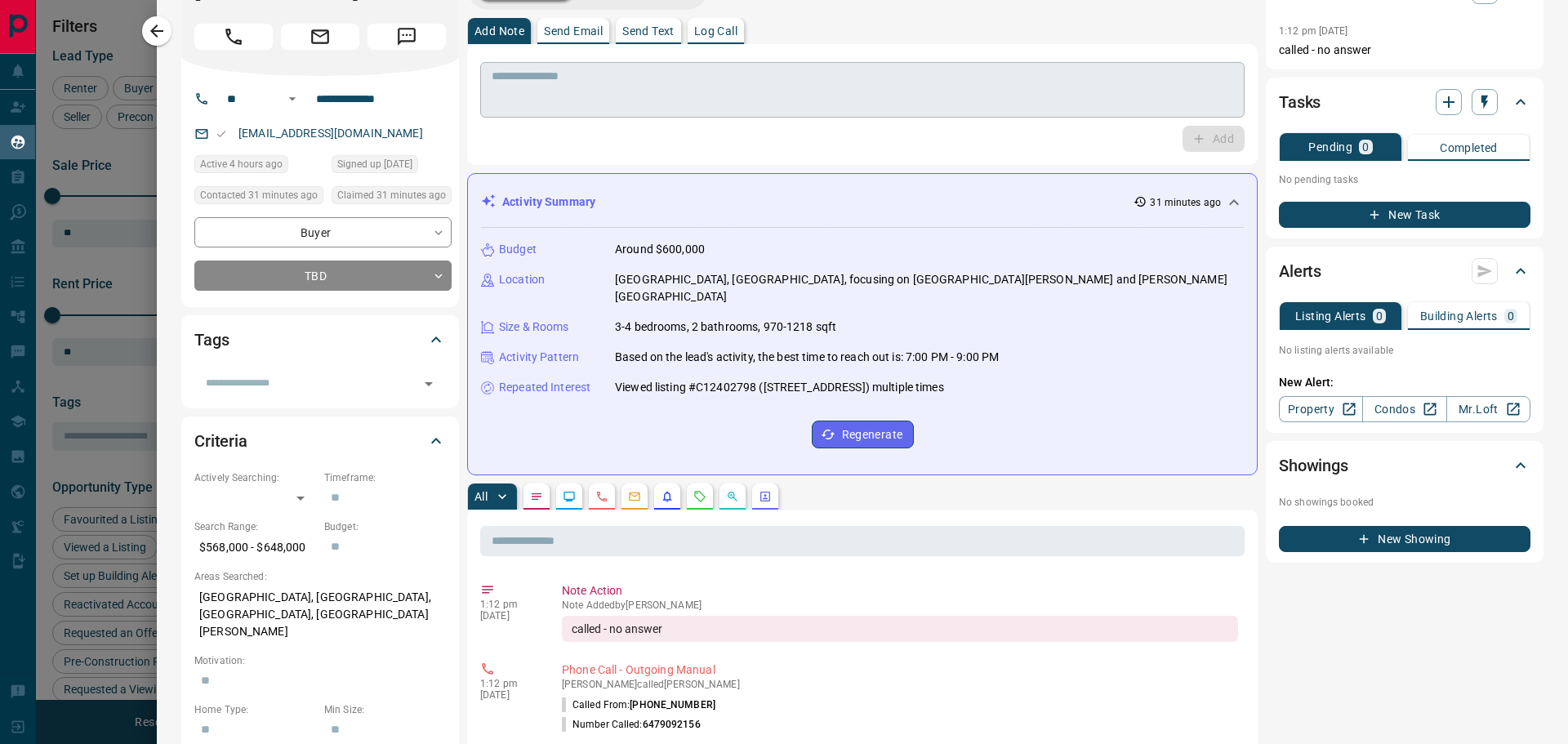
scroll to position [0, 0]
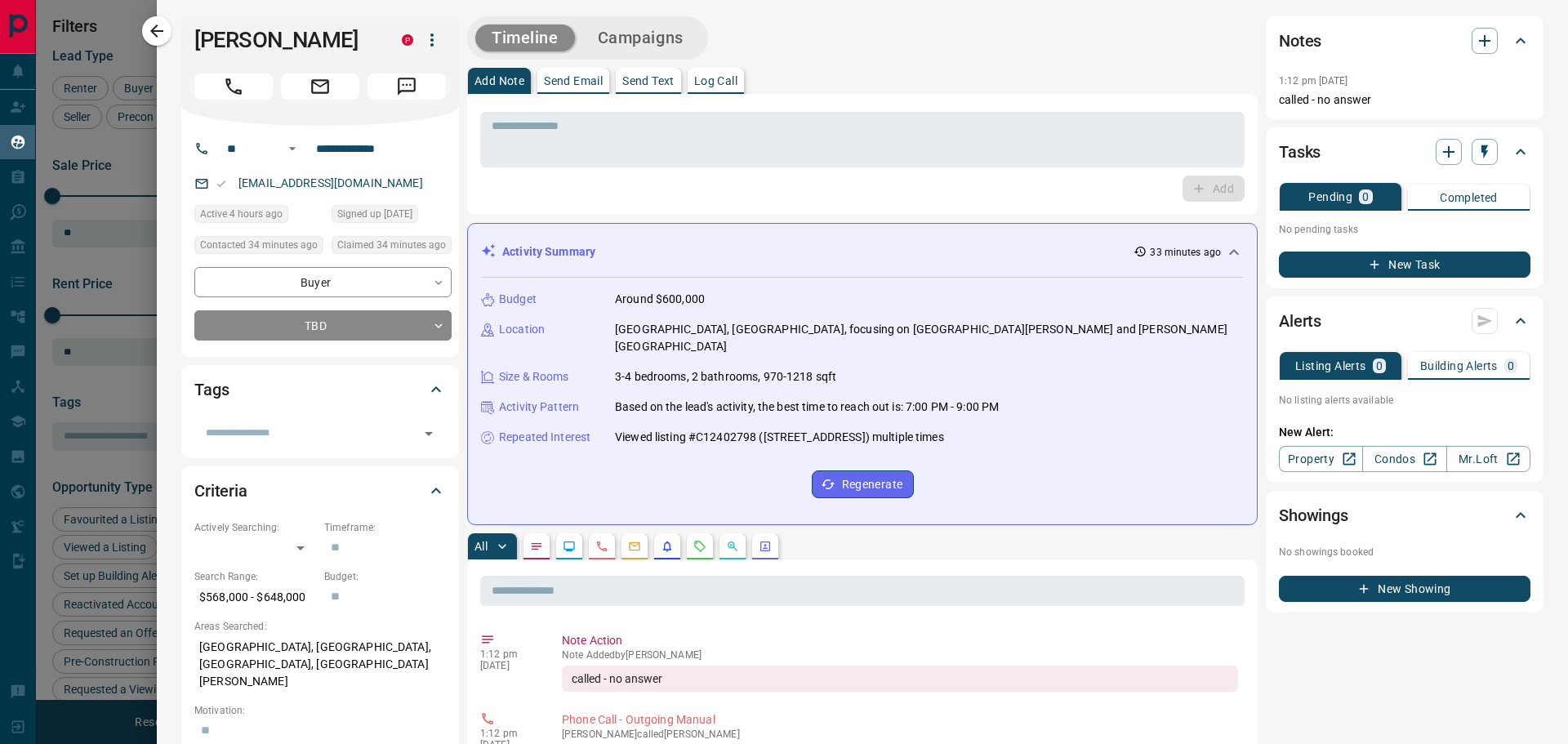
click at [113, 32] on div at bounding box center [784, 372] width 1568 height 744
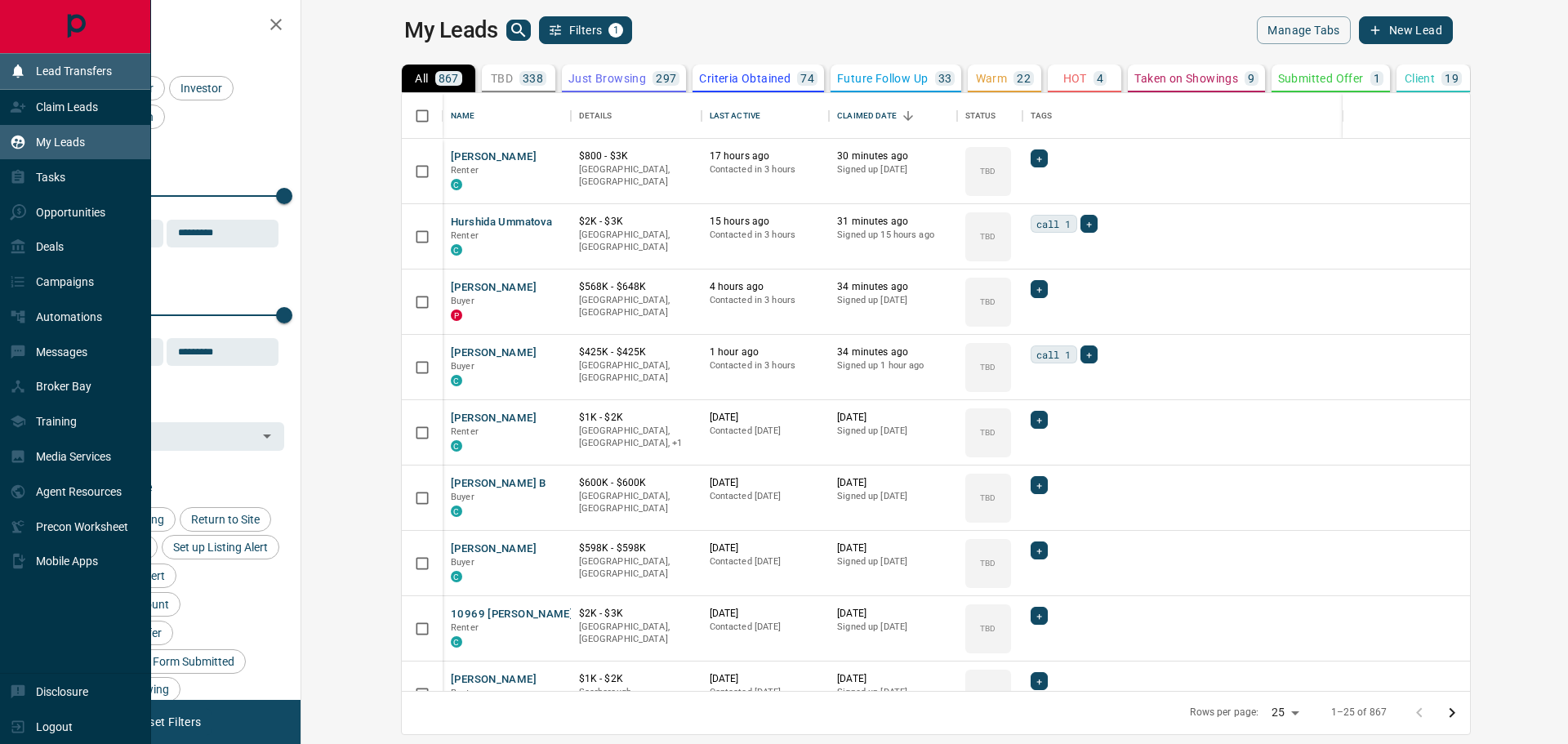
click at [81, 77] on p "Lead Transfers" at bounding box center [73, 71] width 76 height 13
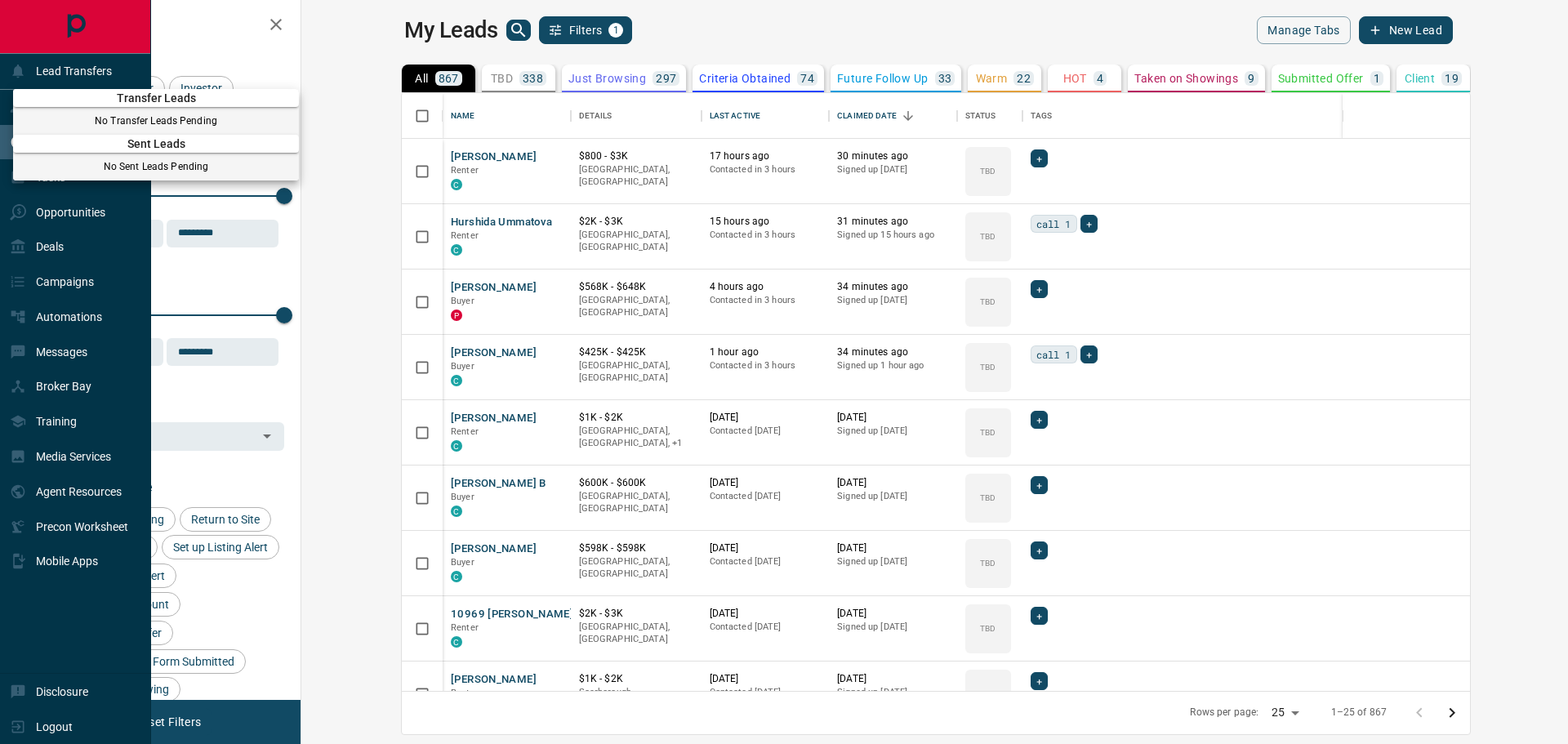
click at [50, 69] on div at bounding box center [784, 372] width 1568 height 744
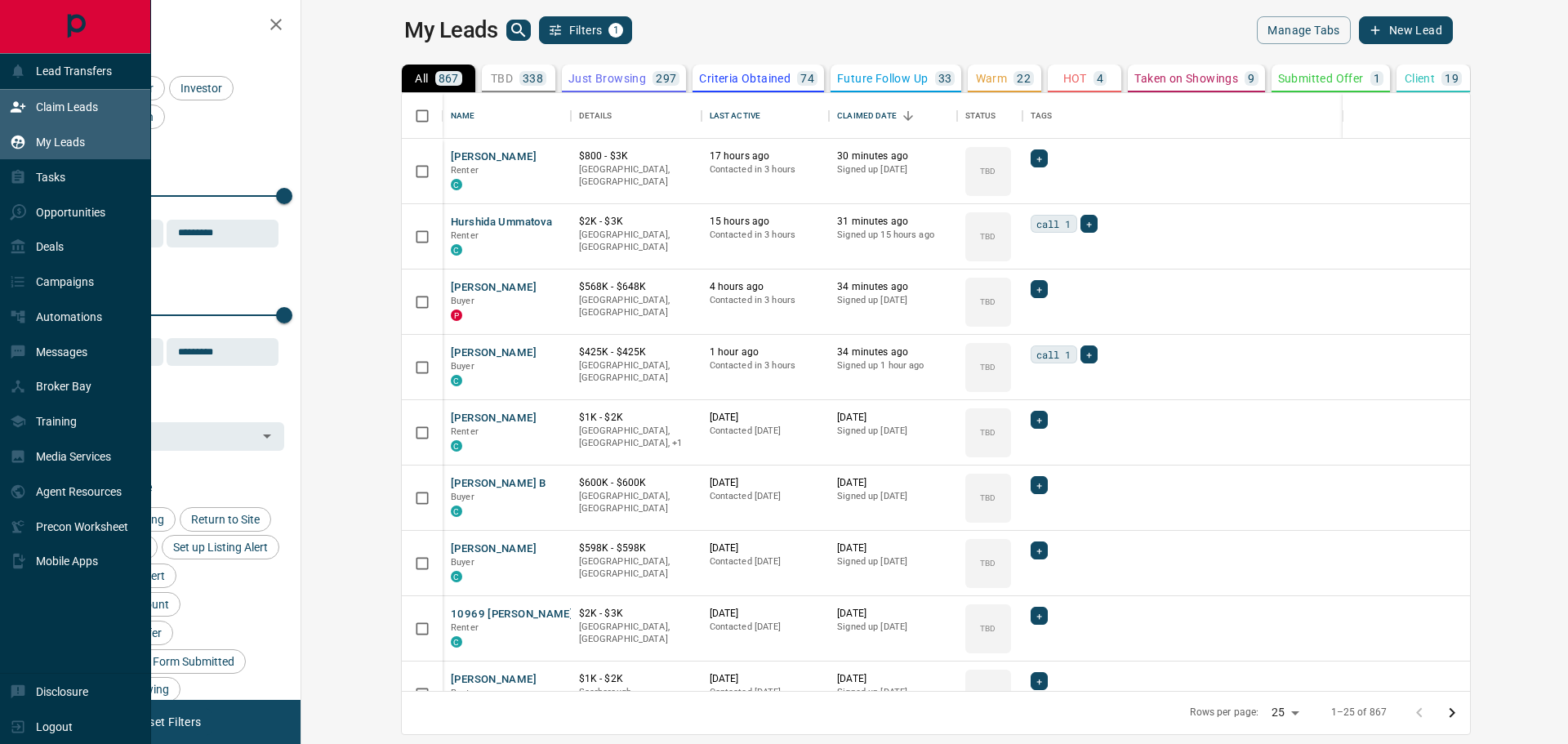
click at [56, 103] on p "Claim Leads" at bounding box center [67, 107] width 62 height 13
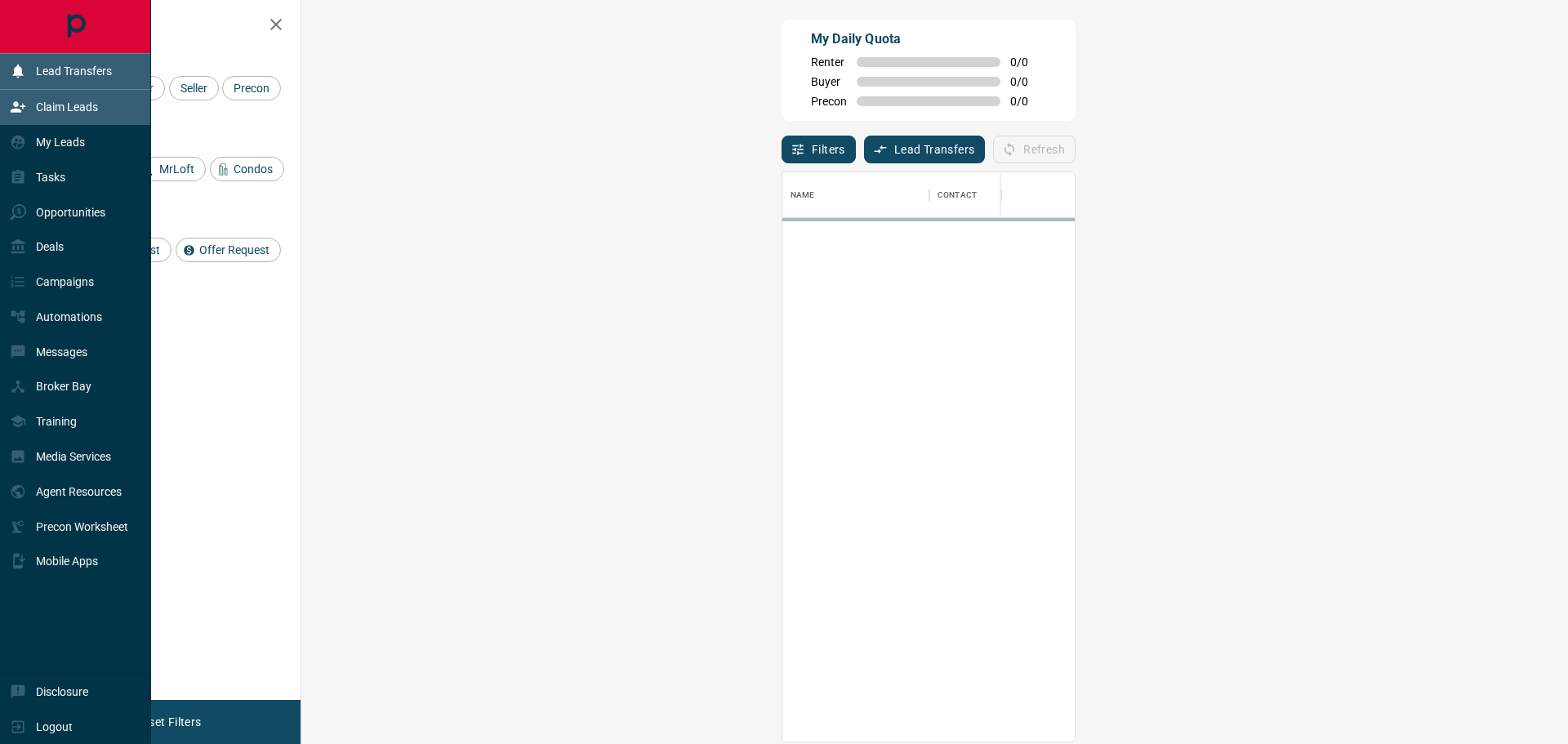
scroll to position [557, 1219]
